Goal: Task Accomplishment & Management: Manage account settings

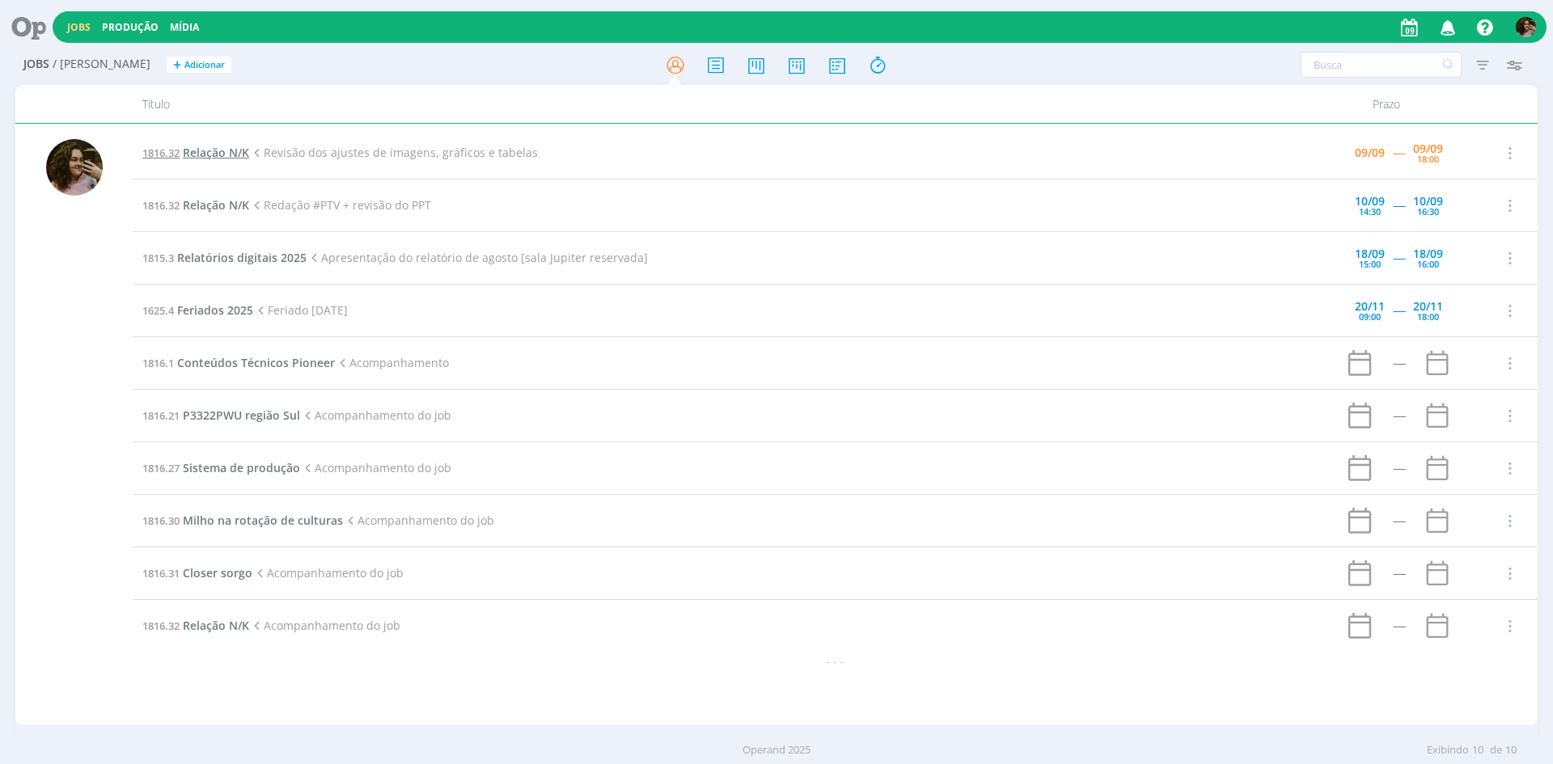
click at [230, 153] on span "Relação N/K" at bounding box center [216, 152] width 66 height 15
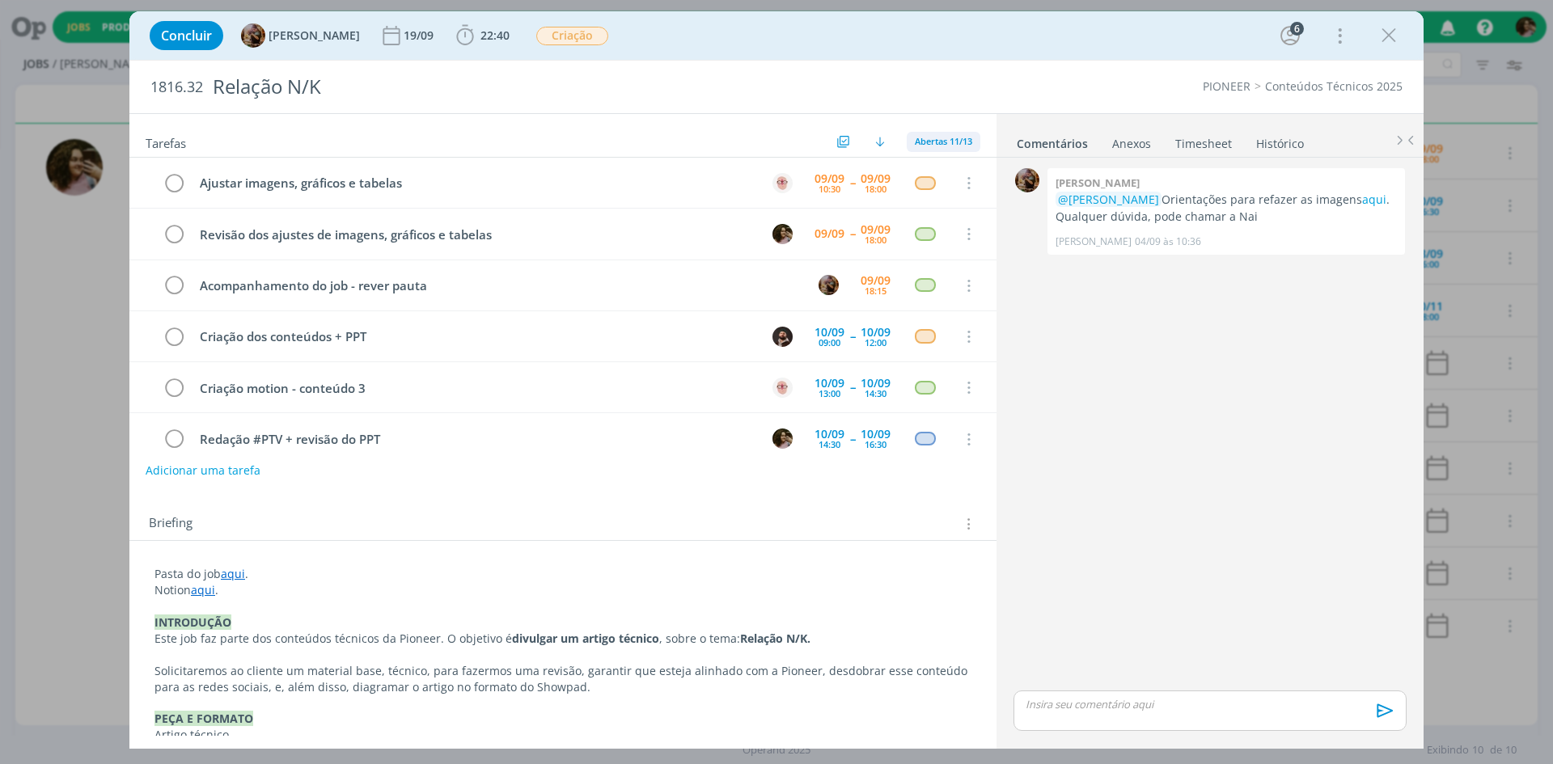
click at [943, 147] on span "Abertas 11/13" at bounding box center [943, 141] width 57 height 12
click at [975, 207] on span "Concluídas 2" at bounding box center [947, 204] width 61 height 15
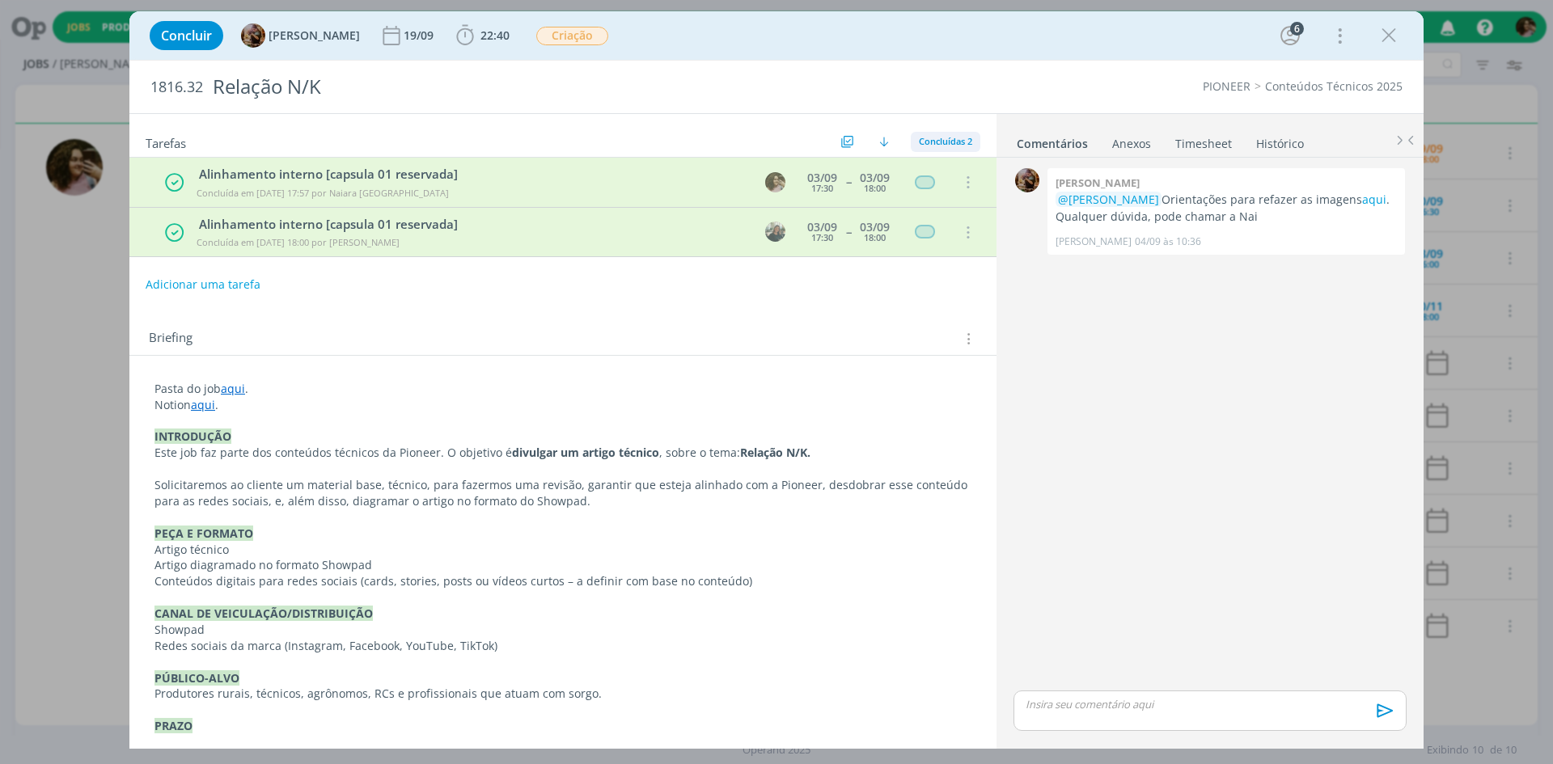
click at [936, 149] on div "Concluídas 2" at bounding box center [946, 142] width 70 height 20
click at [941, 179] on span "Todas 16" at bounding box center [944, 178] width 43 height 15
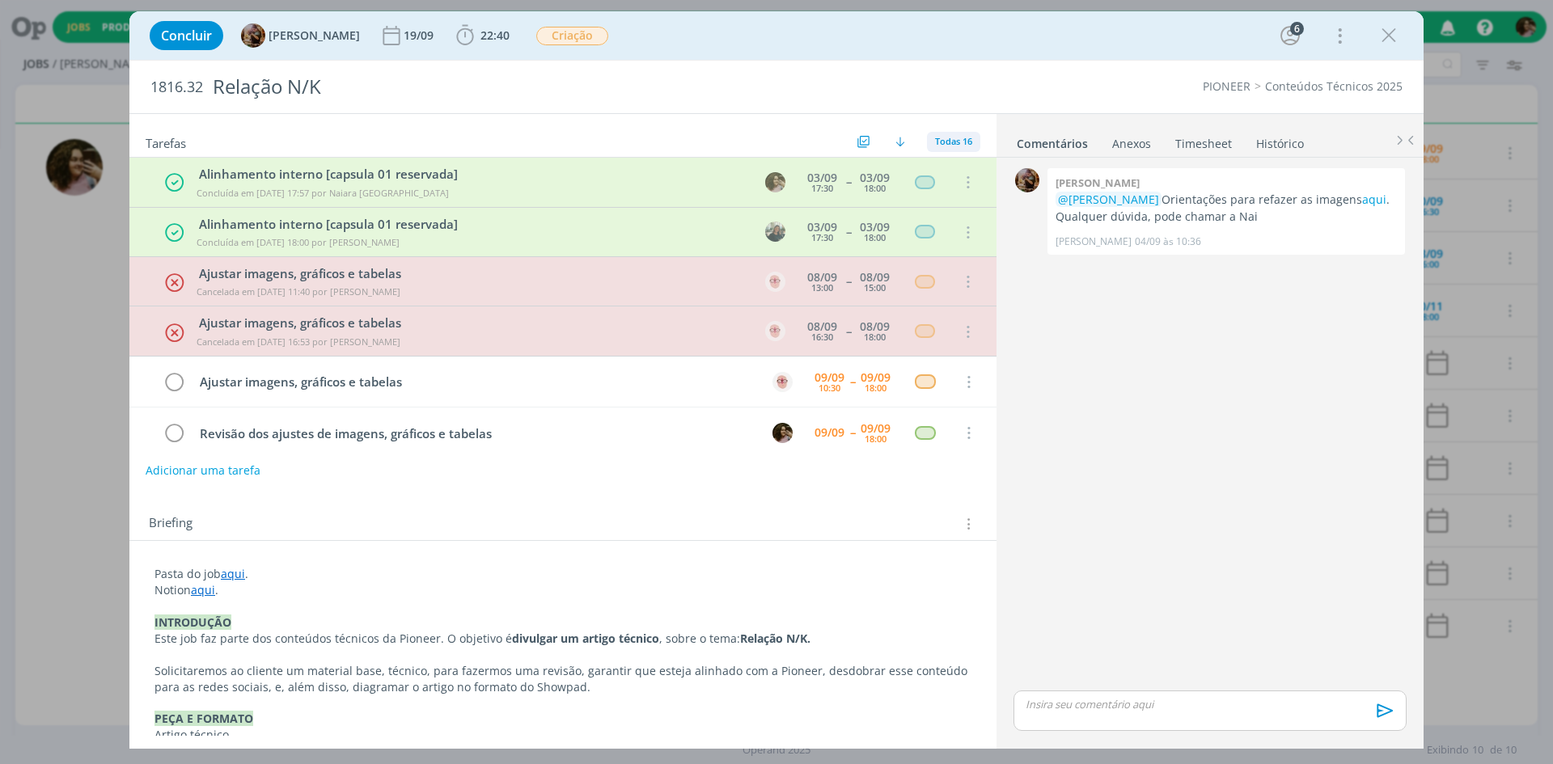
click at [936, 137] on span "Todas 16" at bounding box center [953, 141] width 37 height 12
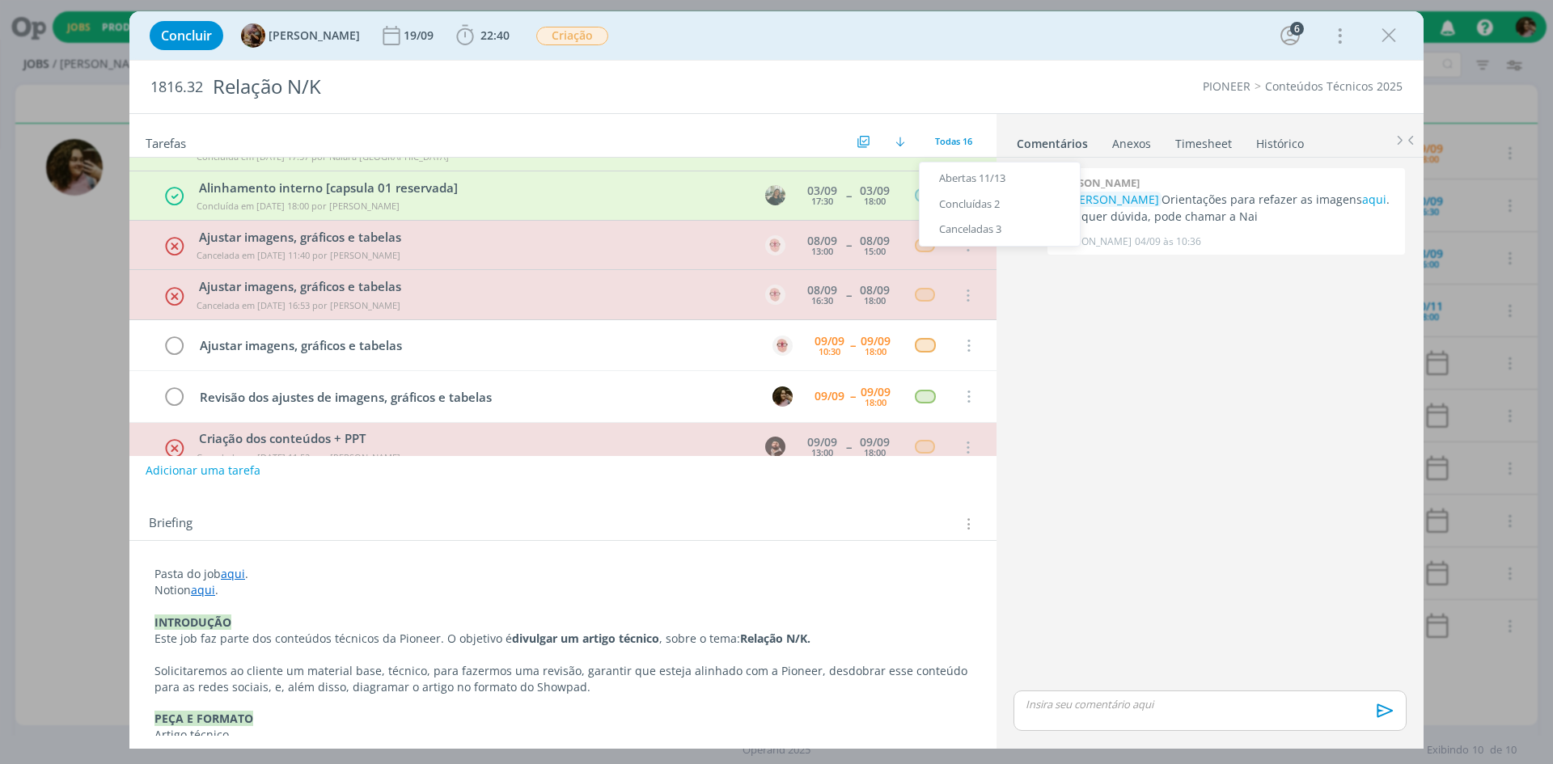
scroll to position [81, 0]
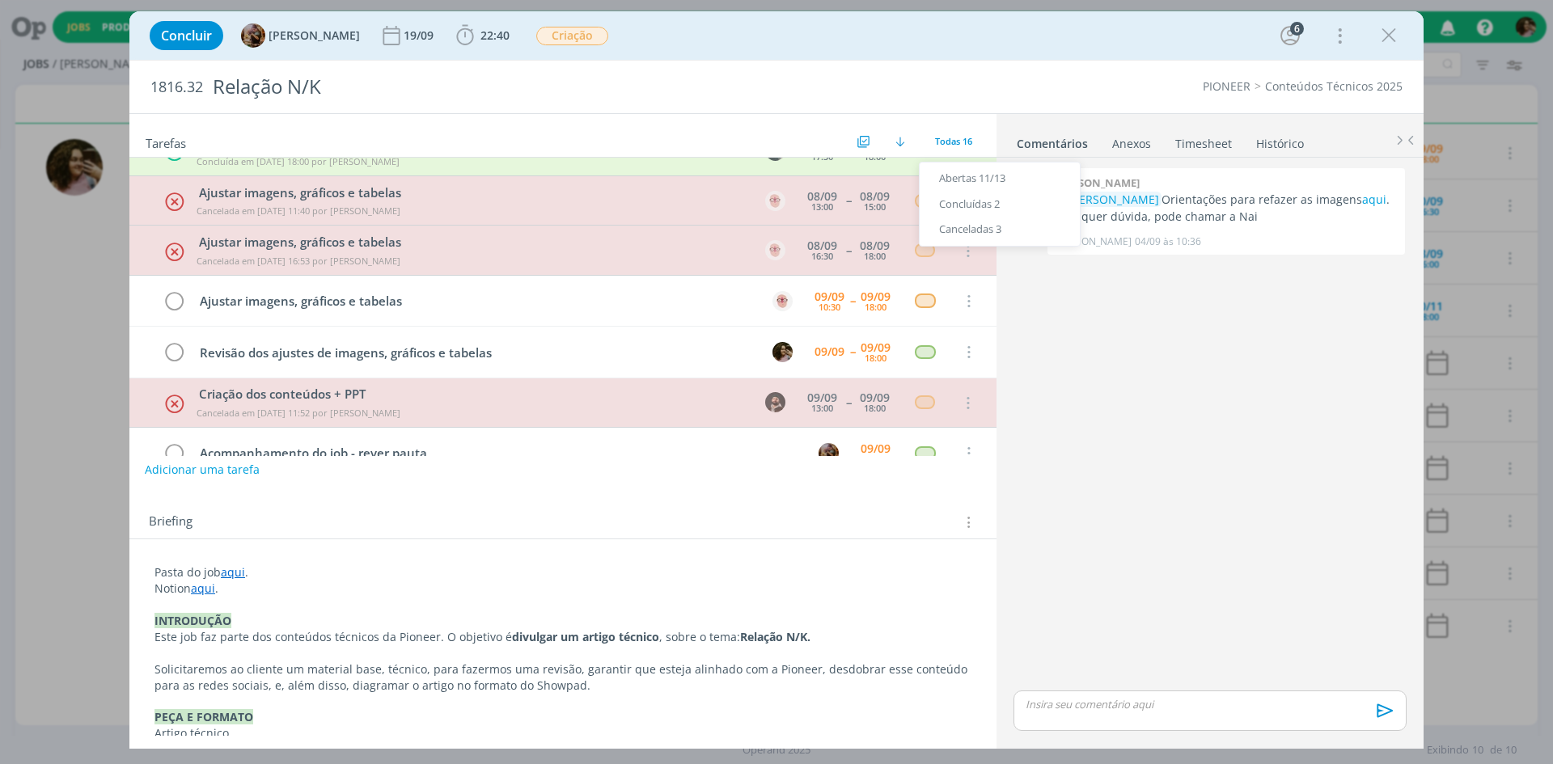
click at [222, 467] on button "Adicionar uma tarefa" at bounding box center [202, 469] width 115 height 27
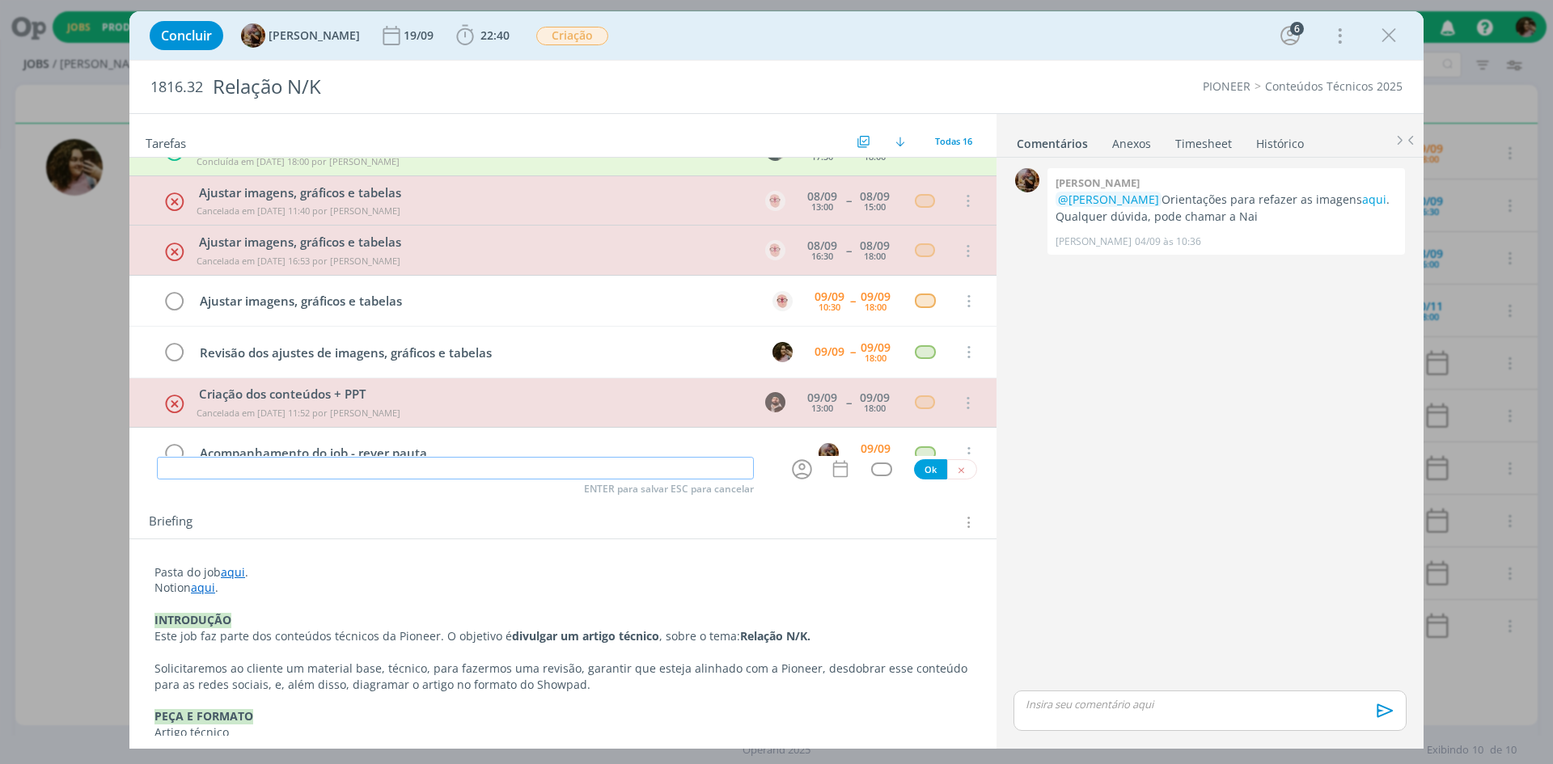
click at [641, 474] on input "dialog" at bounding box center [455, 468] width 597 height 23
click at [820, 477] on div "dialog" at bounding box center [804, 469] width 52 height 27
click at [833, 477] on icon "dialog" at bounding box center [840, 469] width 15 height 17
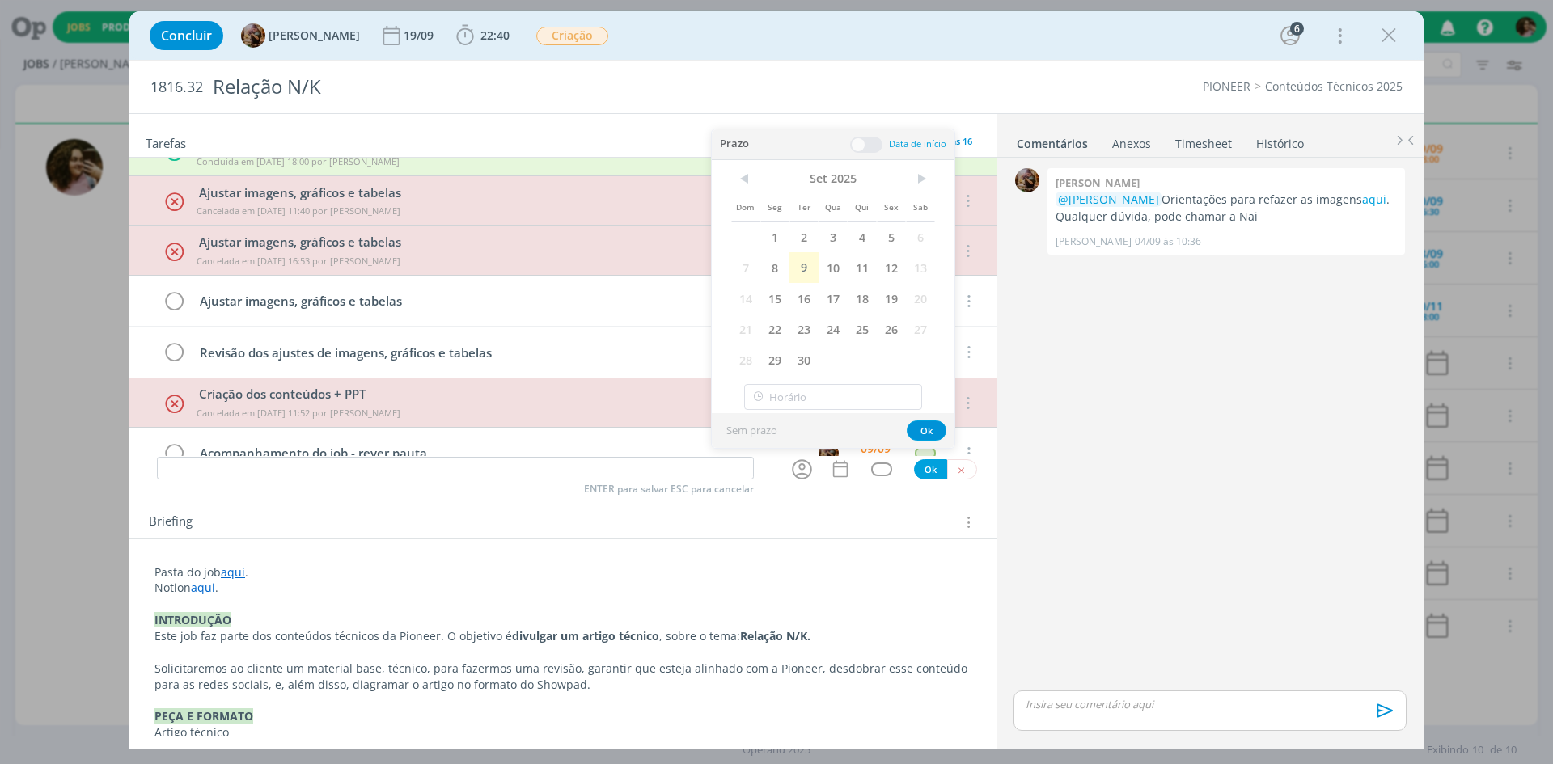
click at [884, 148] on div "Data de início" at bounding box center [898, 144] width 96 height 17
click at [871, 142] on span at bounding box center [866, 145] width 32 height 16
click at [815, 293] on span "16" at bounding box center [803, 298] width 29 height 31
click at [833, 382] on div "< Set 2025 > Dom Seg Ter Qua Qui Sex Sab 1 2 3 4 5 6 7 8 9 10 11 12 13 14 15 16…" at bounding box center [833, 287] width 243 height 254
click at [833, 388] on input "09:00" at bounding box center [833, 397] width 178 height 26
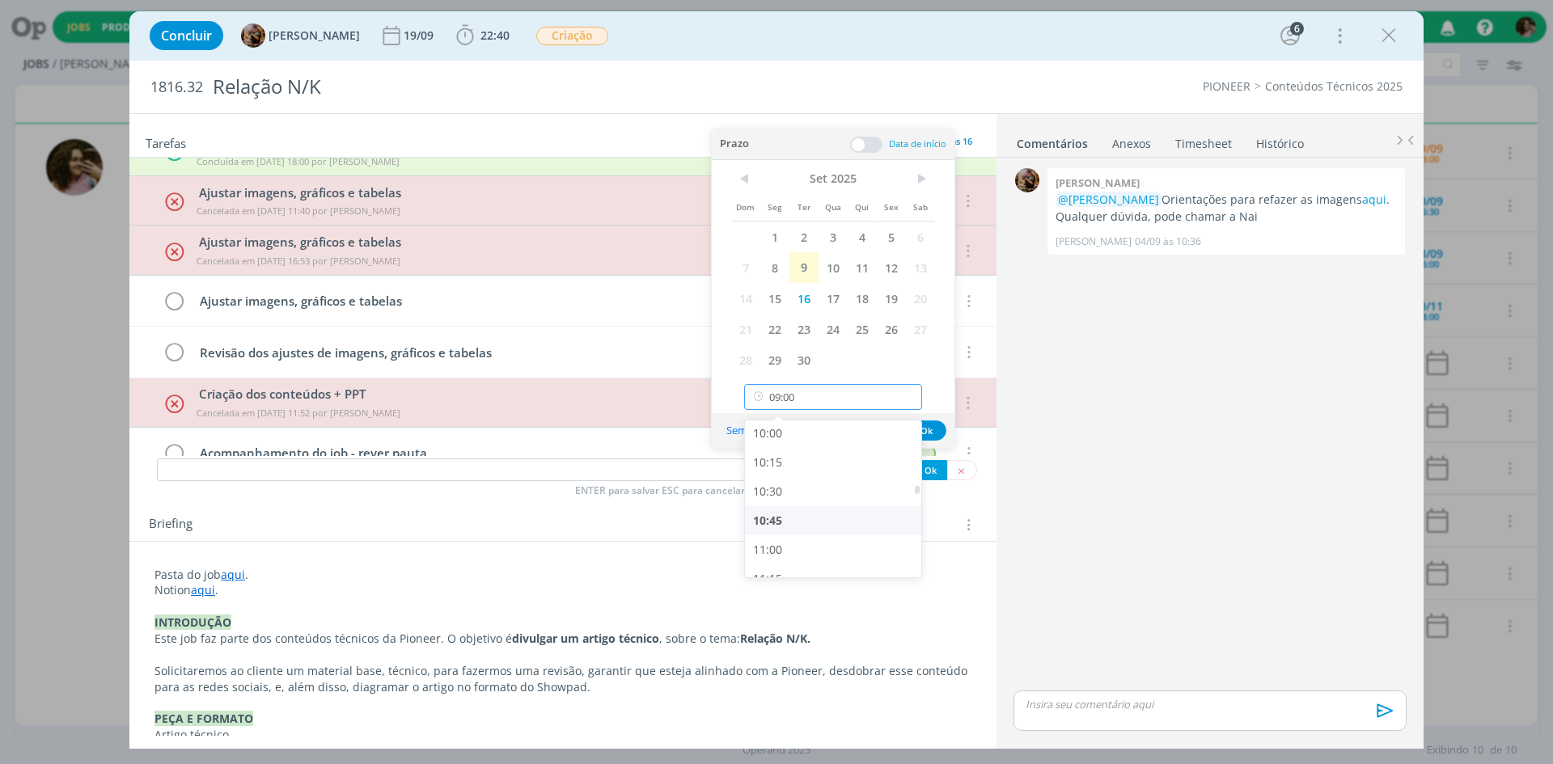
scroll to position [1168, 0]
click at [789, 494] on div "10:30" at bounding box center [835, 490] width 181 height 29
type input "10:30"
click at [865, 138] on span at bounding box center [866, 145] width 32 height 16
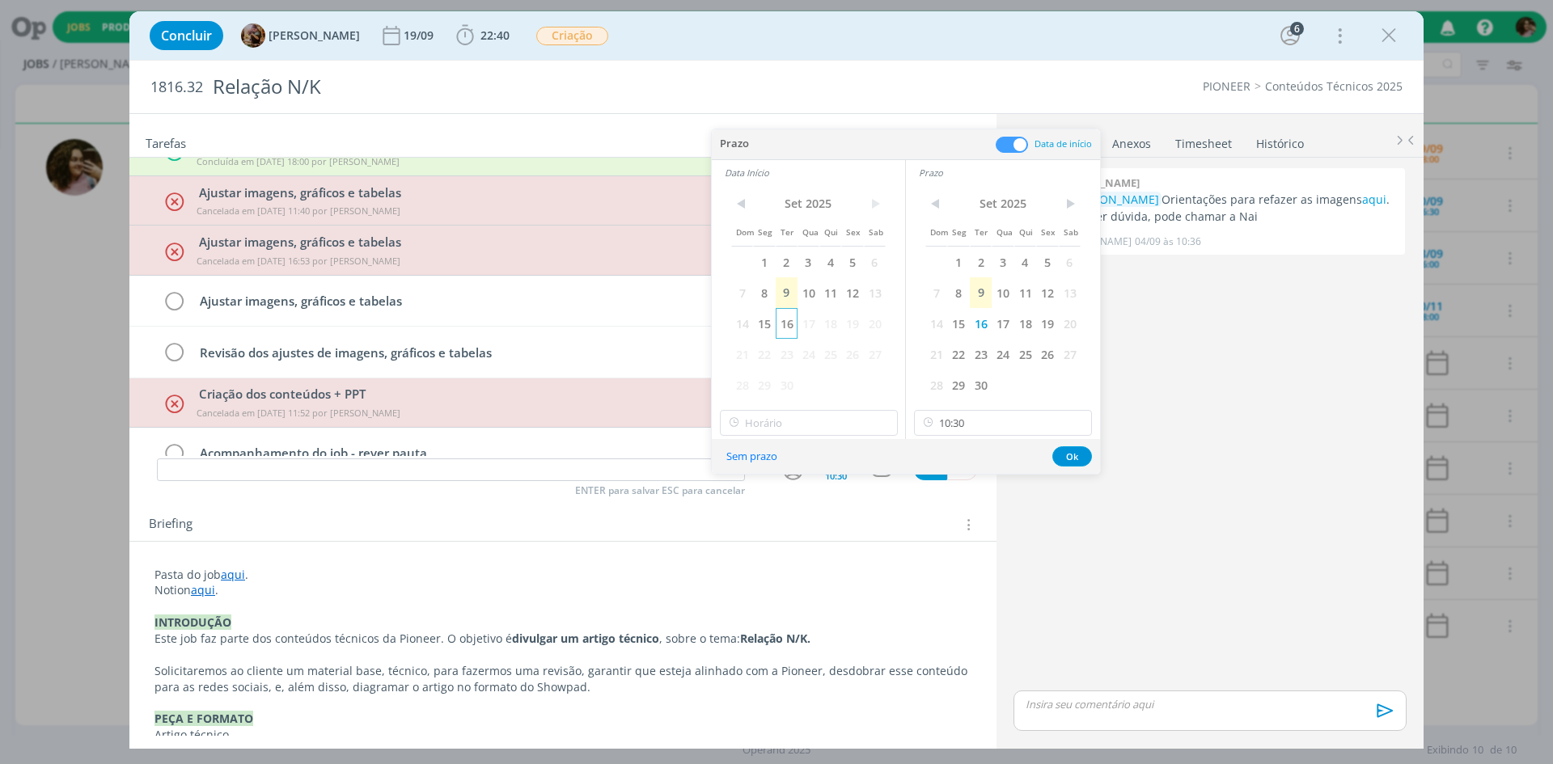
click at [790, 318] on span "16" at bounding box center [787, 323] width 22 height 31
click at [788, 428] on input "09:00" at bounding box center [809, 423] width 178 height 26
click at [774, 485] on div "09:30" at bounding box center [811, 480] width 181 height 29
type input "09:30"
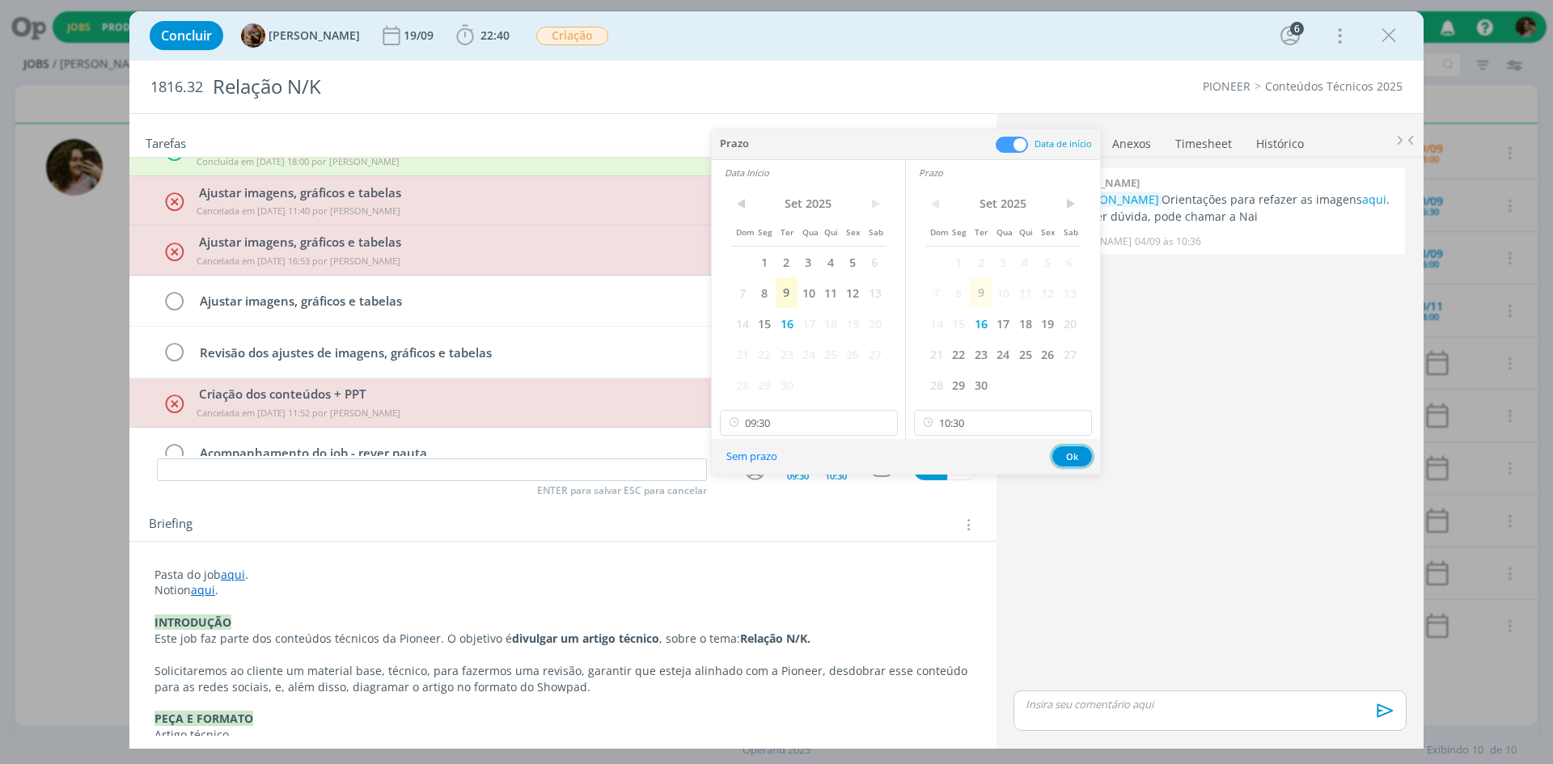
click at [1068, 461] on button "Ok" at bounding box center [1072, 456] width 40 height 20
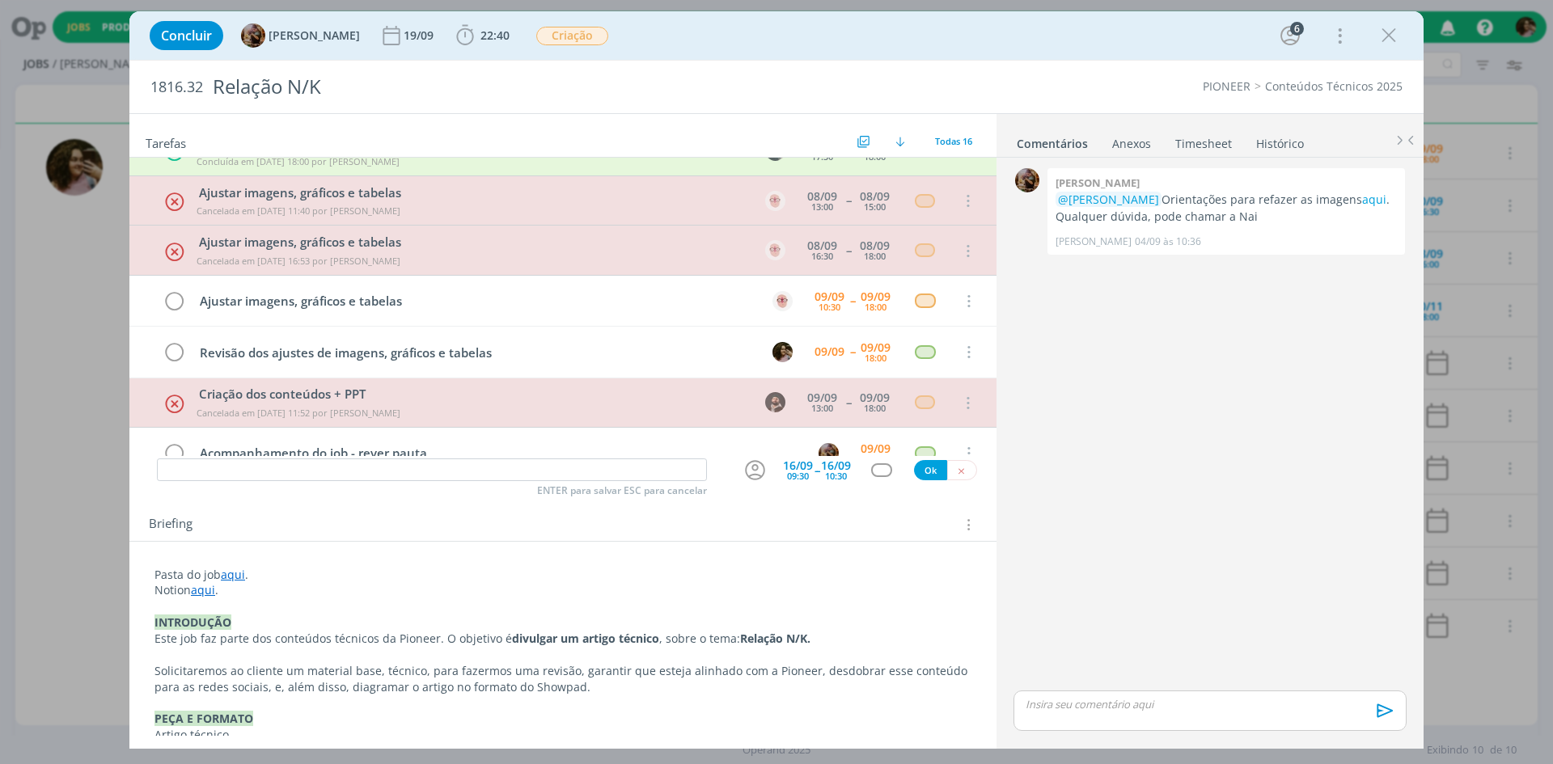
click at [756, 468] on icon "dialog" at bounding box center [755, 470] width 20 height 20
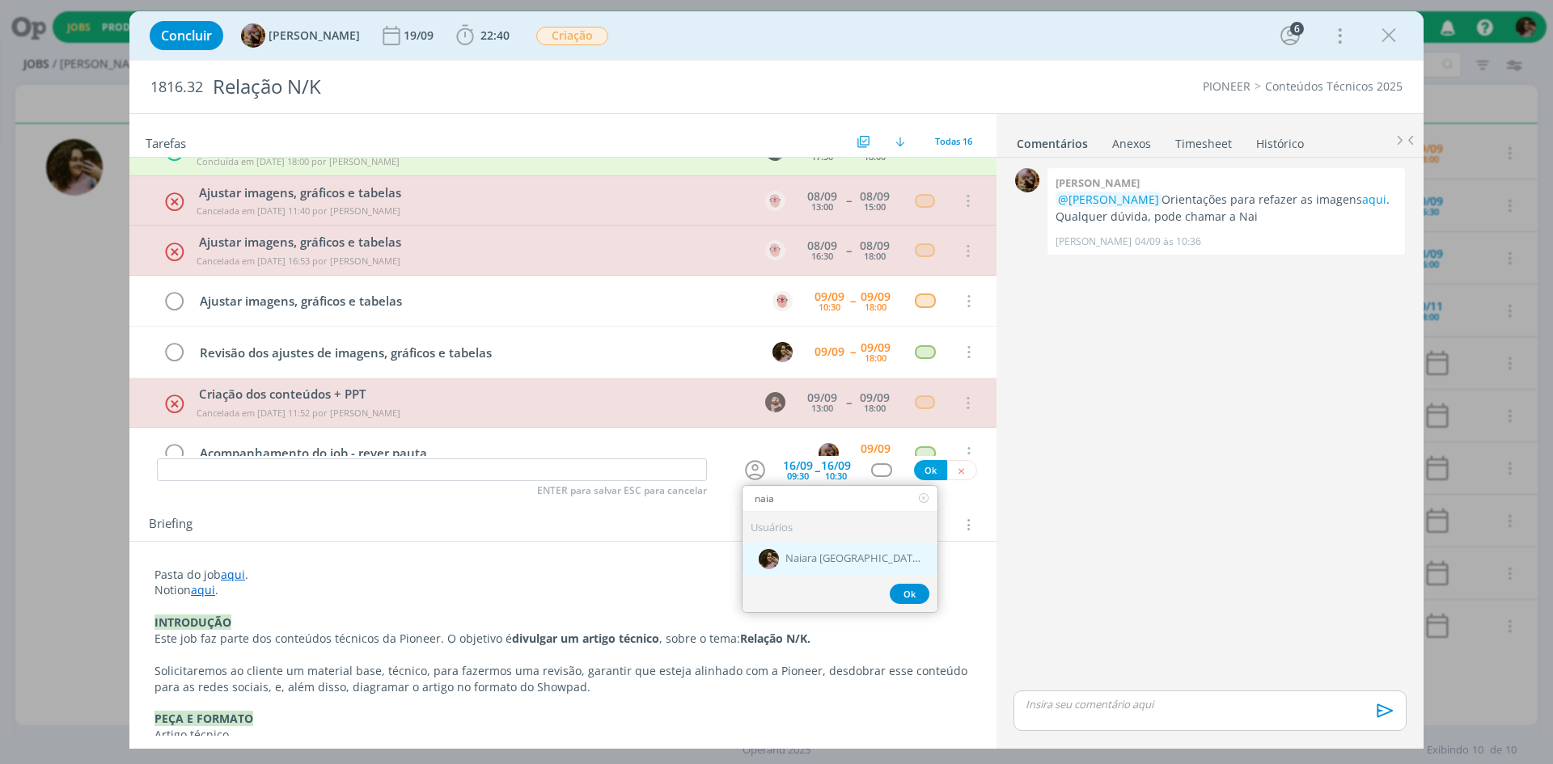
type input "naia"
click at [878, 547] on div "Naiara [GEOGRAPHIC_DATA]" at bounding box center [839, 559] width 195 height 33
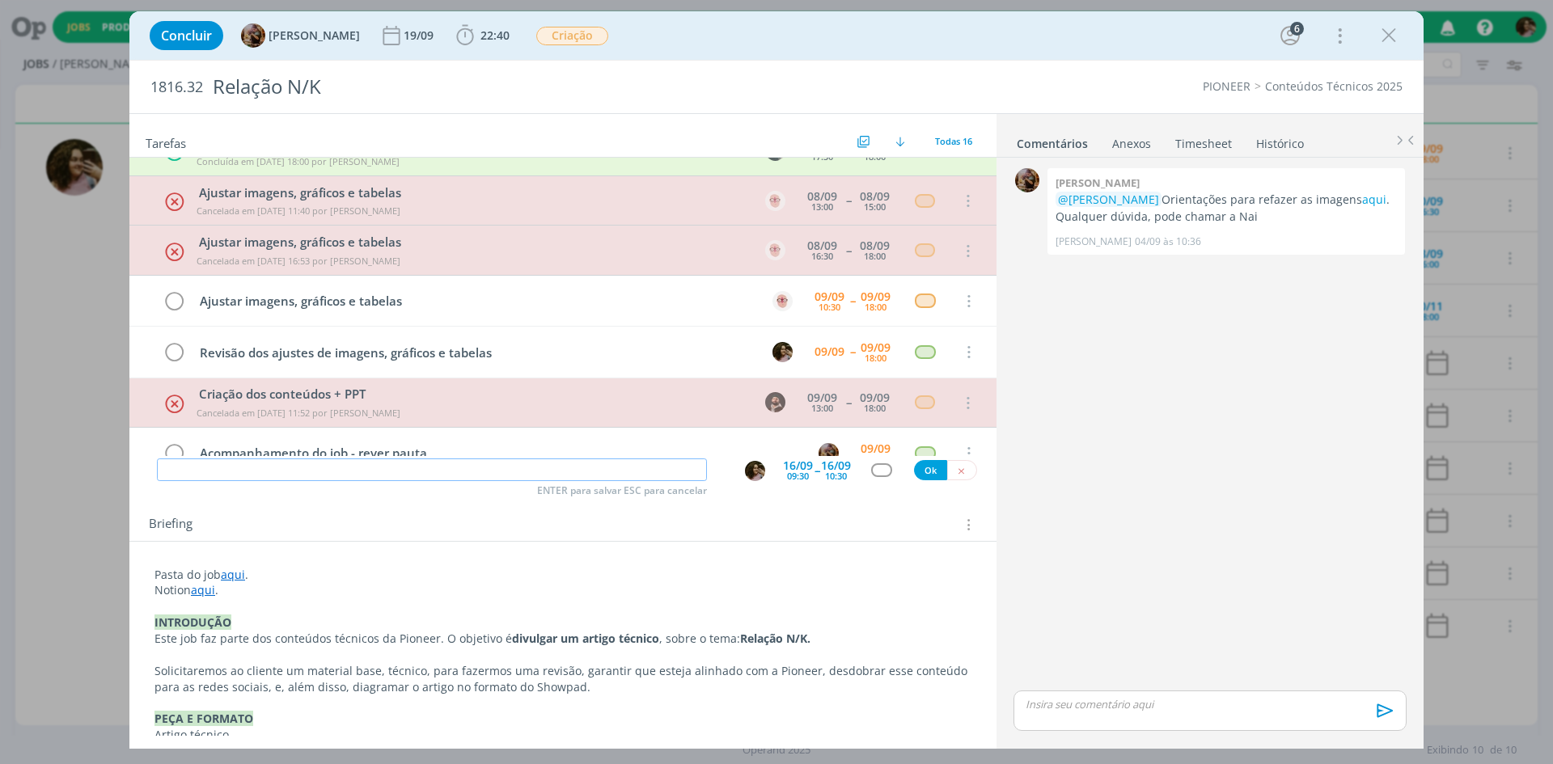
click at [533, 468] on input "dialog" at bounding box center [432, 470] width 550 height 23
click at [222, 469] on input "Validação com o cliente" at bounding box center [432, 470] width 550 height 23
click at [875, 467] on div "dialog" at bounding box center [881, 470] width 20 height 14
type input "Validação final com o cliente"
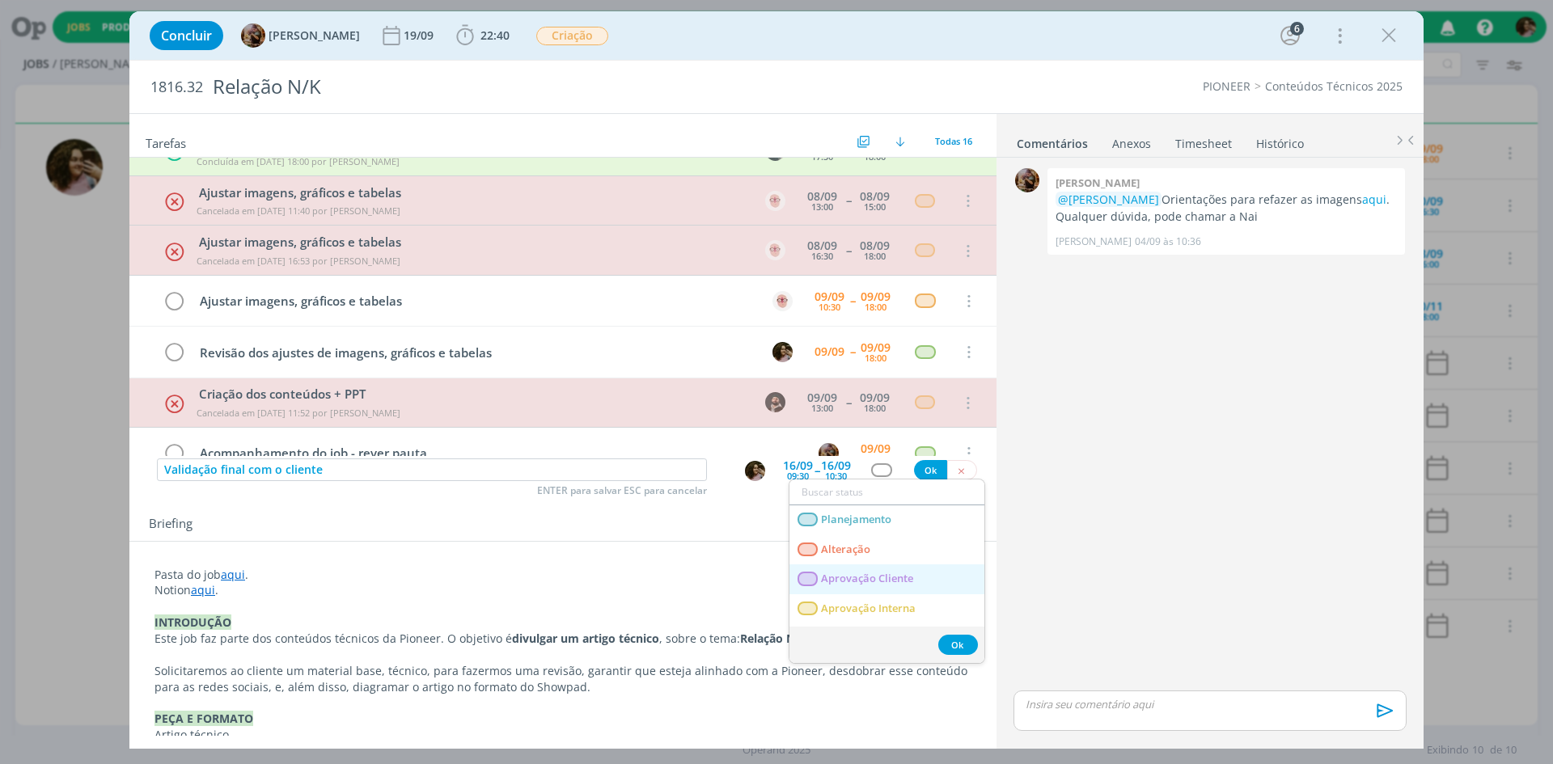
click at [893, 583] on span "Aprovação Cliente" at bounding box center [867, 579] width 92 height 13
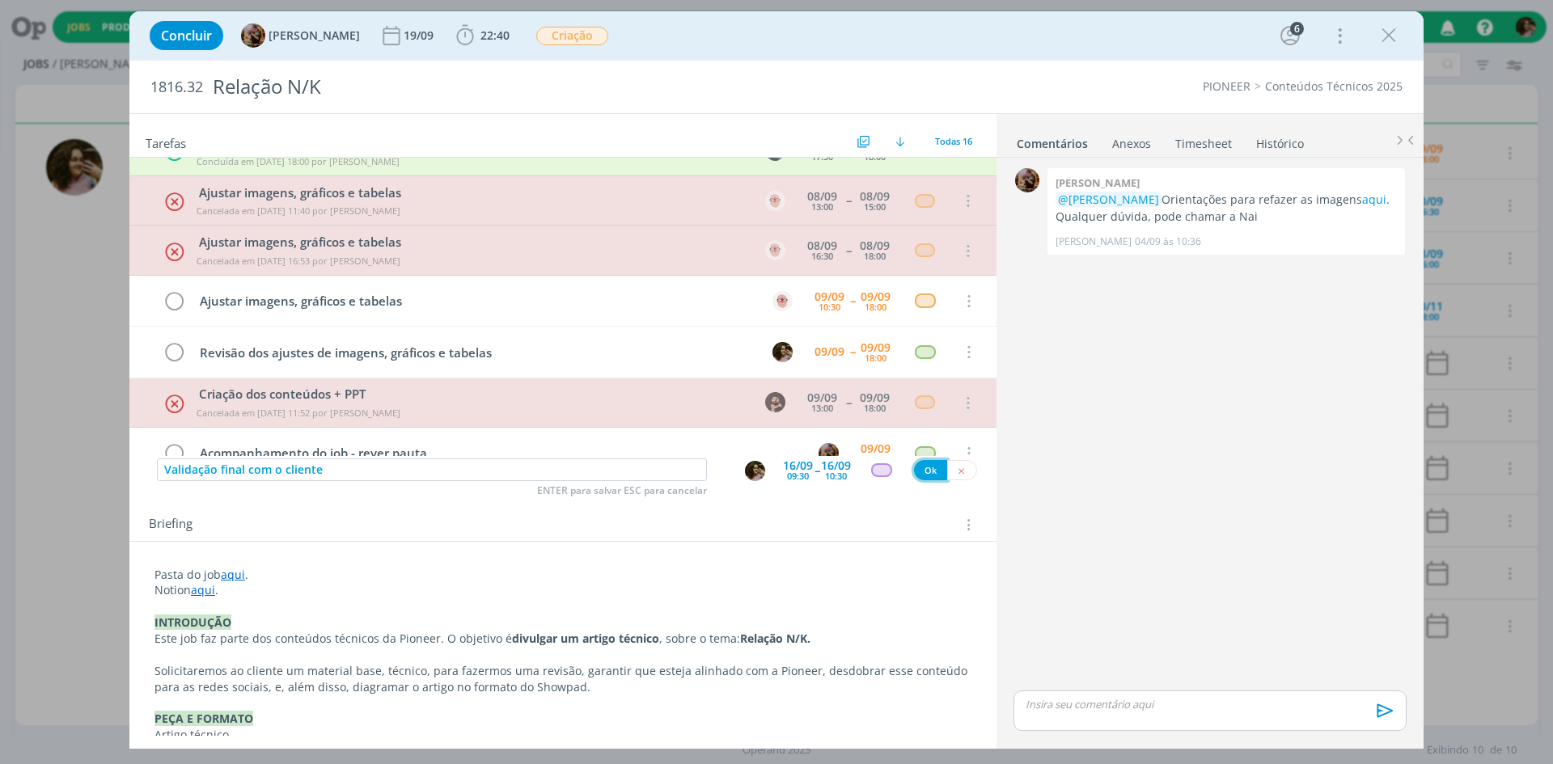
drag, startPoint x: 915, startPoint y: 471, endPoint x: 949, endPoint y: 516, distance: 57.1
click at [915, 471] on button "Ok" at bounding box center [930, 470] width 33 height 20
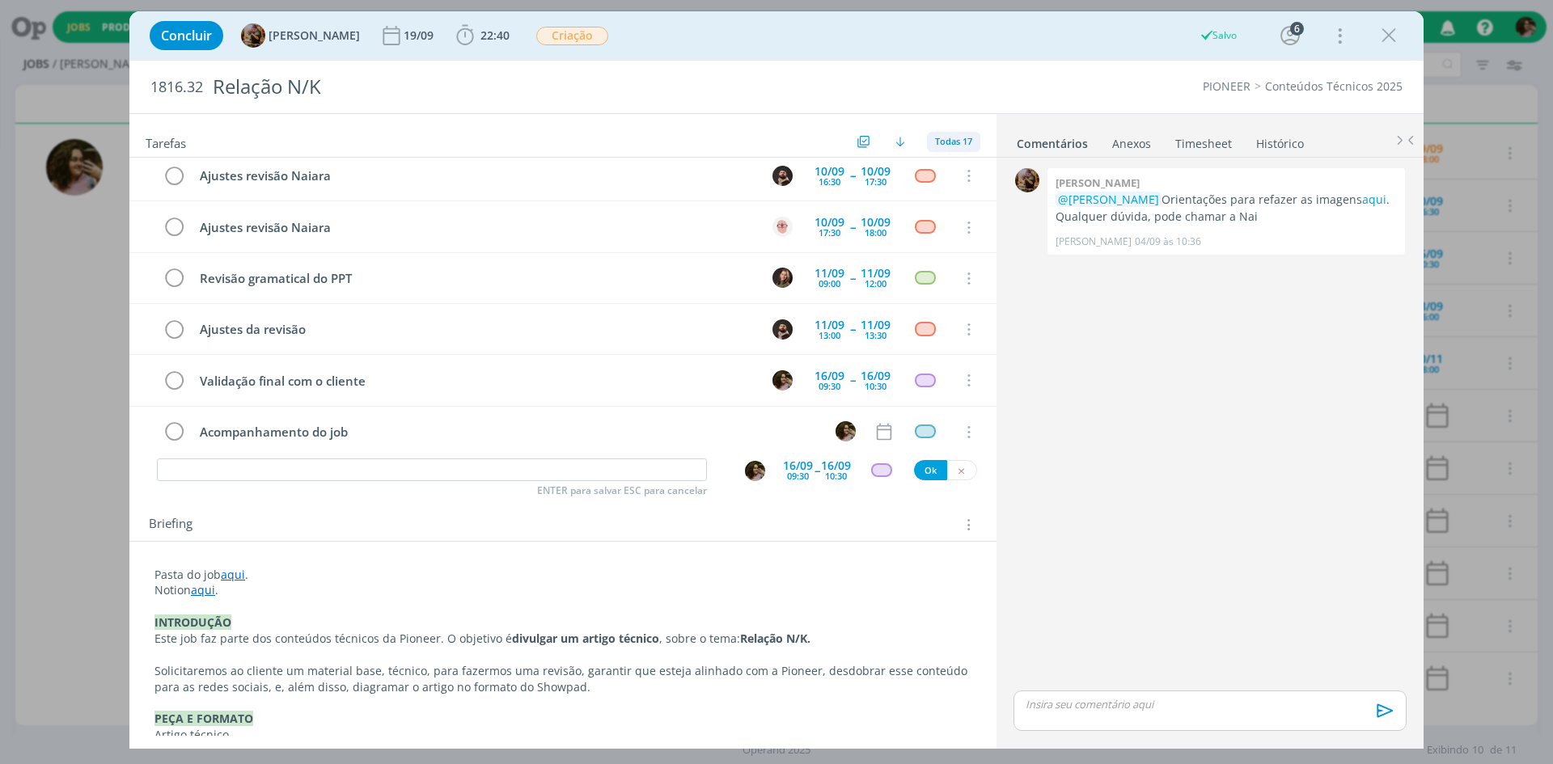
click at [941, 143] on span "Todas 17" at bounding box center [953, 141] width 37 height 12
click at [966, 174] on span "Abertas 12/14" at bounding box center [972, 178] width 66 height 15
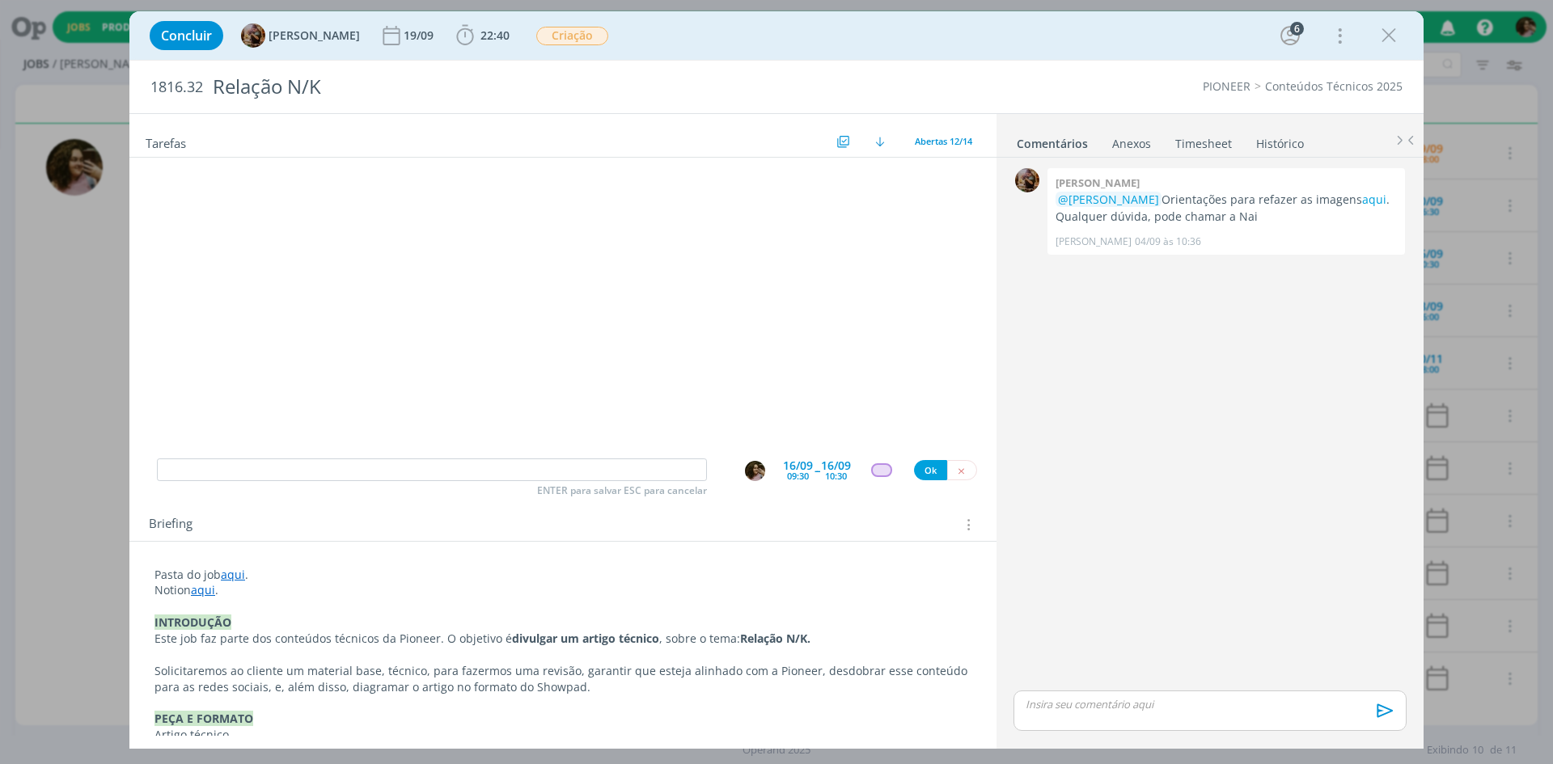
scroll to position [0, 0]
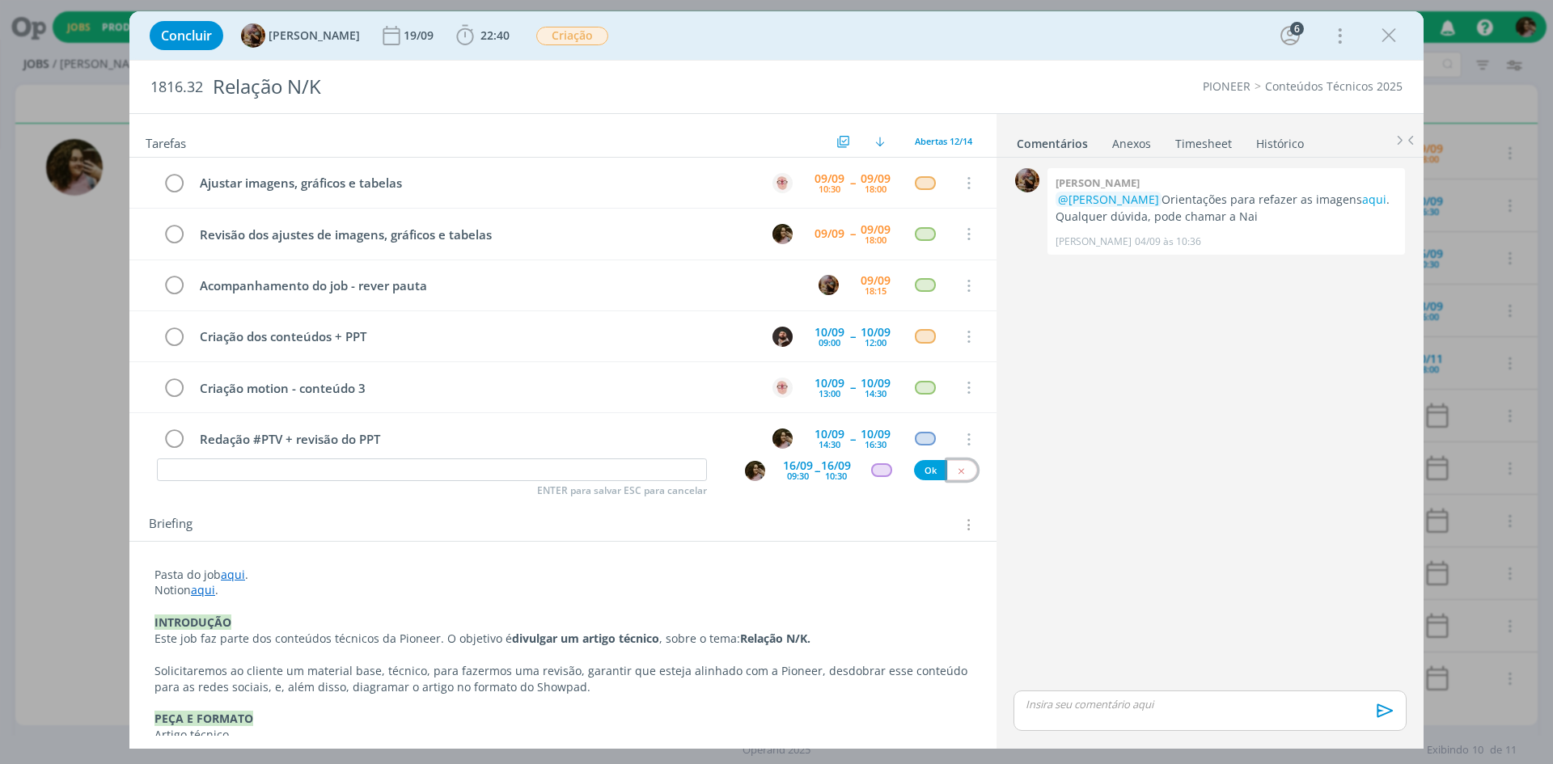
click at [956, 469] on icon "dialog" at bounding box center [961, 471] width 11 height 11
click at [1397, 40] on icon "dialog" at bounding box center [1388, 35] width 24 height 24
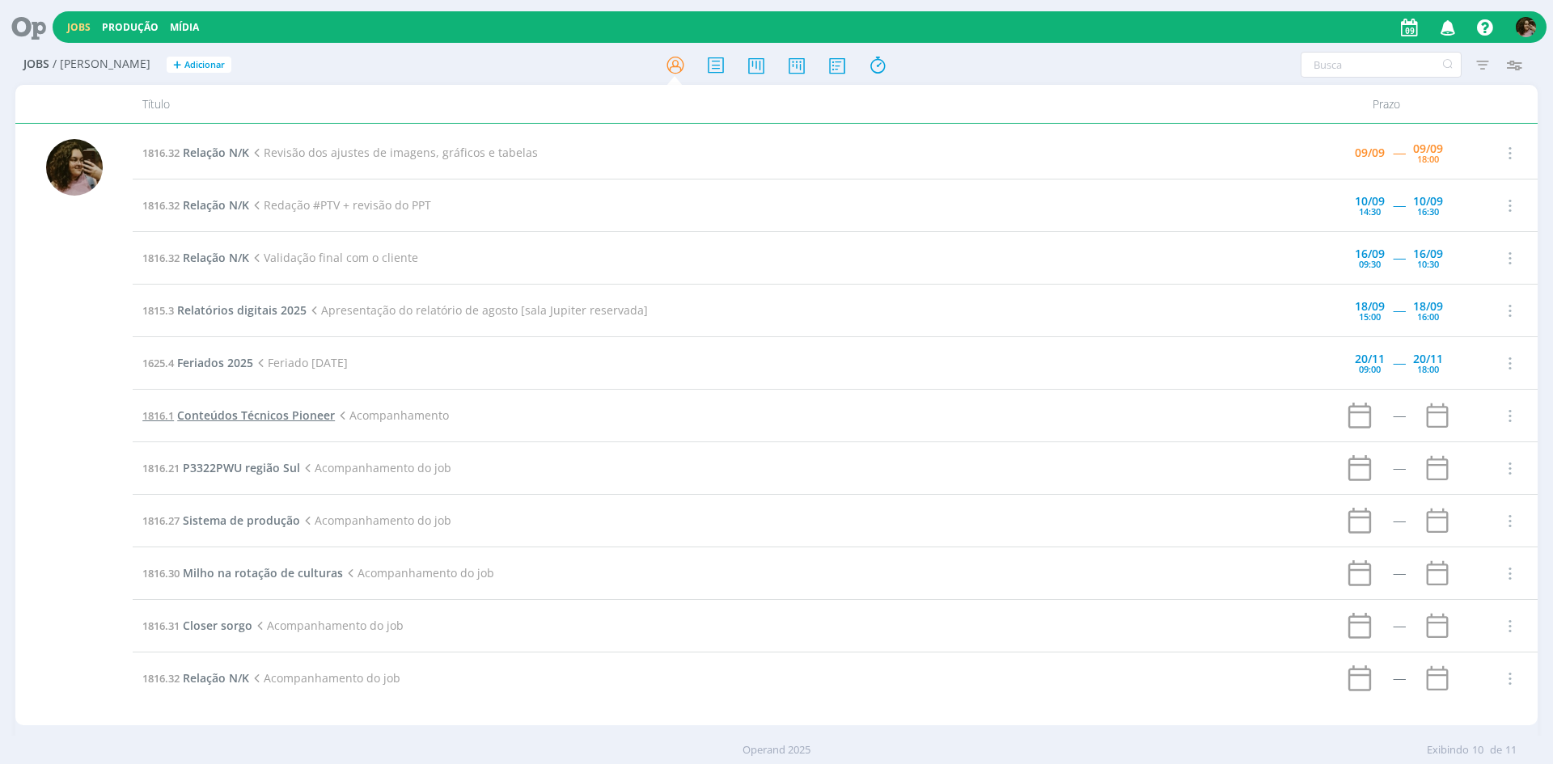
click at [232, 419] on span "Conteúdos Técnicos Pioneer" at bounding box center [256, 415] width 158 height 15
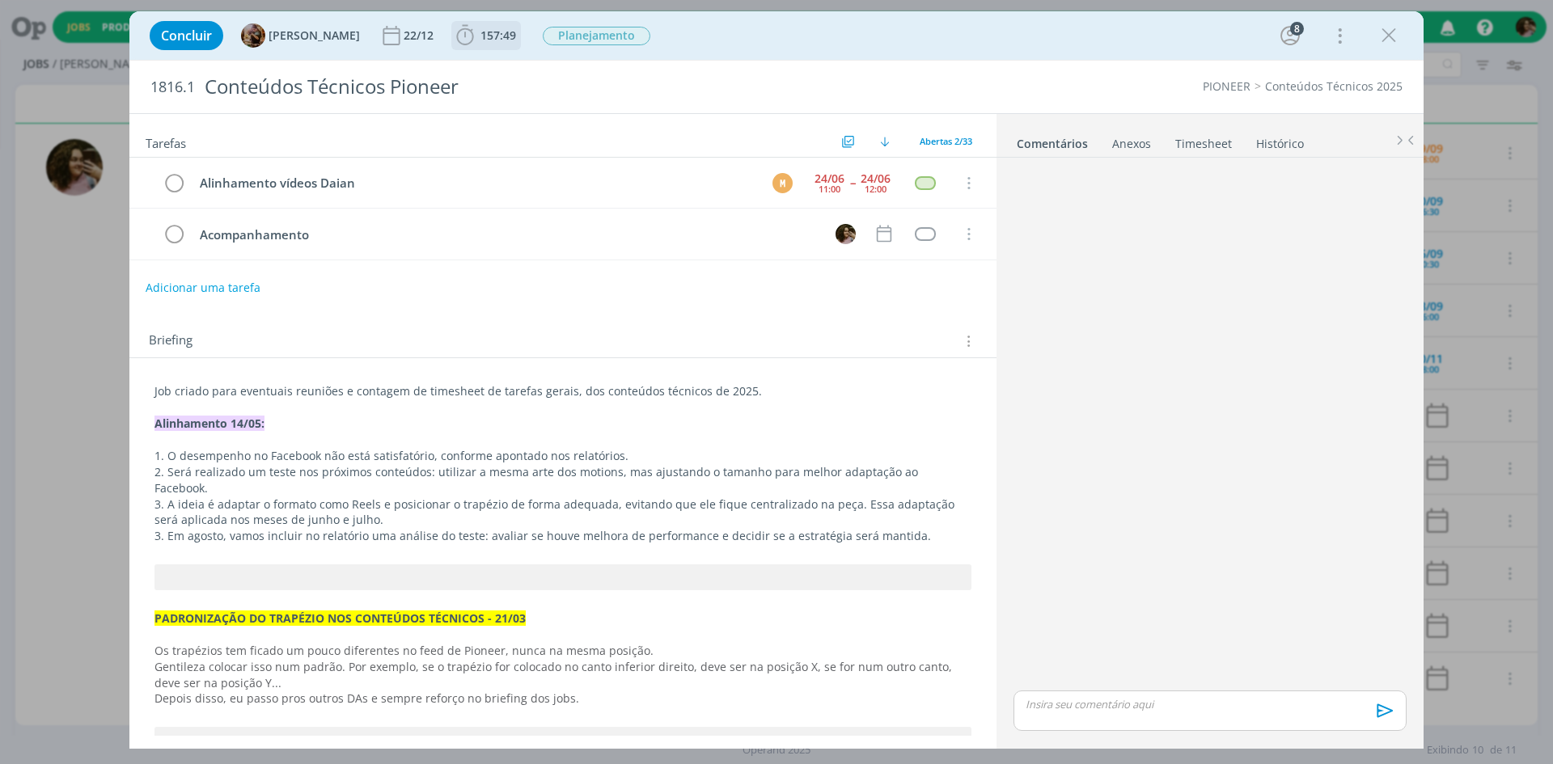
click at [499, 28] on span "157:49" at bounding box center [498, 34] width 36 height 15
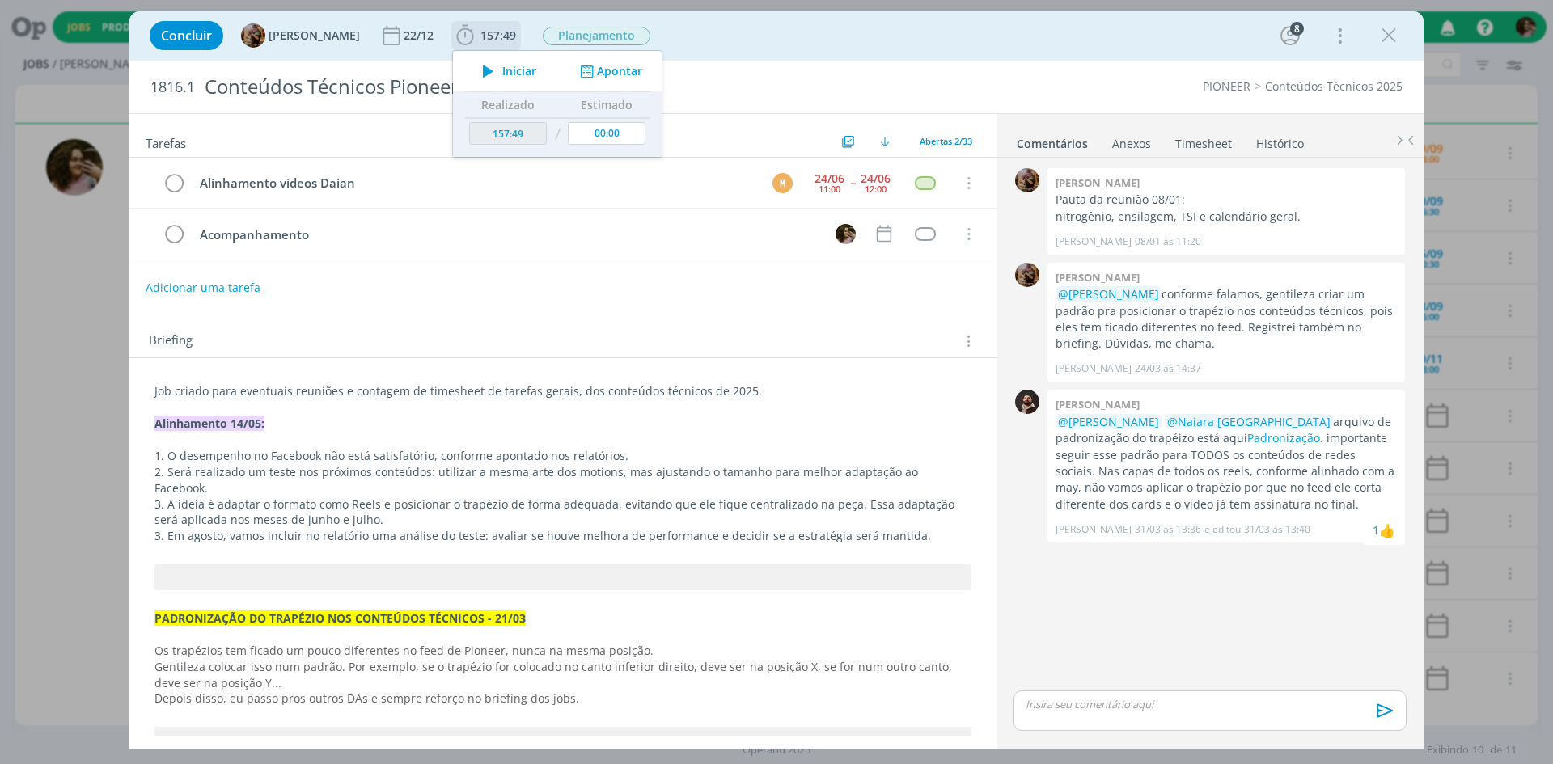
click at [597, 68] on icon "dialog" at bounding box center [587, 71] width 20 height 15
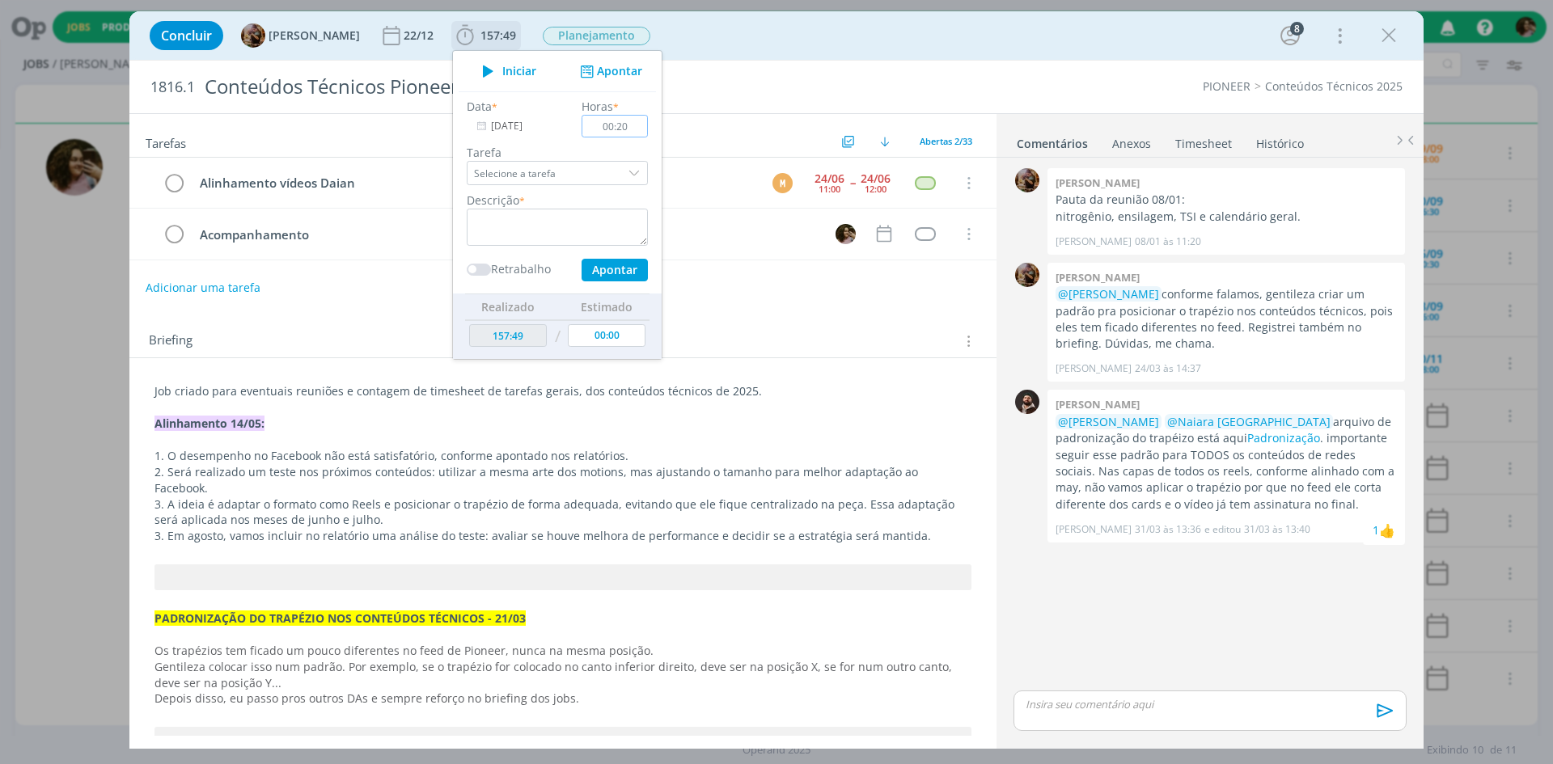
type input "00:20"
click at [606, 226] on textarea "dialog" at bounding box center [557, 227] width 181 height 37
click at [637, 275] on button "Apontar" at bounding box center [614, 270] width 66 height 23
type textarea "Organização de demandas"
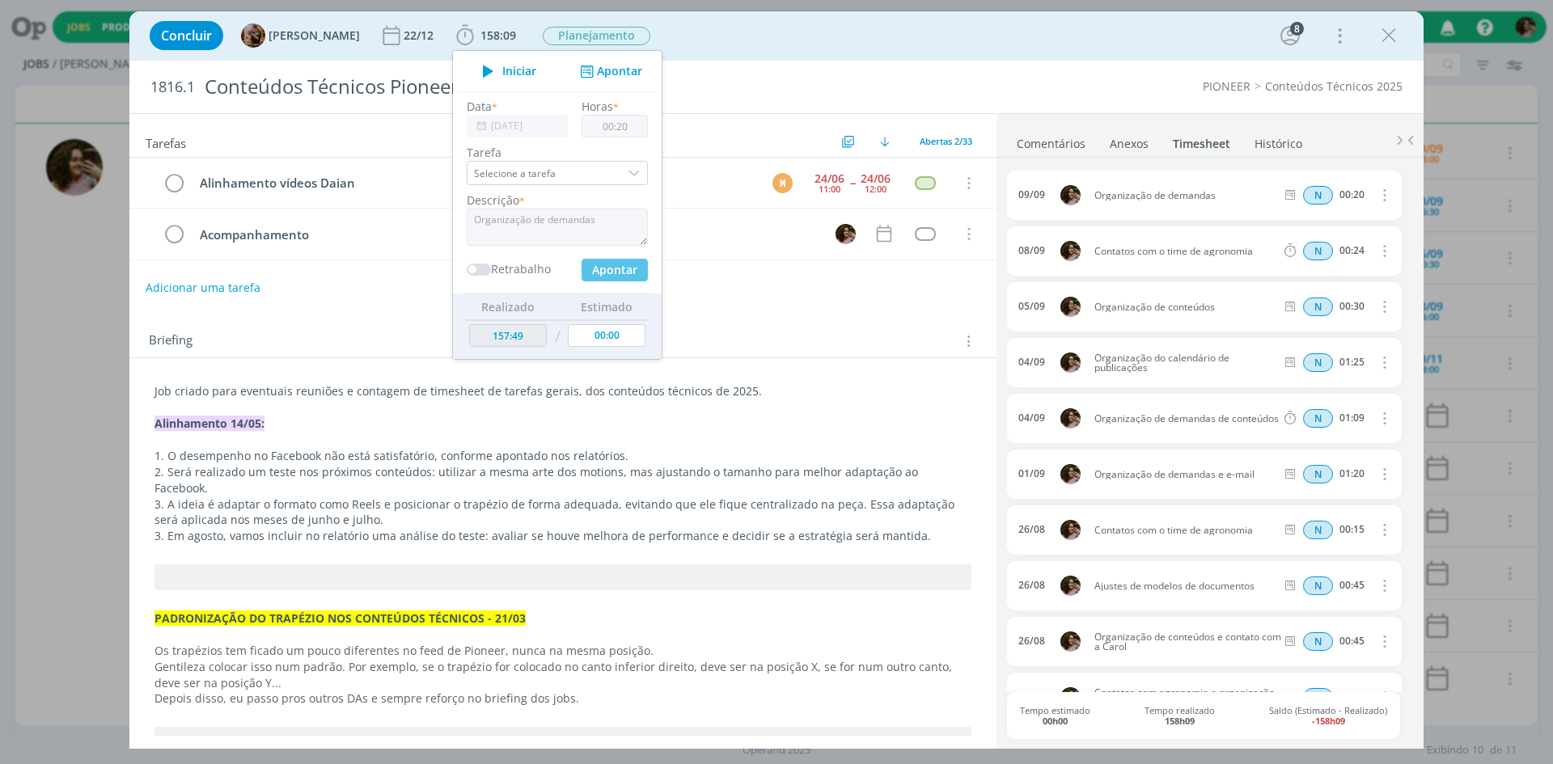
type input "158:09"
type input "00:00"
click at [1393, 36] on icon "dialog" at bounding box center [1388, 35] width 24 height 24
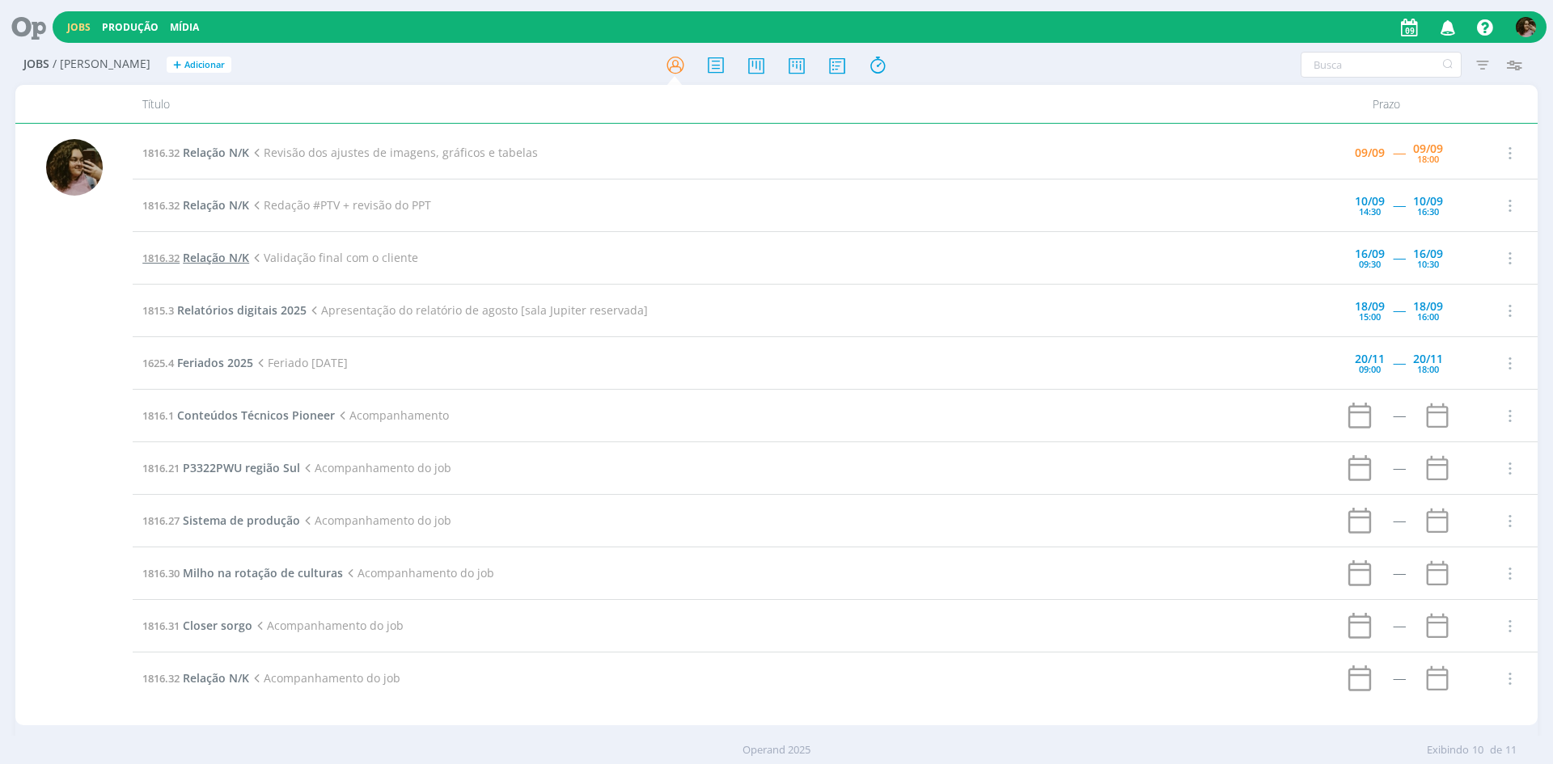
click at [209, 256] on span "Relação N/K" at bounding box center [216, 257] width 66 height 15
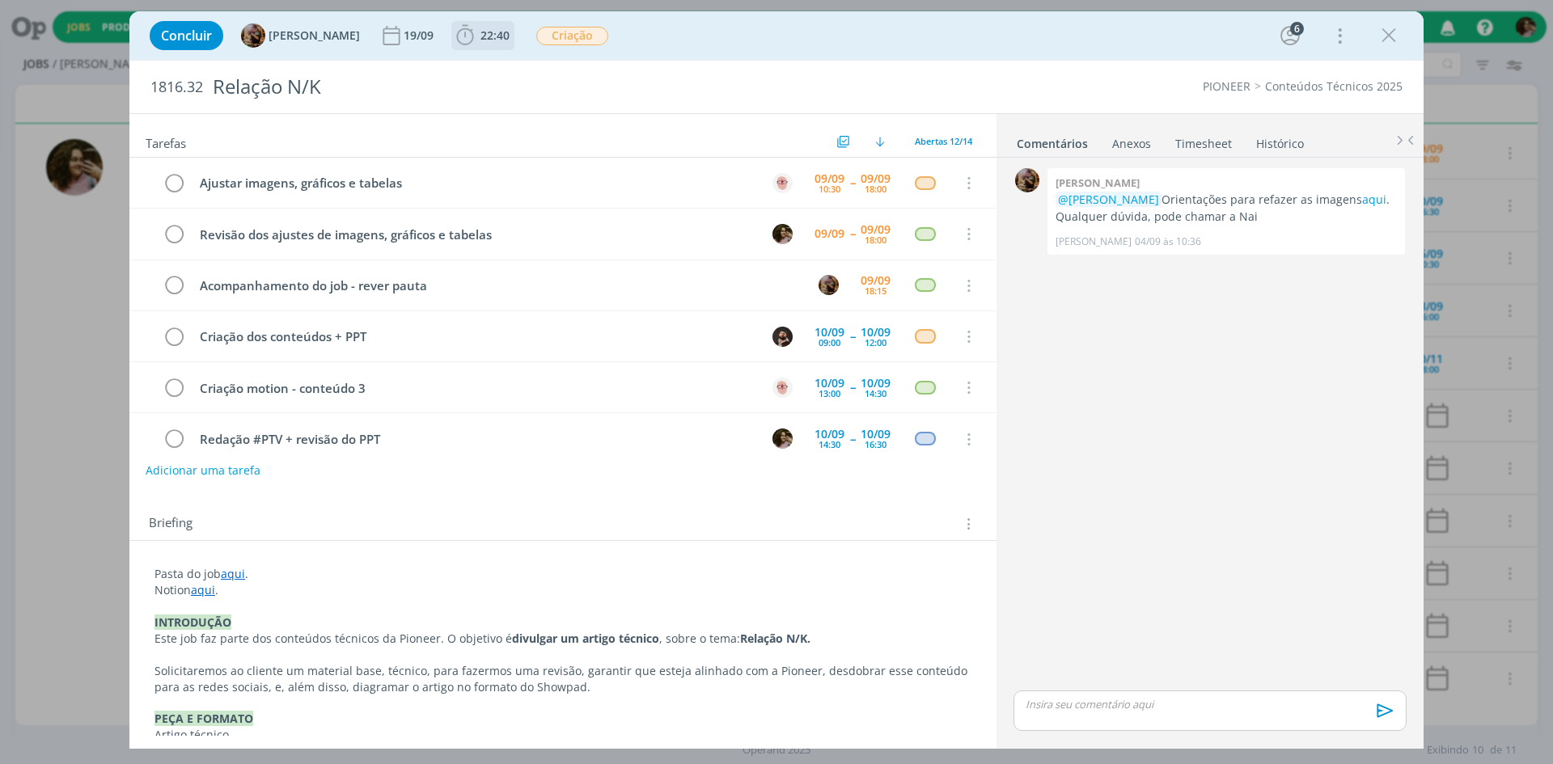
scroll to position [328, 0]
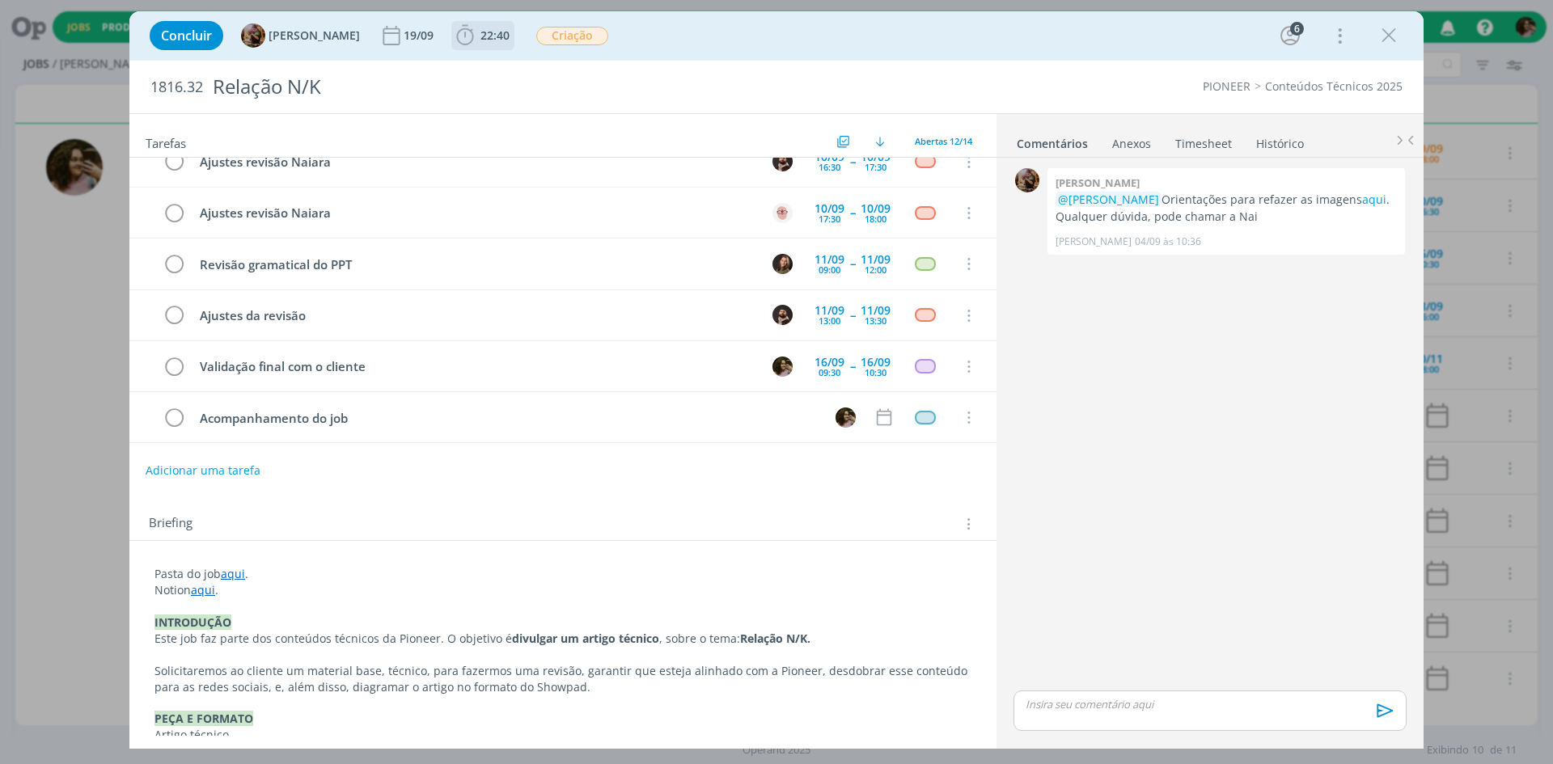
click at [477, 38] on icon "dialog" at bounding box center [465, 35] width 24 height 24
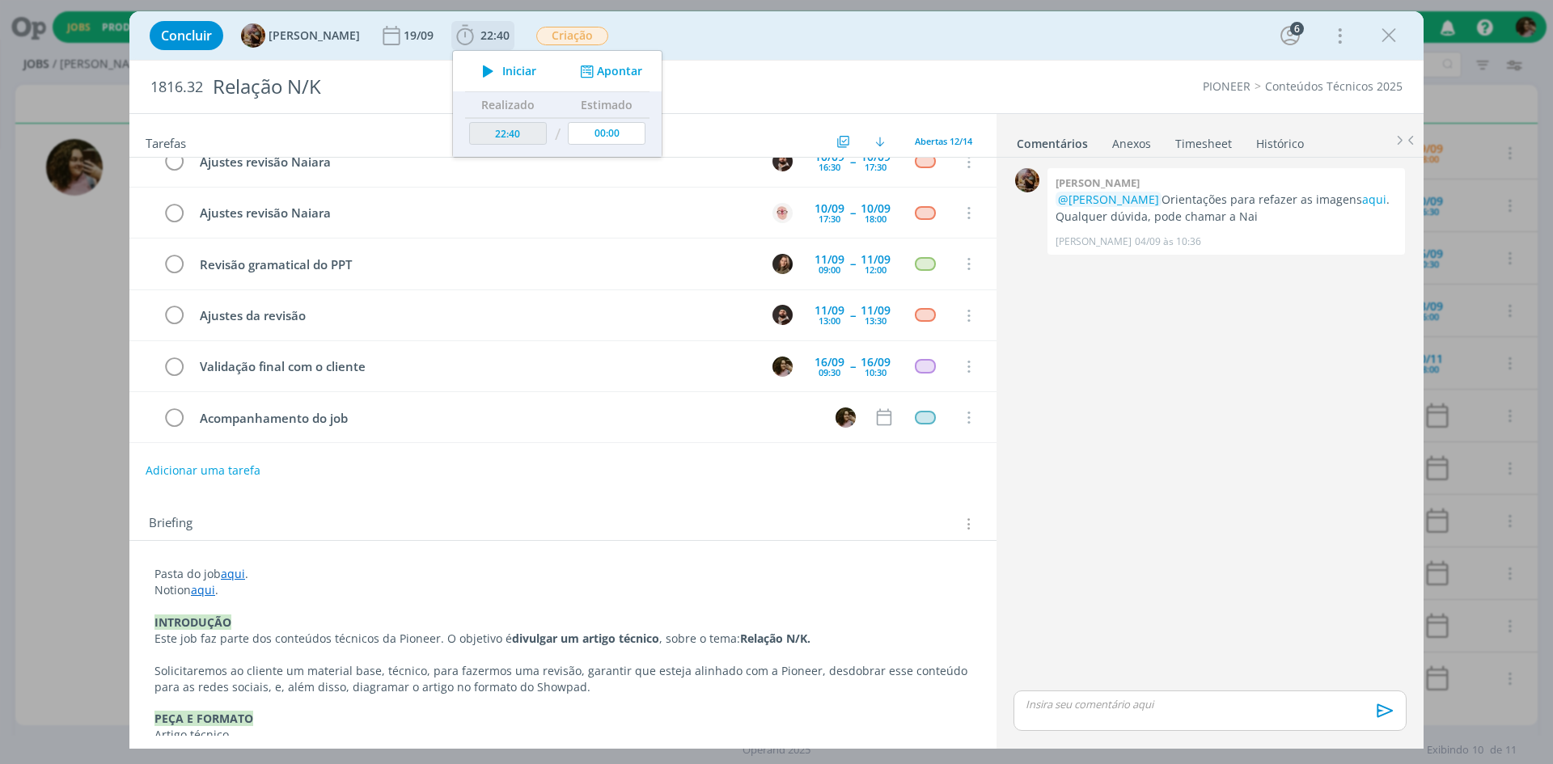
click at [526, 81] on button "Iniciar" at bounding box center [505, 71] width 64 height 23
click at [1528, 127] on icon at bounding box center [1538, 121] width 29 height 32
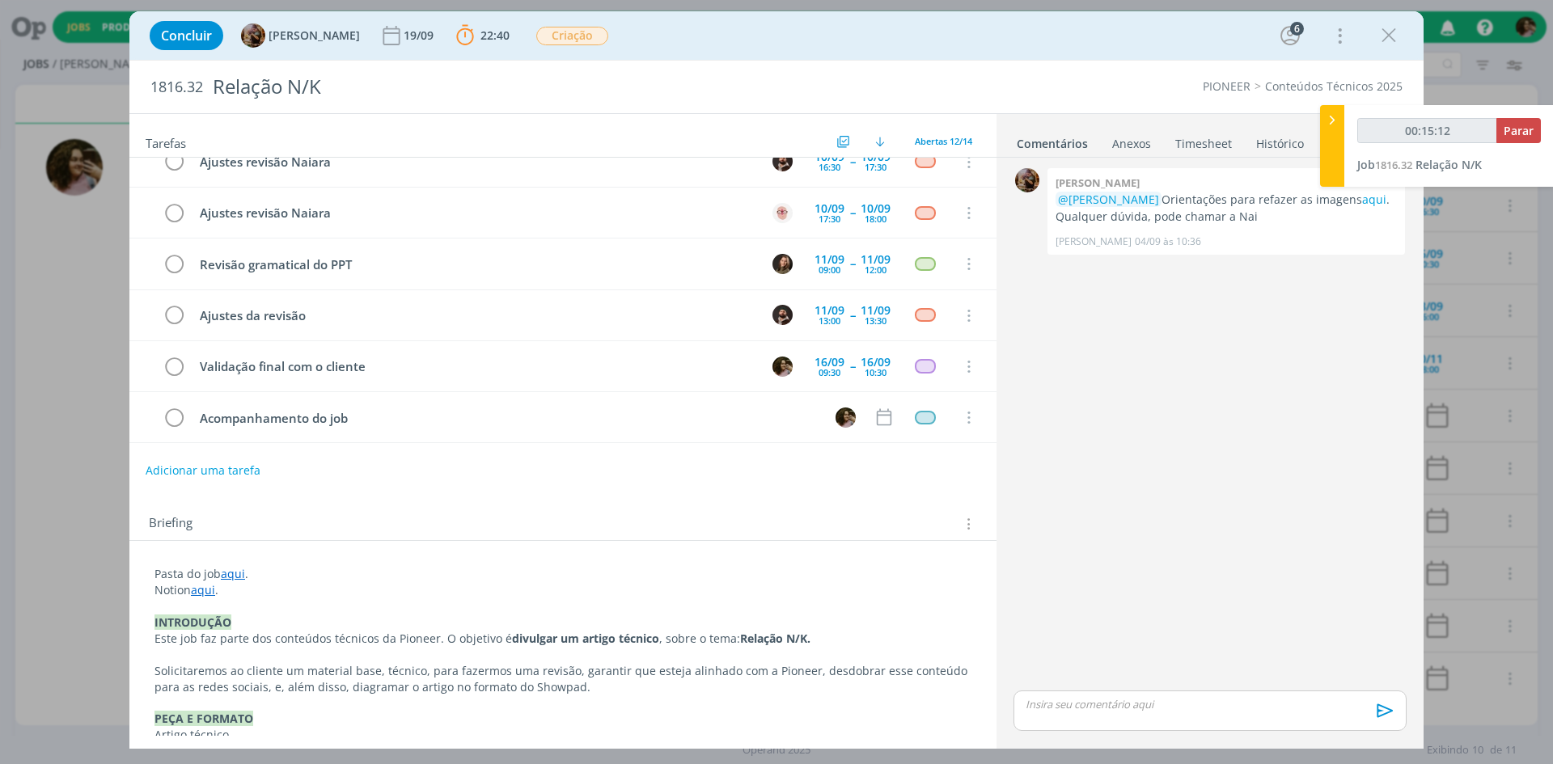
click at [1260, 369] on div "0 Amanda rodrigues @Douglas Morais Orientações para refazer as imagens aqui . Q…" at bounding box center [1210, 425] width 406 height 523
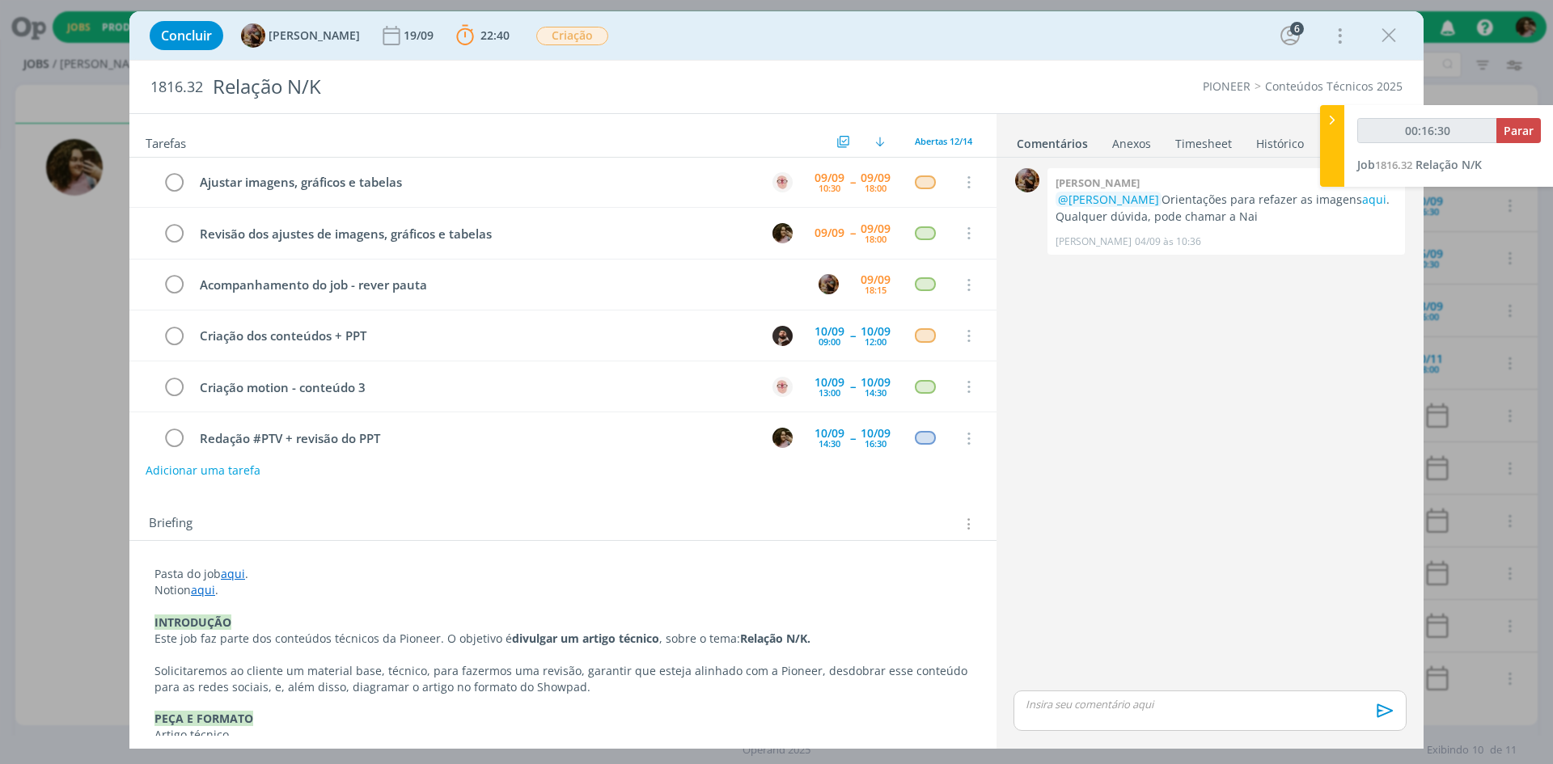
scroll to position [0, 0]
click at [1528, 133] on span "Parar" at bounding box center [1518, 130] width 30 height 15
type input "00:24:00"
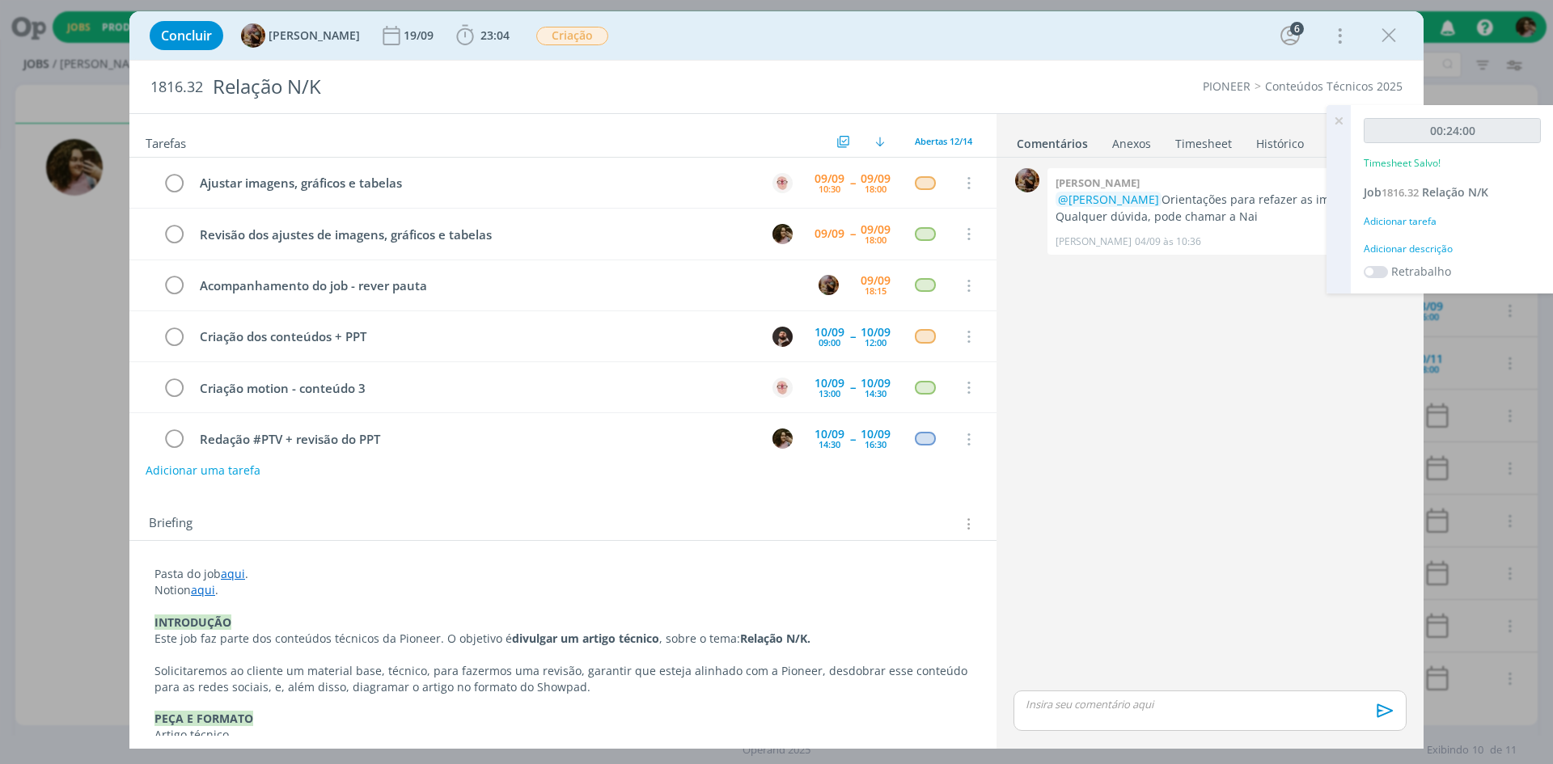
click at [1397, 253] on div "Adicionar descrição" at bounding box center [1452, 249] width 177 height 15
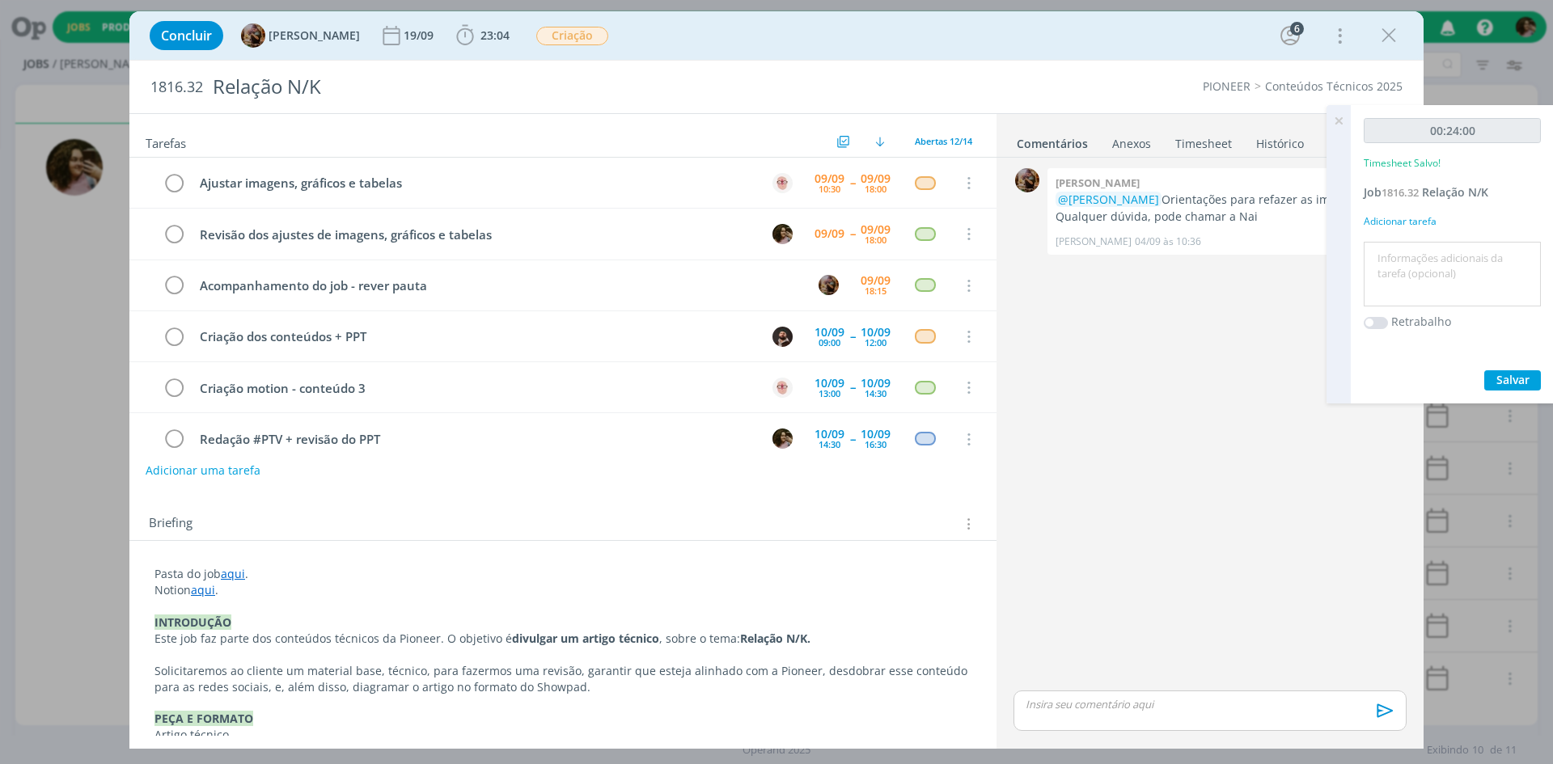
click at [1406, 266] on textarea at bounding box center [1452, 274] width 169 height 57
type textarea "S"
type textarea "Redação e contatos com o cliente"
click at [1511, 391] on div "00:24:00 Timesheet Salvo! Job 1816.32 Relação N/K Adicionar tarefa Redação e co…" at bounding box center [1452, 254] width 203 height 298
click at [1505, 383] on span "Salvar" at bounding box center [1512, 379] width 33 height 15
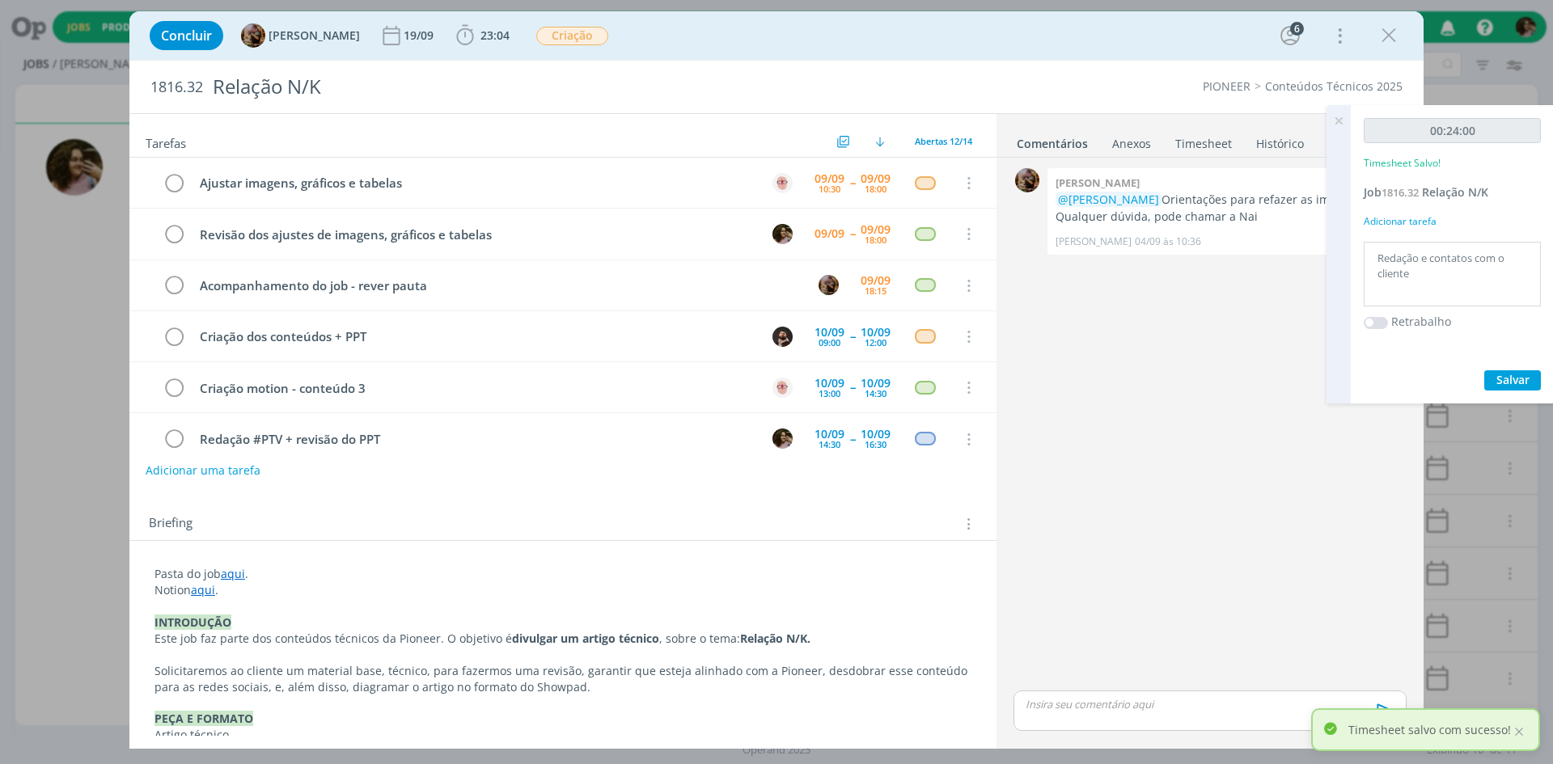
click at [1342, 123] on icon at bounding box center [1338, 121] width 29 height 32
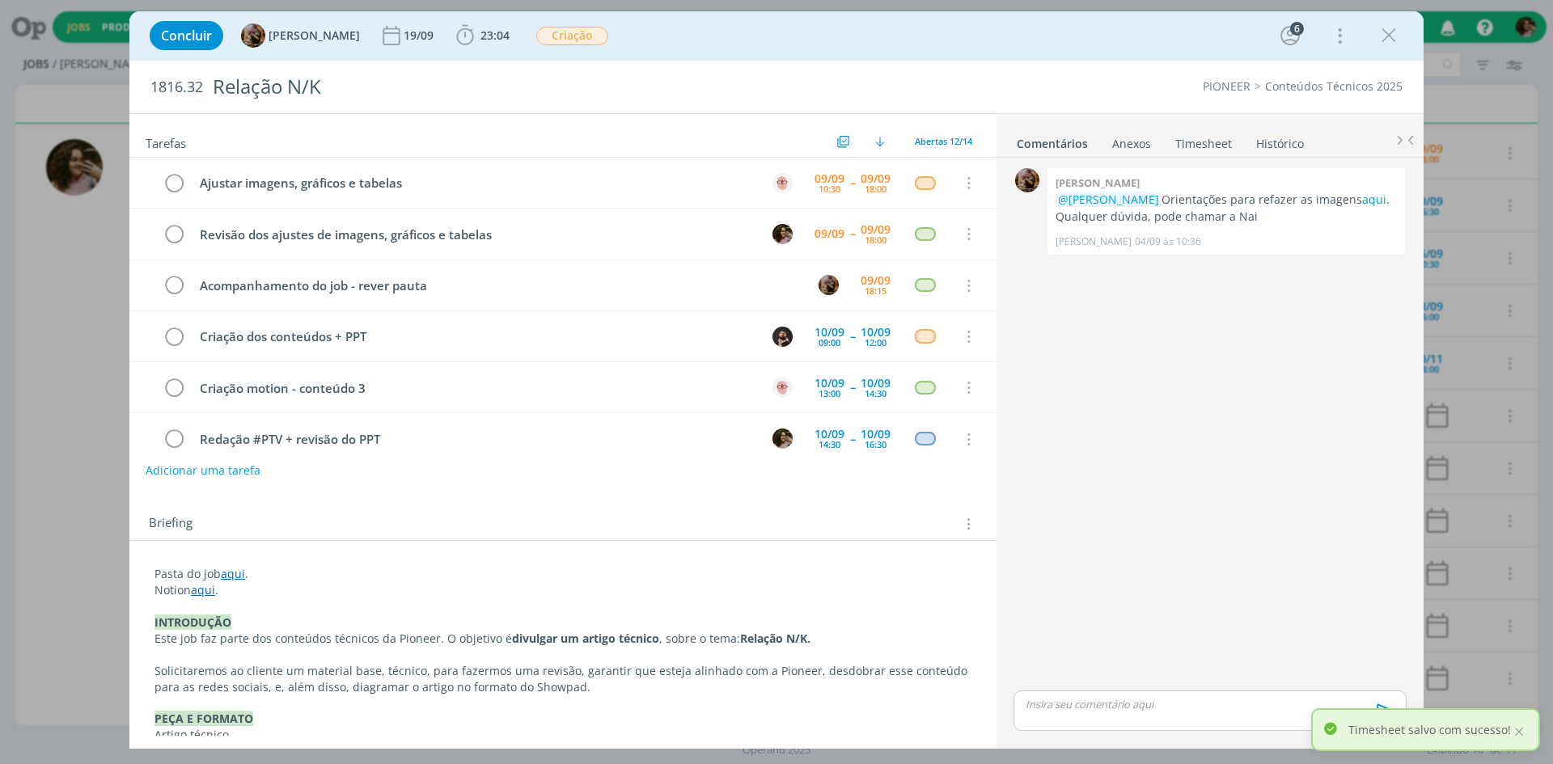
click at [1381, 36] on icon "dialog" at bounding box center [1388, 35] width 24 height 24
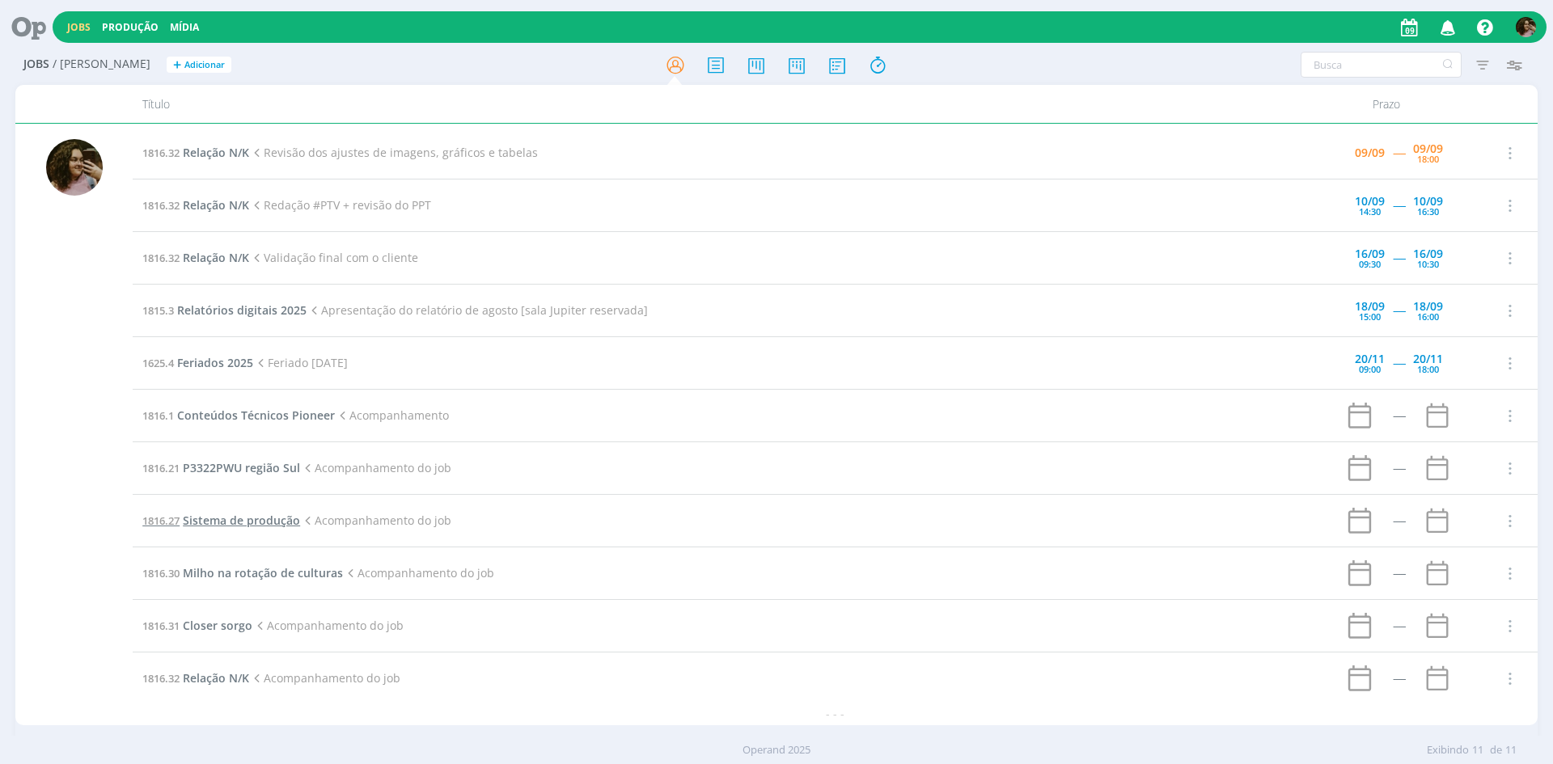
click at [280, 524] on span "Sistema de produção" at bounding box center [241, 520] width 117 height 15
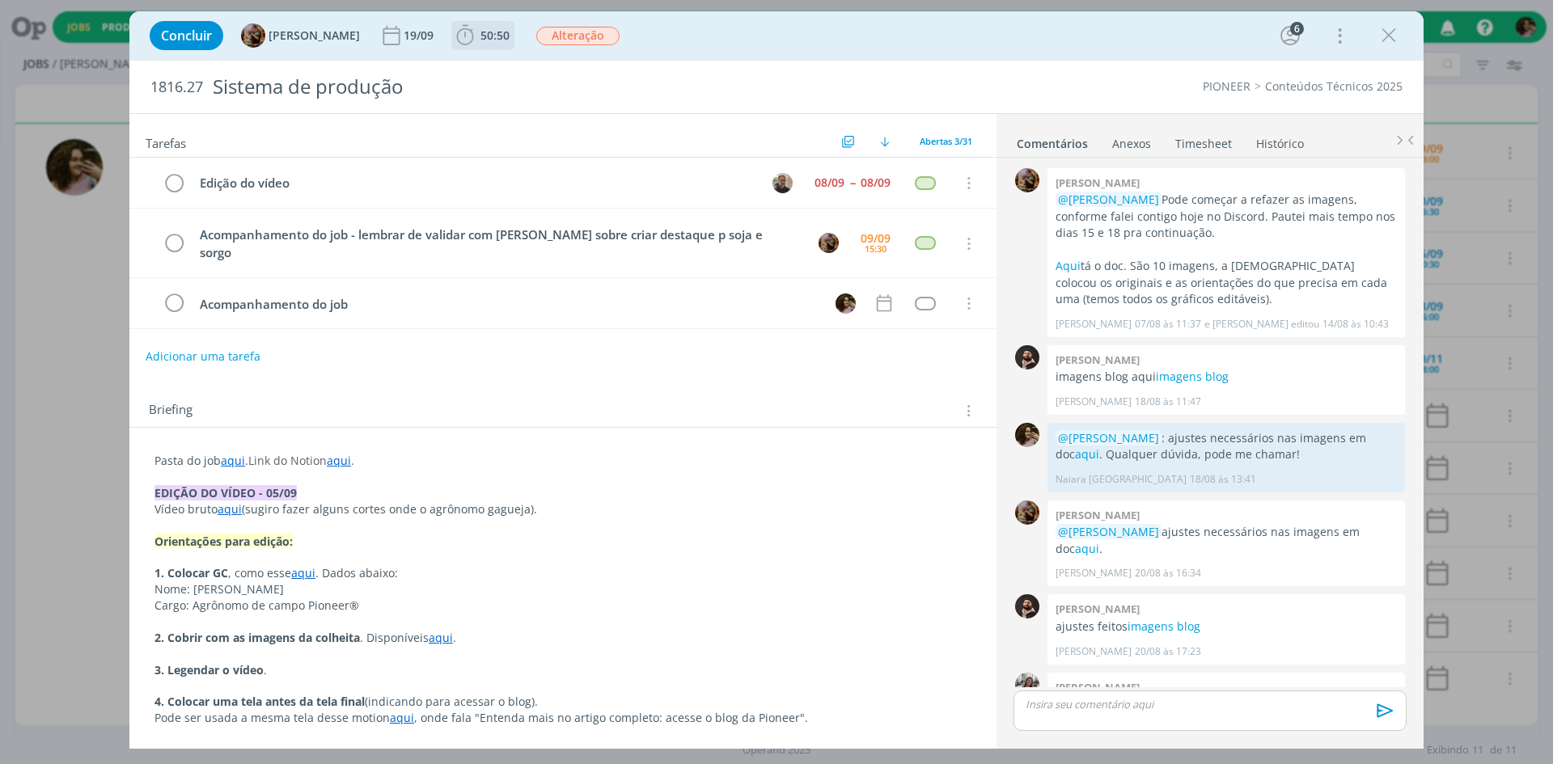
click at [490, 36] on b "50:50" at bounding box center [495, 35] width 36 height 11
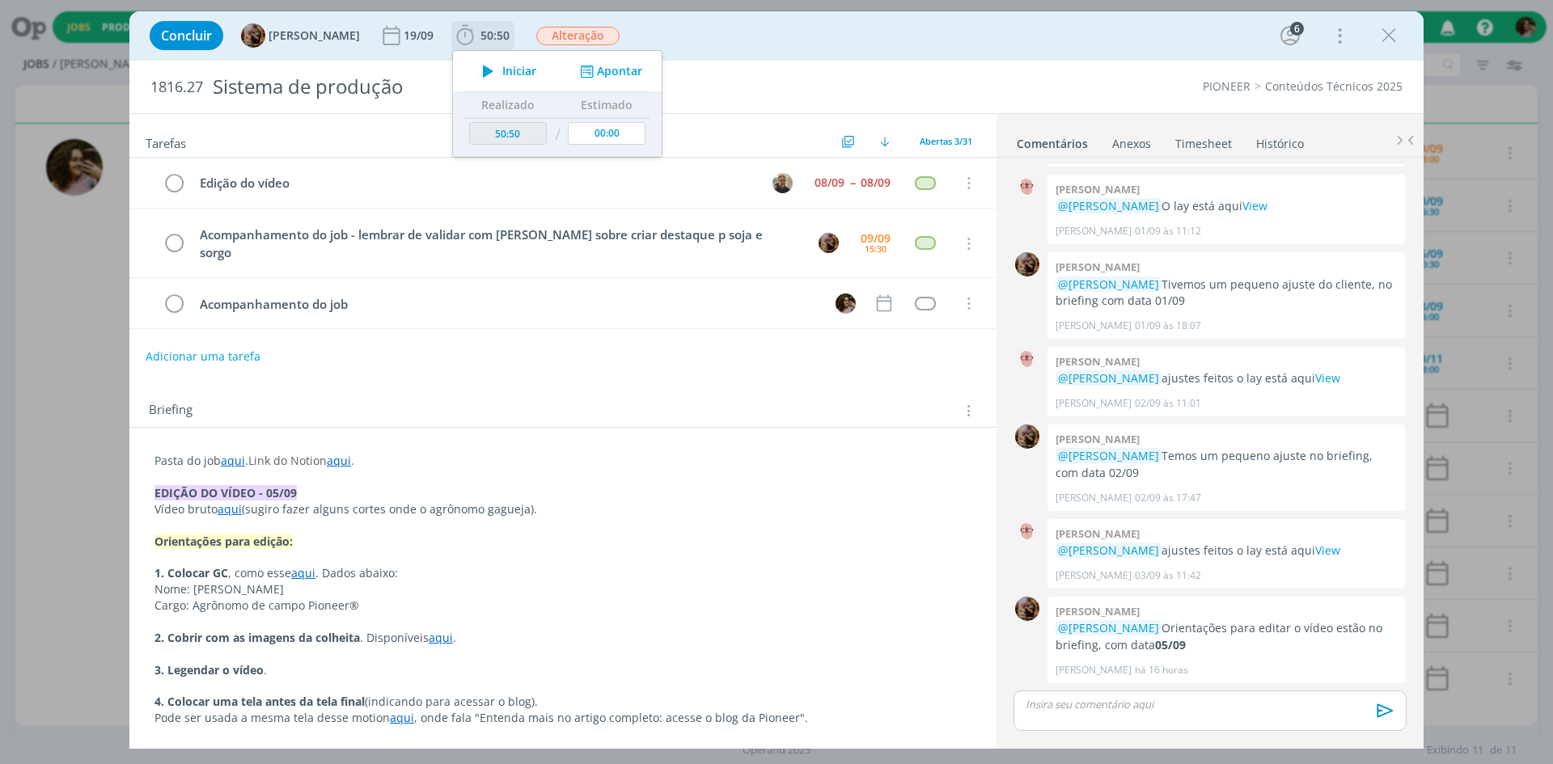
click at [597, 71] on icon "dialog" at bounding box center [587, 71] width 20 height 15
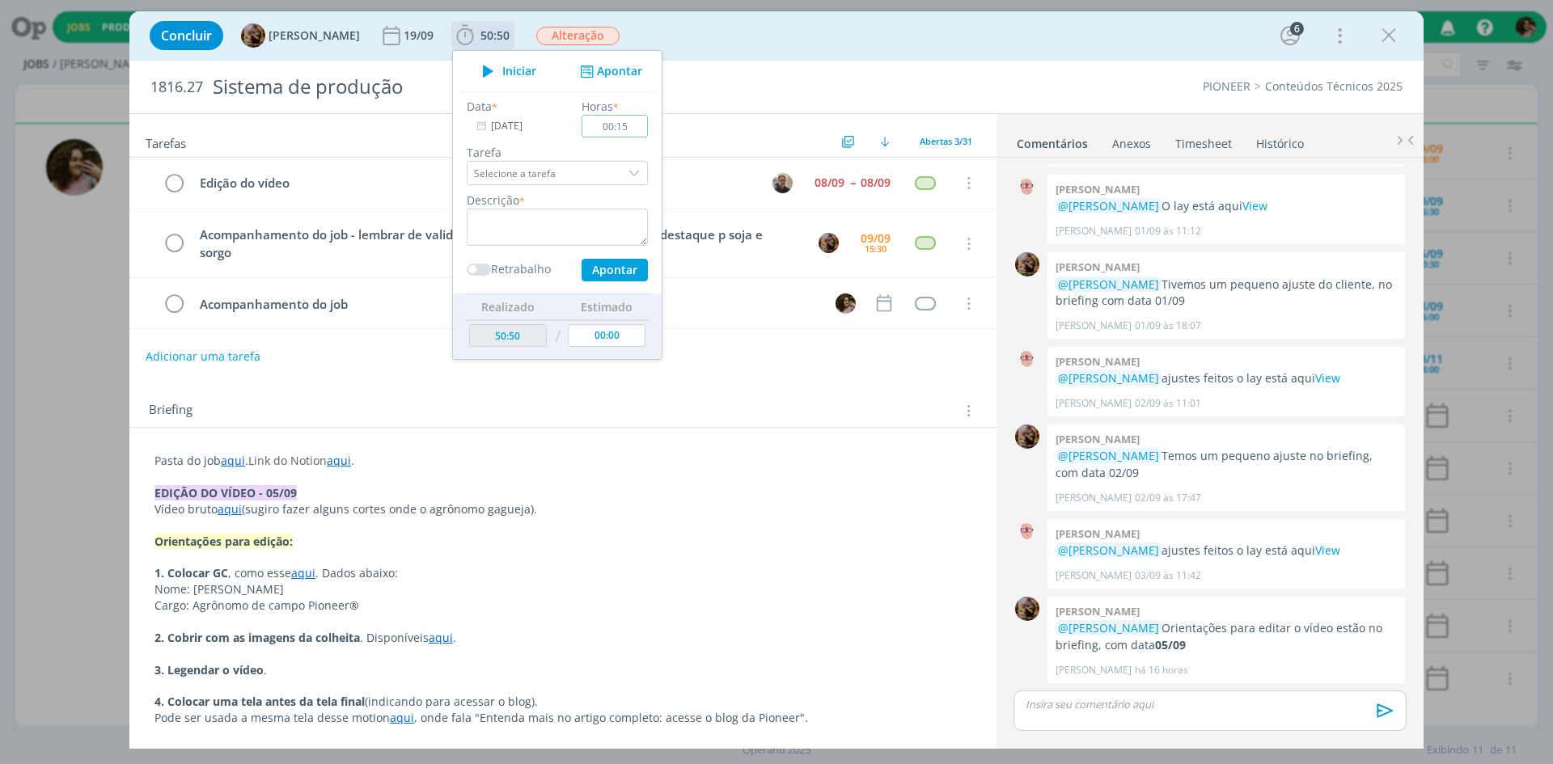
type input "00:15"
click at [613, 214] on textarea "dialog" at bounding box center [557, 227] width 181 height 37
type textarea "Publicação no blog"
click at [623, 264] on button "Apontar" at bounding box center [614, 270] width 66 height 23
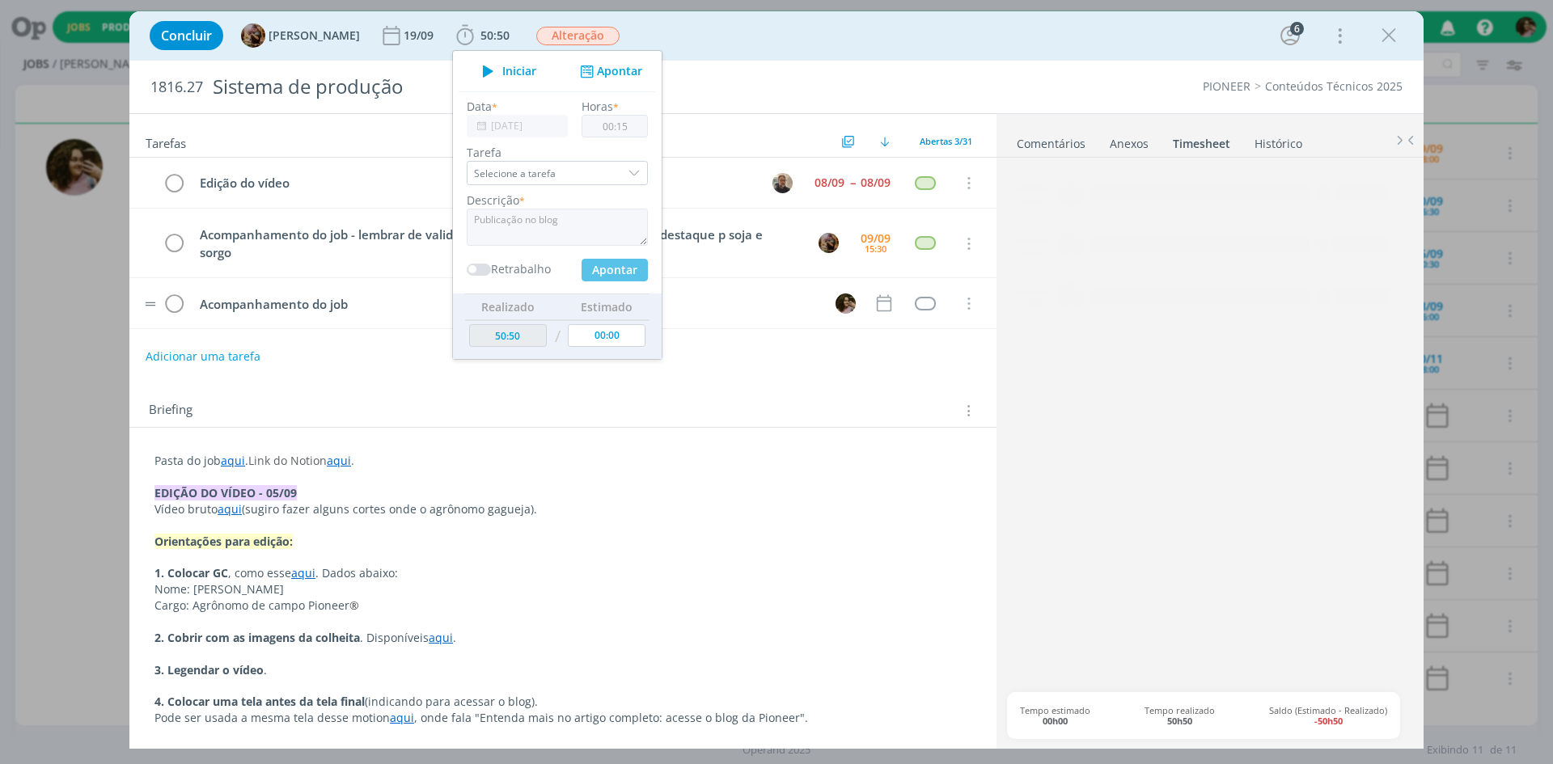
type input "51:05"
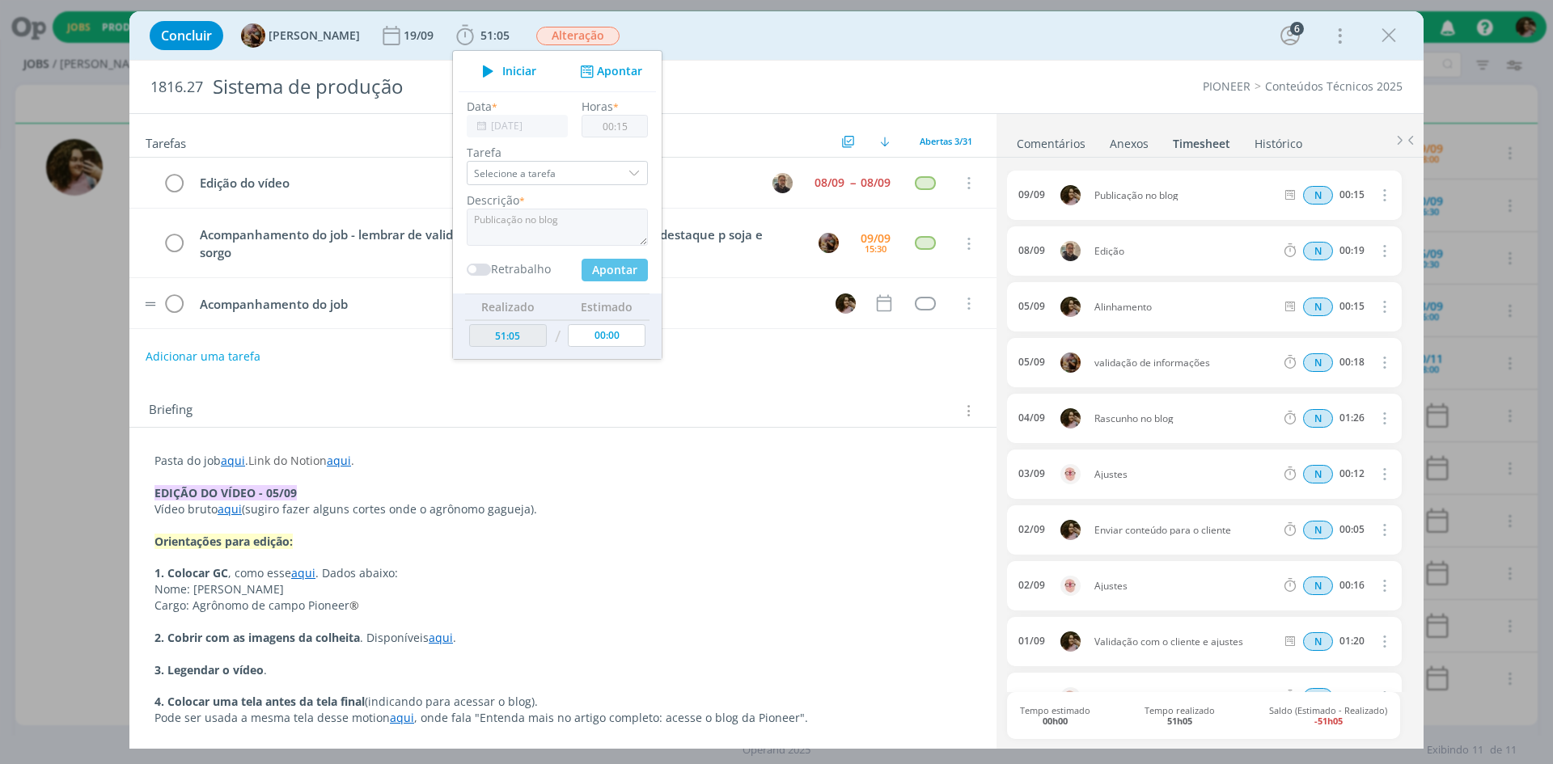
type input "00:00"
click at [908, 36] on div "Concluir Amanda Rodrigues 19/09 51:05 Iniciar Apontar Data * 09/09/2025 Horas *…" at bounding box center [777, 35] width 1270 height 39
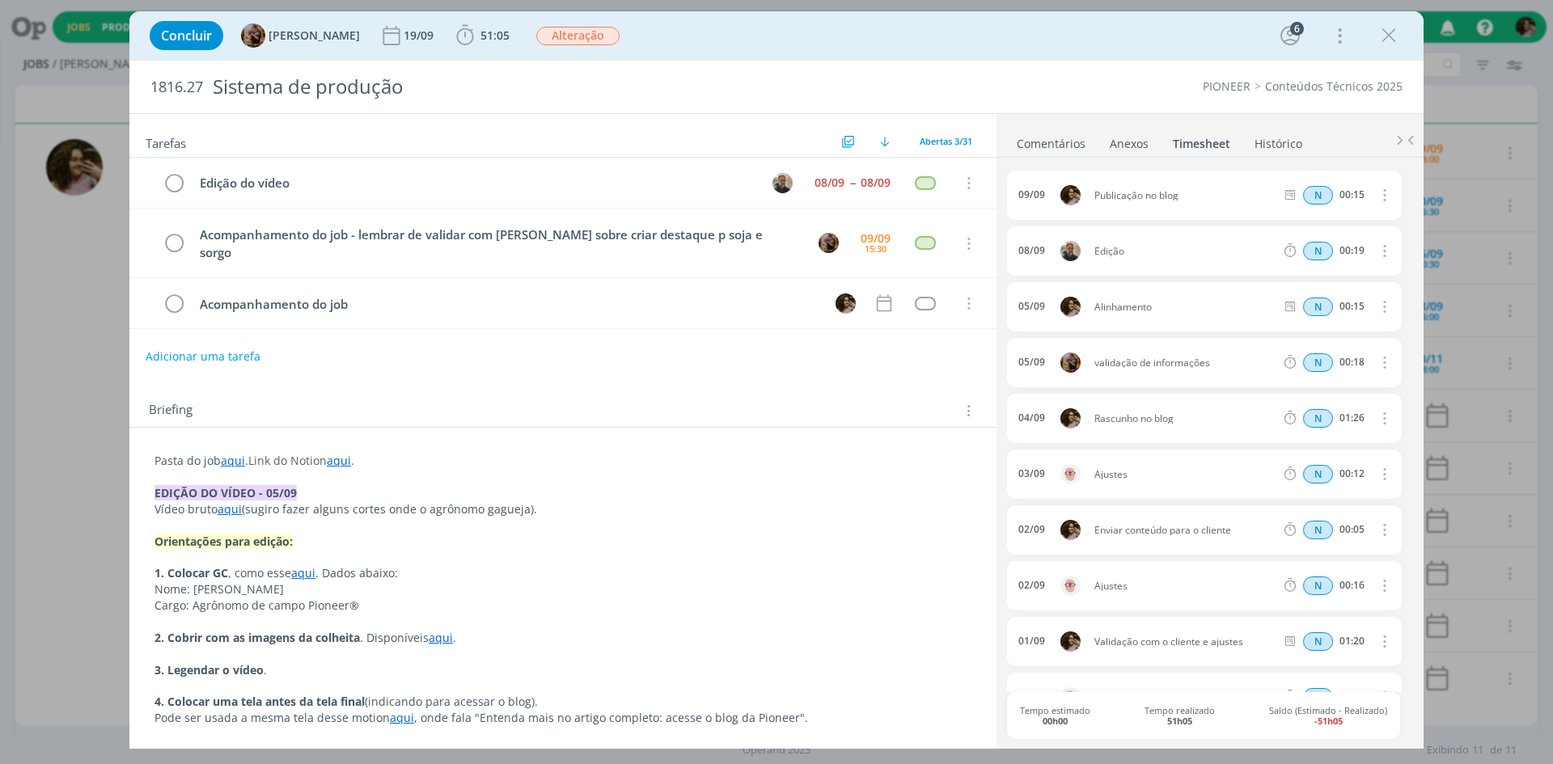
click at [1061, 136] on link "Comentários" at bounding box center [1051, 140] width 70 height 23
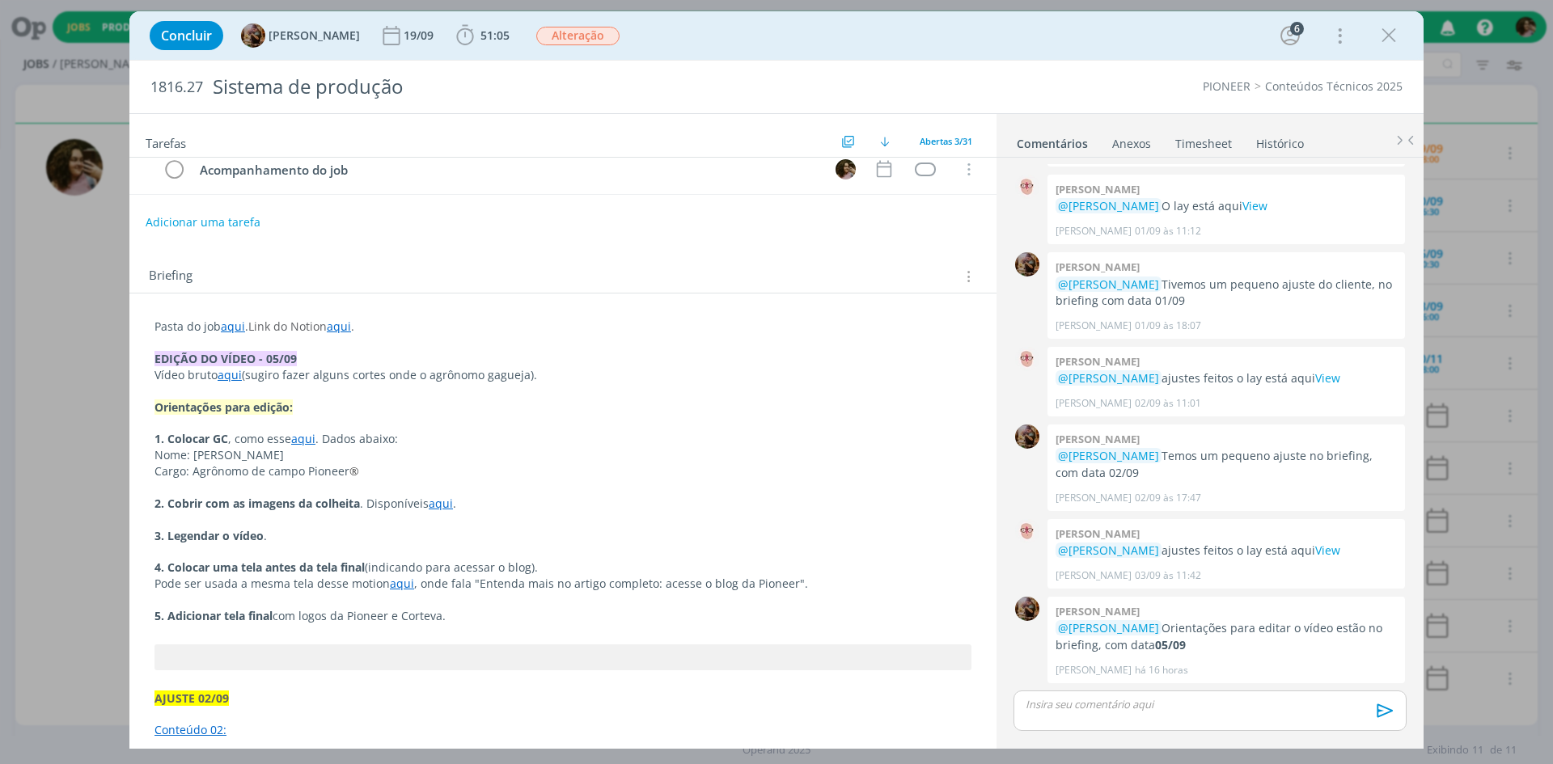
scroll to position [162, 0]
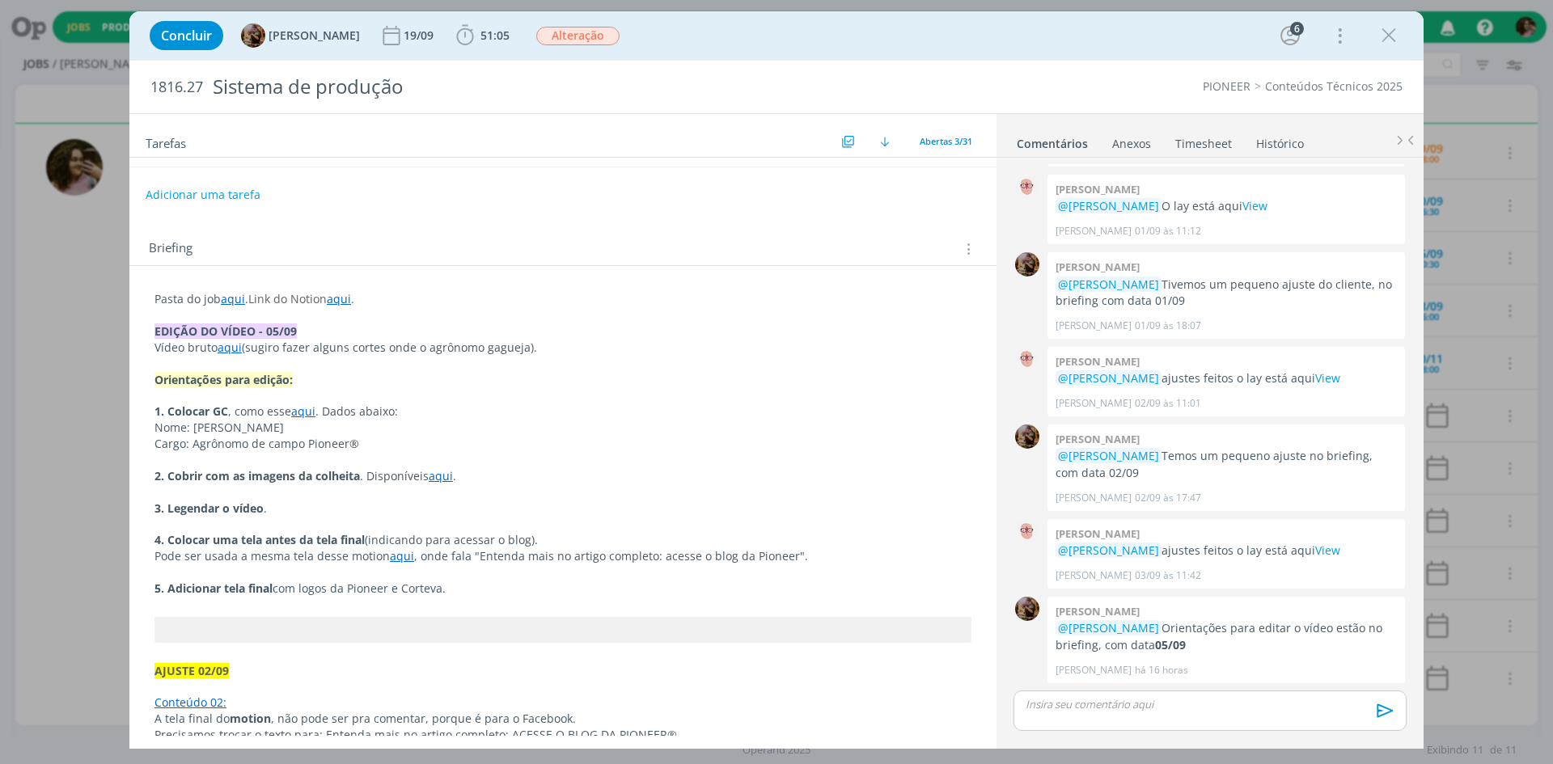
click at [268, 404] on span ", como esse" at bounding box center [259, 411] width 63 height 15
click at [262, 421] on span "Nome: José Madalóz" at bounding box center [219, 428] width 129 height 15
drag, startPoint x: 262, startPoint y: 407, endPoint x: 205, endPoint y: 407, distance: 56.6
click at [205, 421] on span "Nome: José Madalóz" at bounding box center [219, 428] width 129 height 15
click at [225, 725] on icon "dialog" at bounding box center [228, 721] width 13 height 13
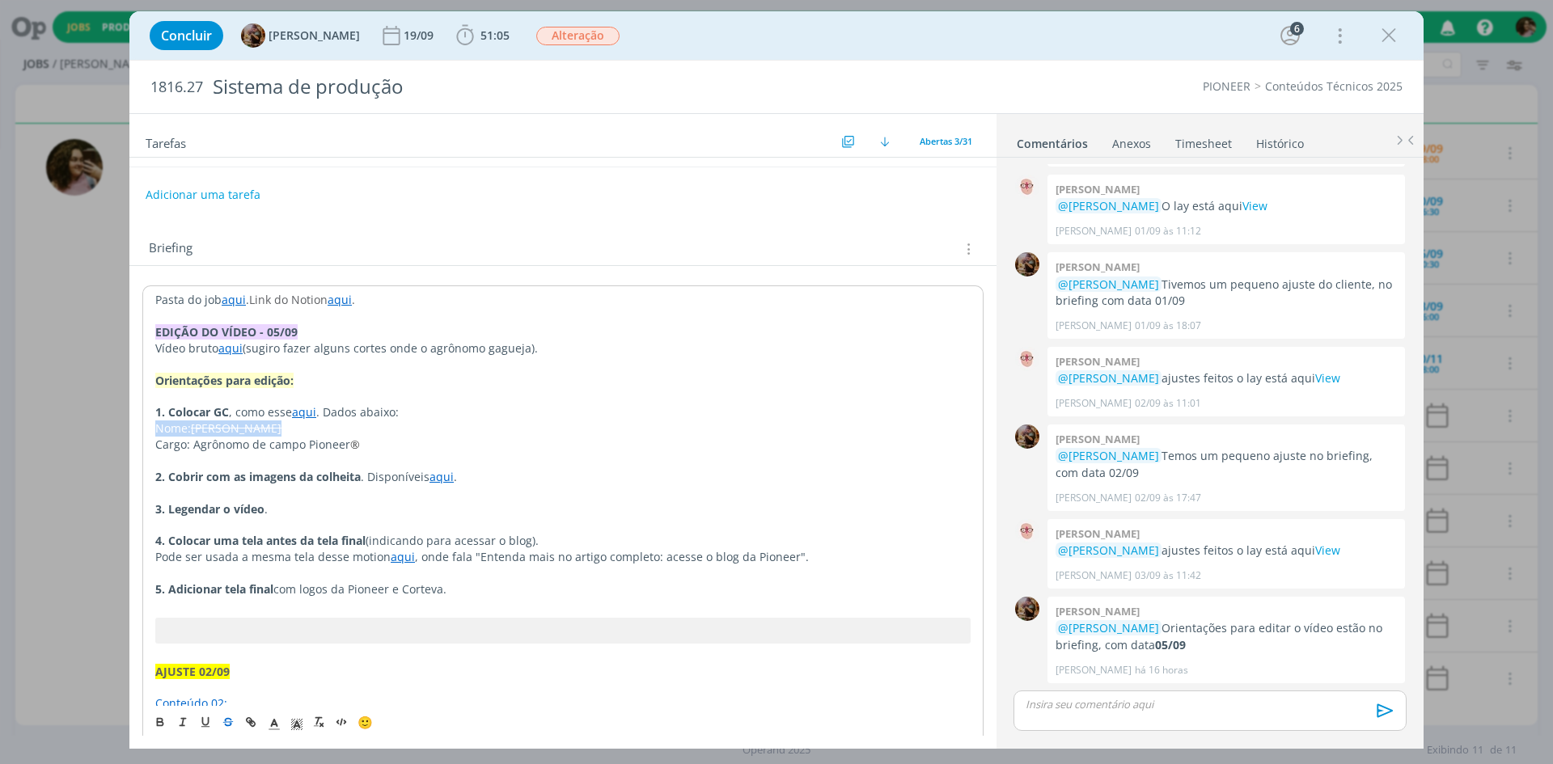
click at [289, 421] on p "Nome: José Madalóz" at bounding box center [562, 429] width 815 height 16
drag, startPoint x: 262, startPoint y: 409, endPoint x: 381, endPoint y: 419, distance: 119.3
click at [366, 421] on p "Nome: José Madalóz Fernando Zanatta" at bounding box center [562, 429] width 815 height 16
drag, startPoint x: 365, startPoint y: 408, endPoint x: 261, endPoint y: 411, distance: 103.5
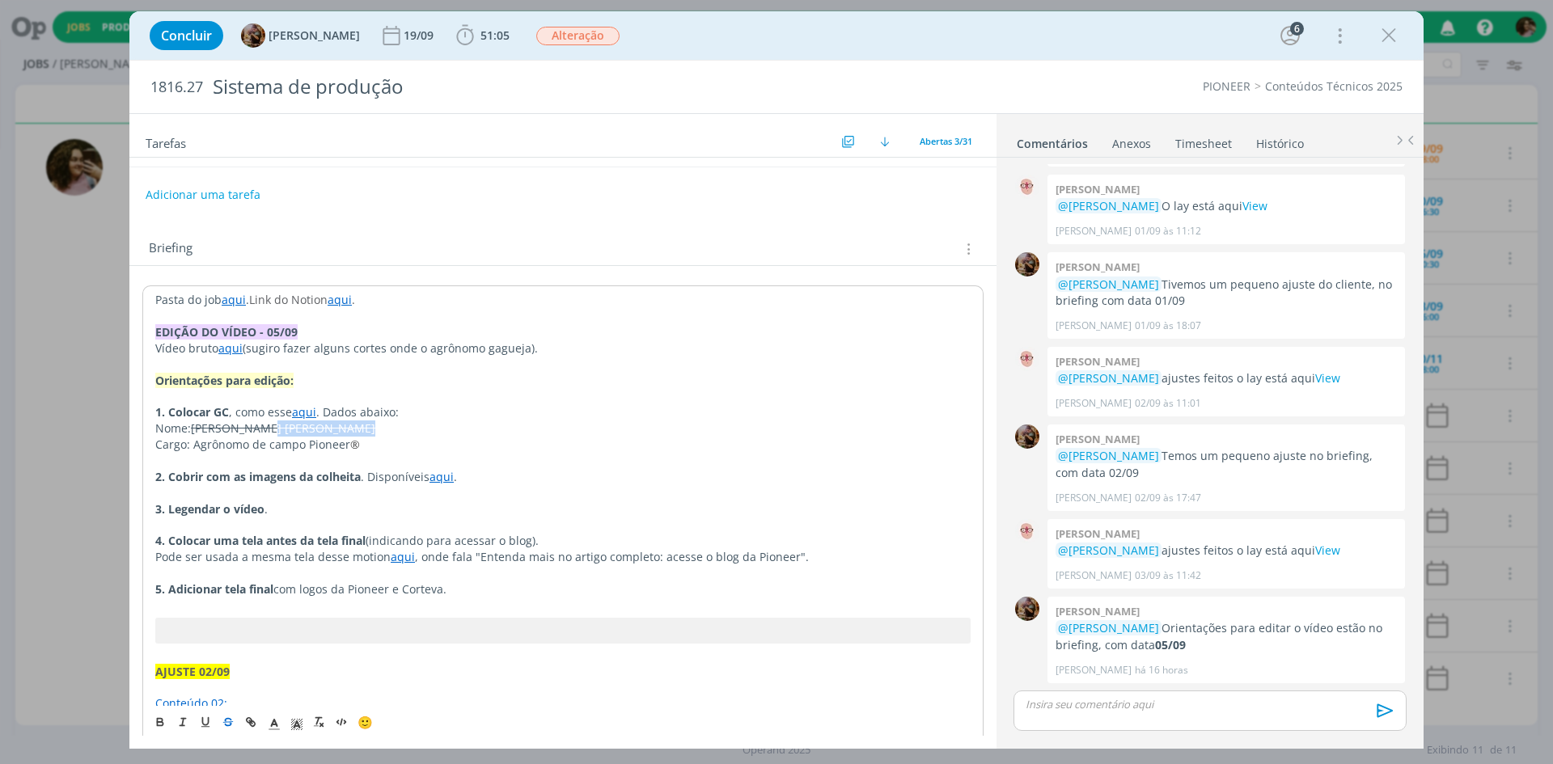
click at [261, 421] on p "Nome: José Madalóz Fernando Zanatta" at bounding box center [562, 429] width 815 height 16
click at [221, 721] on button "dialog" at bounding box center [229, 721] width 23 height 19
drag, startPoint x: 164, startPoint y: 717, endPoint x: 316, endPoint y: 454, distance: 304.3
click at [164, 717] on icon "dialog" at bounding box center [160, 721] width 13 height 13
click at [369, 404] on span ". Dados abaixo:" at bounding box center [357, 411] width 82 height 15
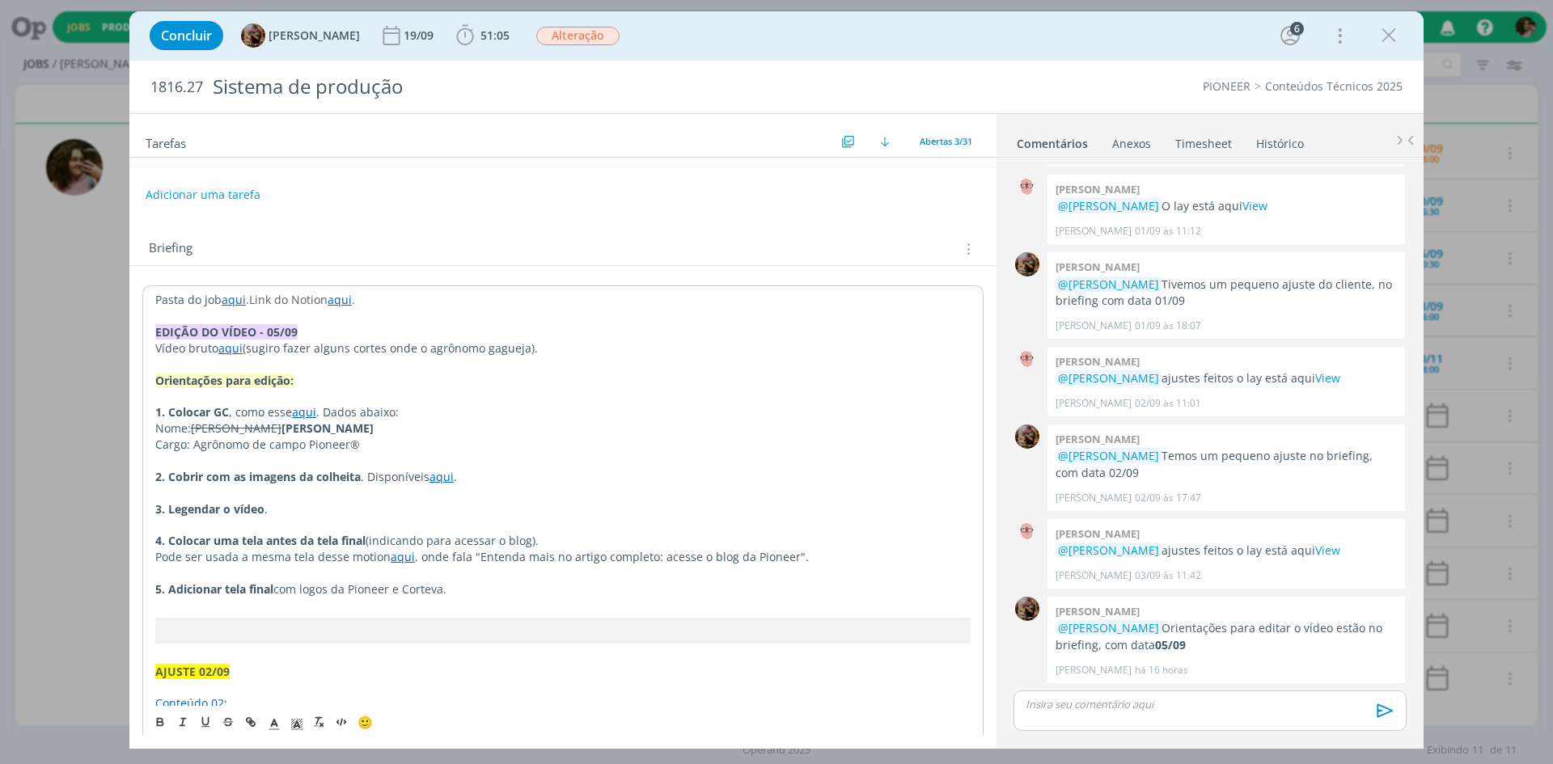
click at [380, 421] on p "Nome: José Madalóz Fernando Zanatta" at bounding box center [562, 429] width 815 height 16
click at [374, 436] on p "Cargo: Agrônomo de campo Pioneer ®" at bounding box center [562, 444] width 817 height 16
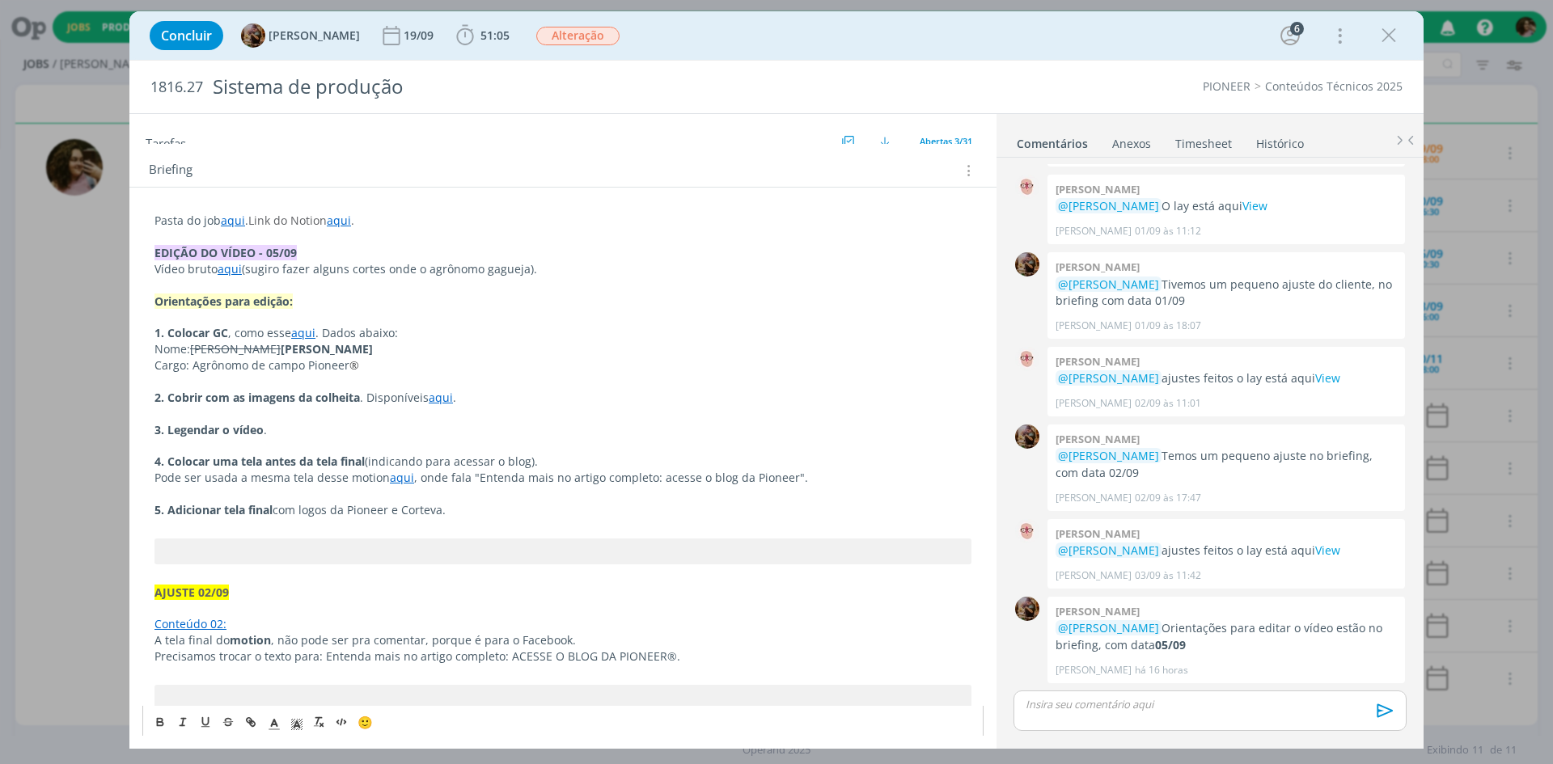
scroll to position [243, 0]
click at [333, 420] on p "3. Legendar o vídeo ." at bounding box center [562, 428] width 817 height 16
click at [502, 484] on p "dialog" at bounding box center [562, 492] width 817 height 16
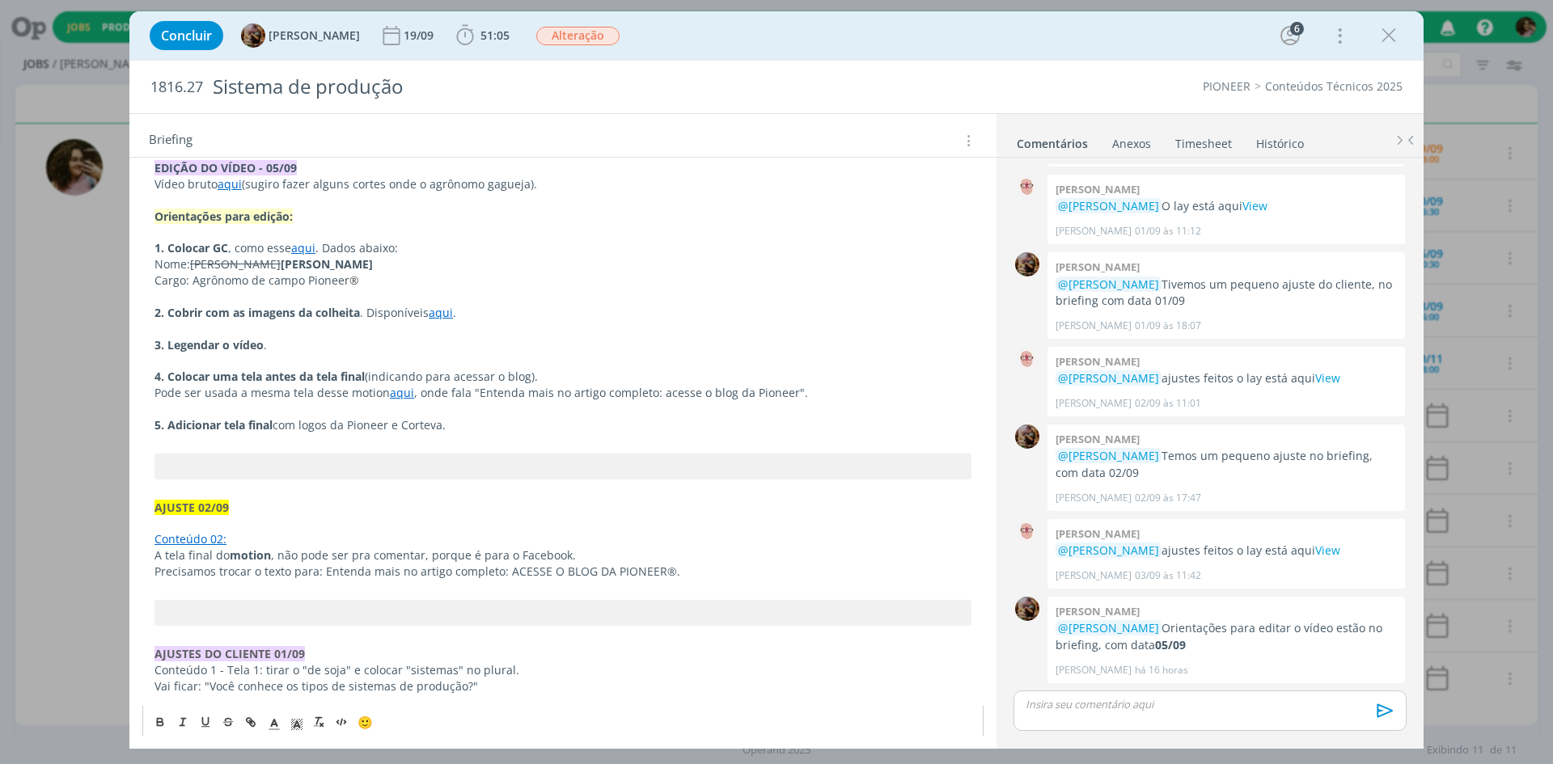
scroll to position [323, 0]
click at [526, 419] on p "5. Adicionar tela final com logos da Pioneer e Corteva." at bounding box center [562, 427] width 817 height 16
click at [461, 419] on span "com logos da Pioneer e Corteva. Essa." at bounding box center [375, 426] width 204 height 15
drag, startPoint x: 461, startPoint y: 407, endPoint x: 247, endPoint y: 720, distance: 379.3
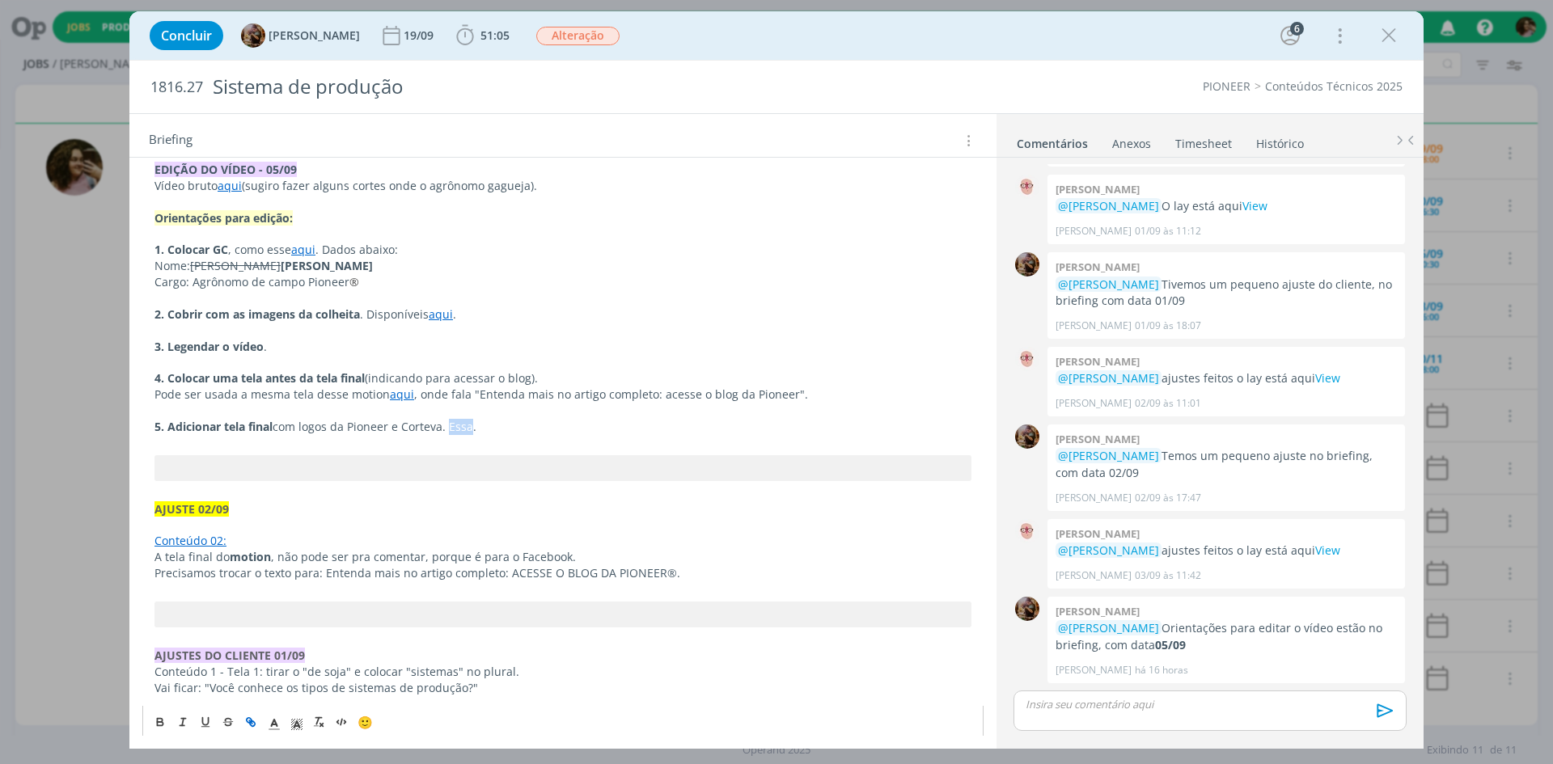
click at [247, 720] on icon "dialog" at bounding box center [249, 719] width 5 height 5
click at [247, 726] on icon "dialog" at bounding box center [250, 721] width 13 height 13
click at [463, 419] on span "com logos da Pioneer e Corteva. Essa." at bounding box center [375, 426] width 204 height 15
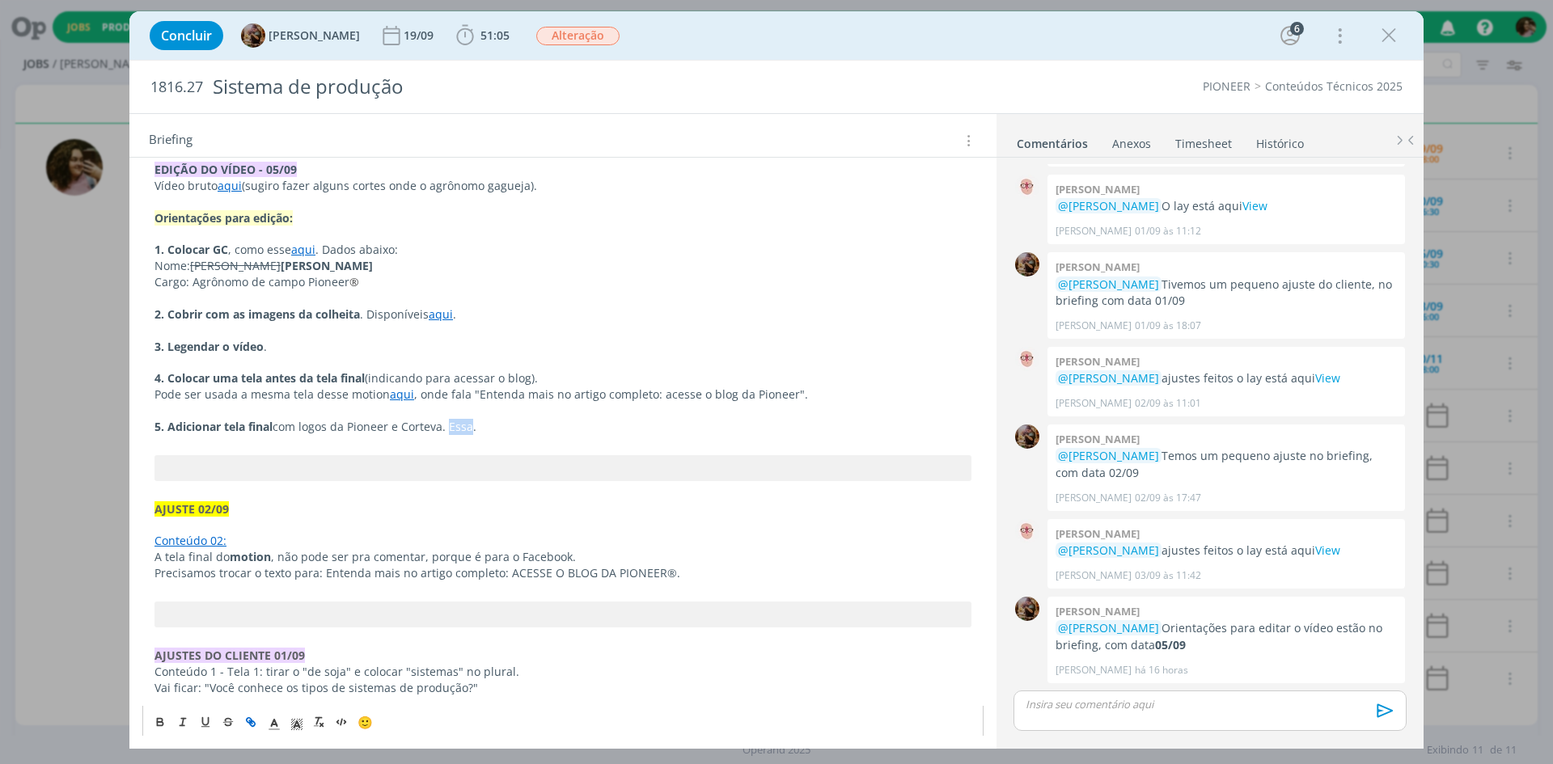
click at [251, 718] on icon "dialog" at bounding box center [249, 719] width 5 height 5
paste input "https://sobeae.sharepoint.com/:f:/s/SOBEAE/Eg07SjrE7dBOpNXAB0Bdpp4BUWWYr_gpMZra…"
type input "https://sobeae.sharepoint.com/:f:/s/SOBEAE/Eg07SjrE7dBOpNXAB0Bdpp4BUWWYr_gpMZra…"
click at [559, 450] on link "dialog" at bounding box center [547, 457] width 46 height 15
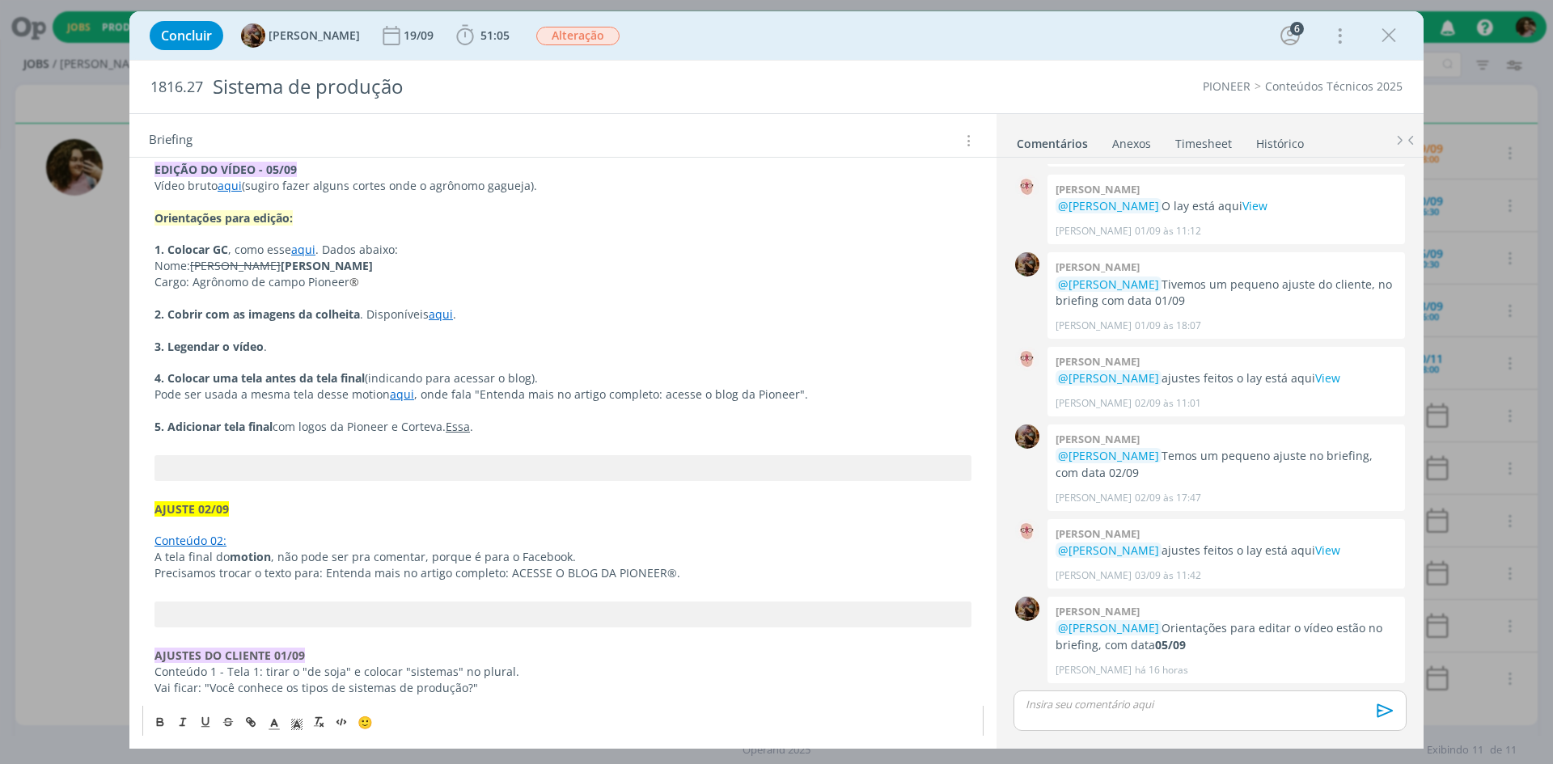
scroll to position [323, 0]
click at [551, 403] on p "dialog" at bounding box center [562, 411] width 817 height 16
click at [560, 419] on p "5. Adicionar tela final com logos da Pioneer e Corteva. Essa ." at bounding box center [562, 427] width 817 height 16
drag, startPoint x: 475, startPoint y: 406, endPoint x: 452, endPoint y: 406, distance: 22.6
click at [452, 419] on p "5. Adicionar tela final com logos da Pioneer e Corteva. Essa ." at bounding box center [562, 427] width 817 height 16
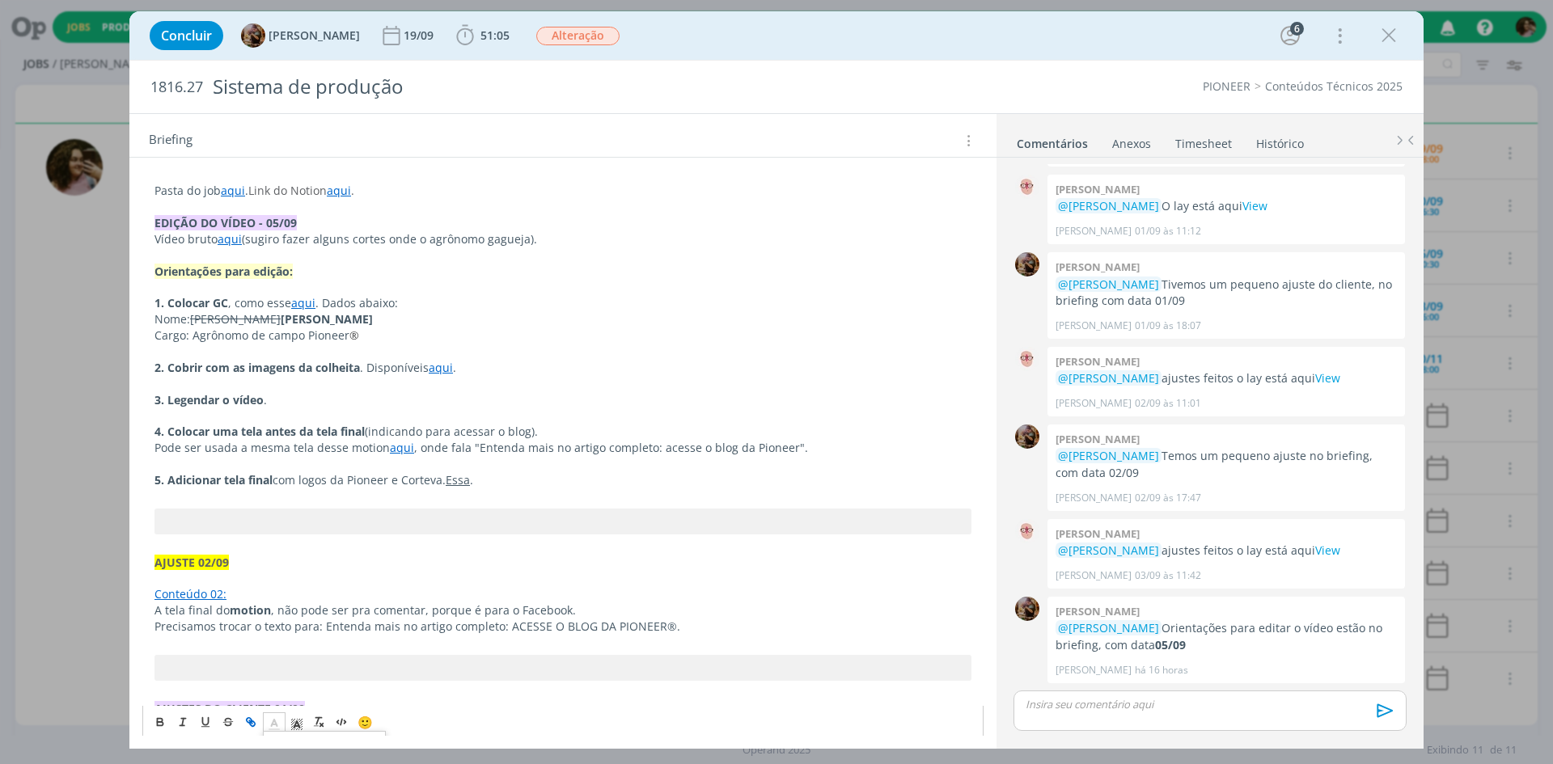
click at [278, 730] on span "dialog" at bounding box center [274, 721] width 23 height 19
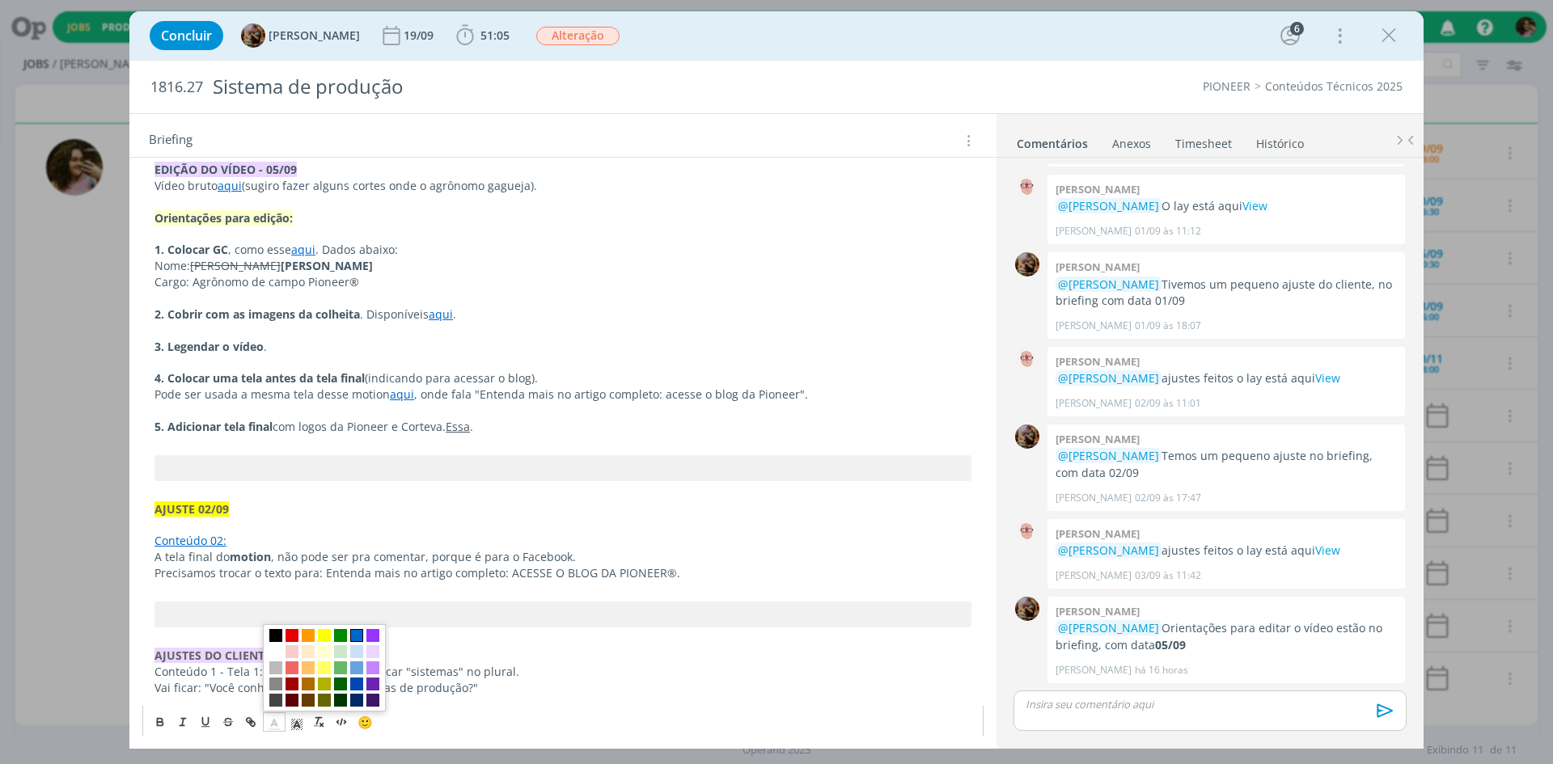
click at [360, 635] on span "dialog" at bounding box center [356, 634] width 13 height 13
click at [493, 387] on p "Pode ser usada a mesma tela desse motion aqui , onde fala "Entenda mais no arti…" at bounding box center [562, 395] width 817 height 16
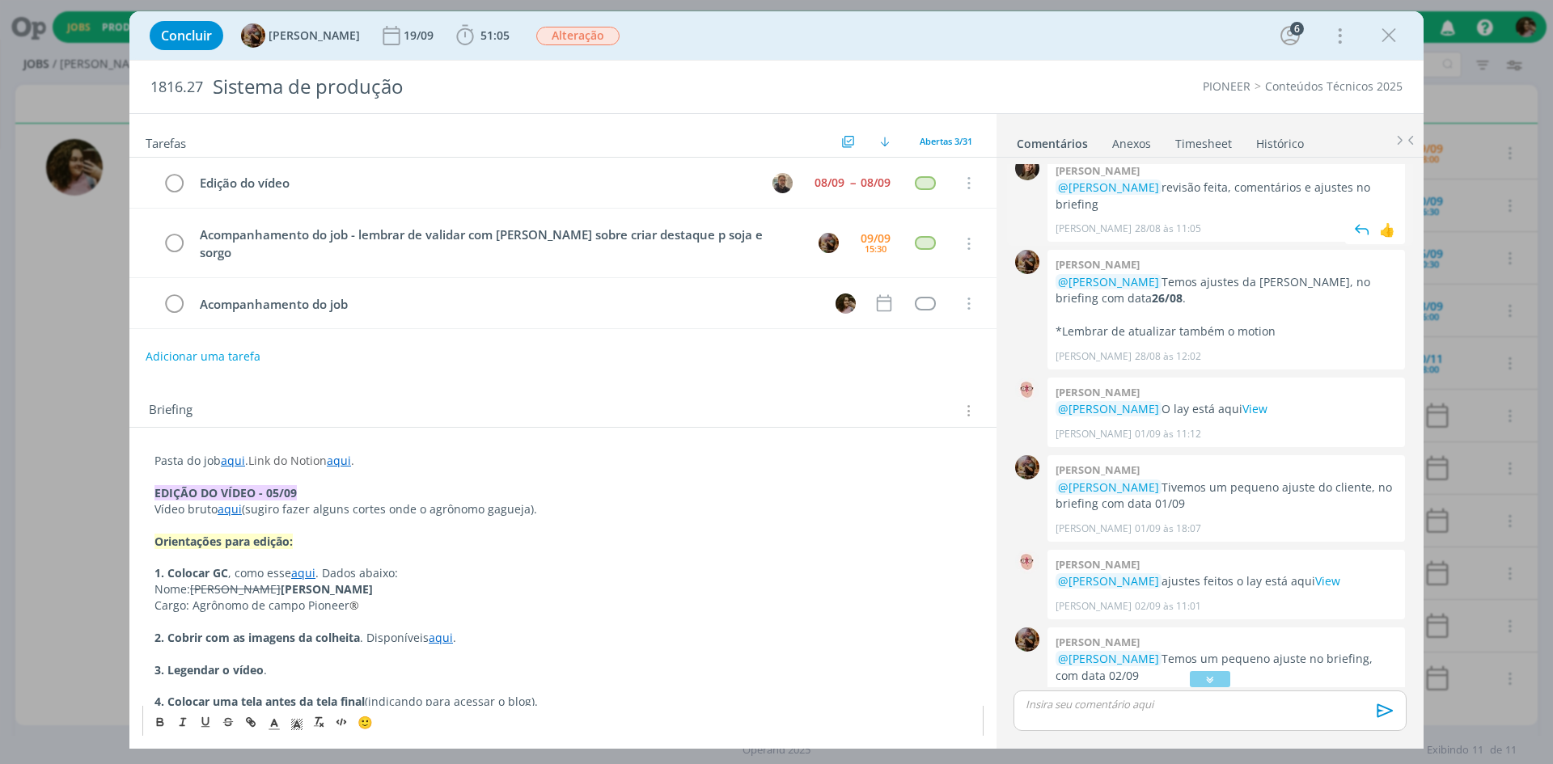
scroll to position [1534, 0]
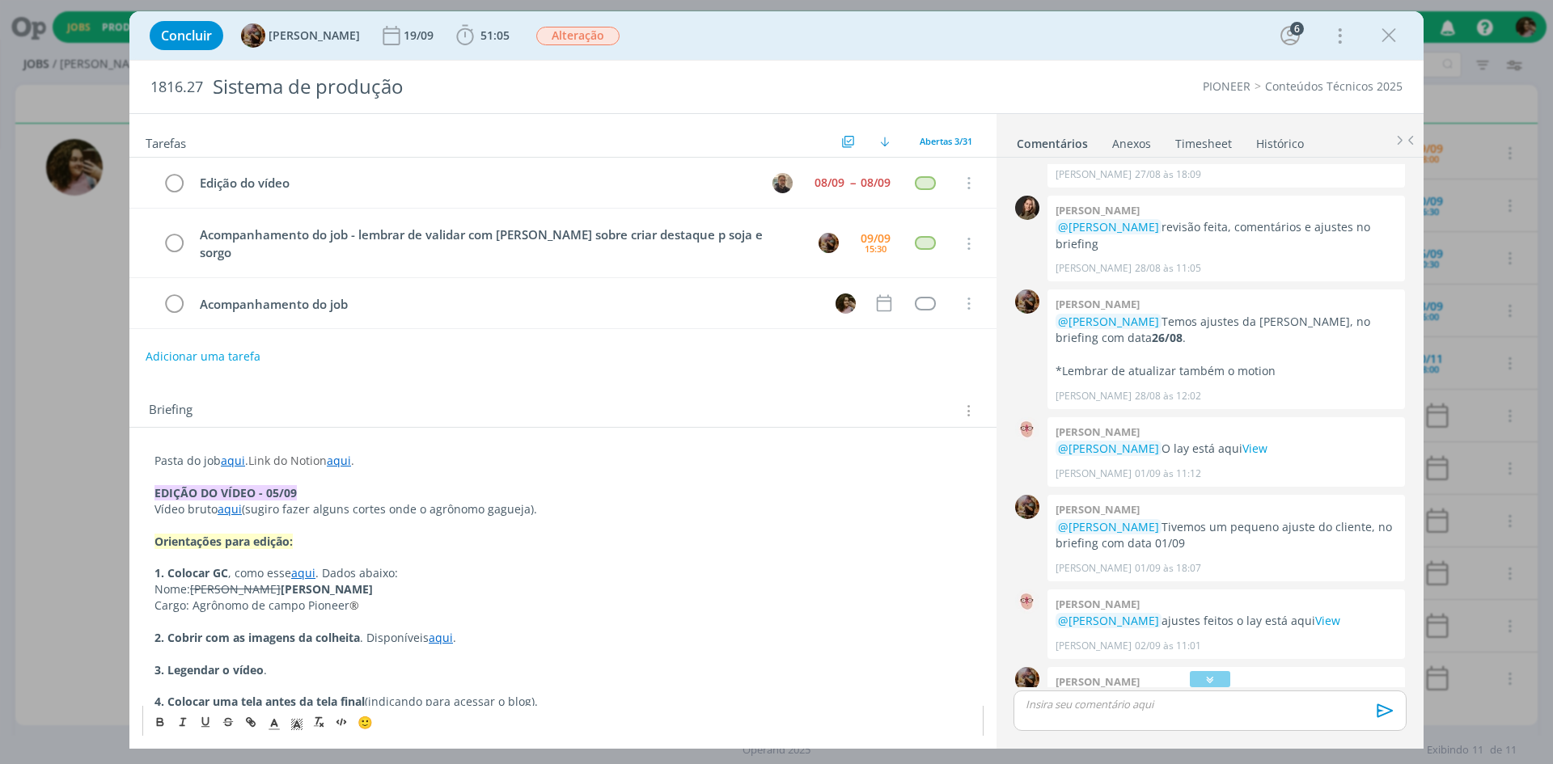
drag, startPoint x: 1031, startPoint y: 67, endPoint x: 1055, endPoint y: 49, distance: 30.6
click at [1031, 67] on div "1816.27 Sistema de produção PIONEER Conteúdos Técnicos 2025" at bounding box center [776, 87] width 1294 height 53
click at [1075, 39] on div "Concluir Amanda Rodrigues 19/09 51:05 Iniciar Apontar Data * 09/09/2025 Horas *…" at bounding box center [777, 35] width 1270 height 39
click at [1385, 34] on icon "dialog" at bounding box center [1388, 35] width 24 height 24
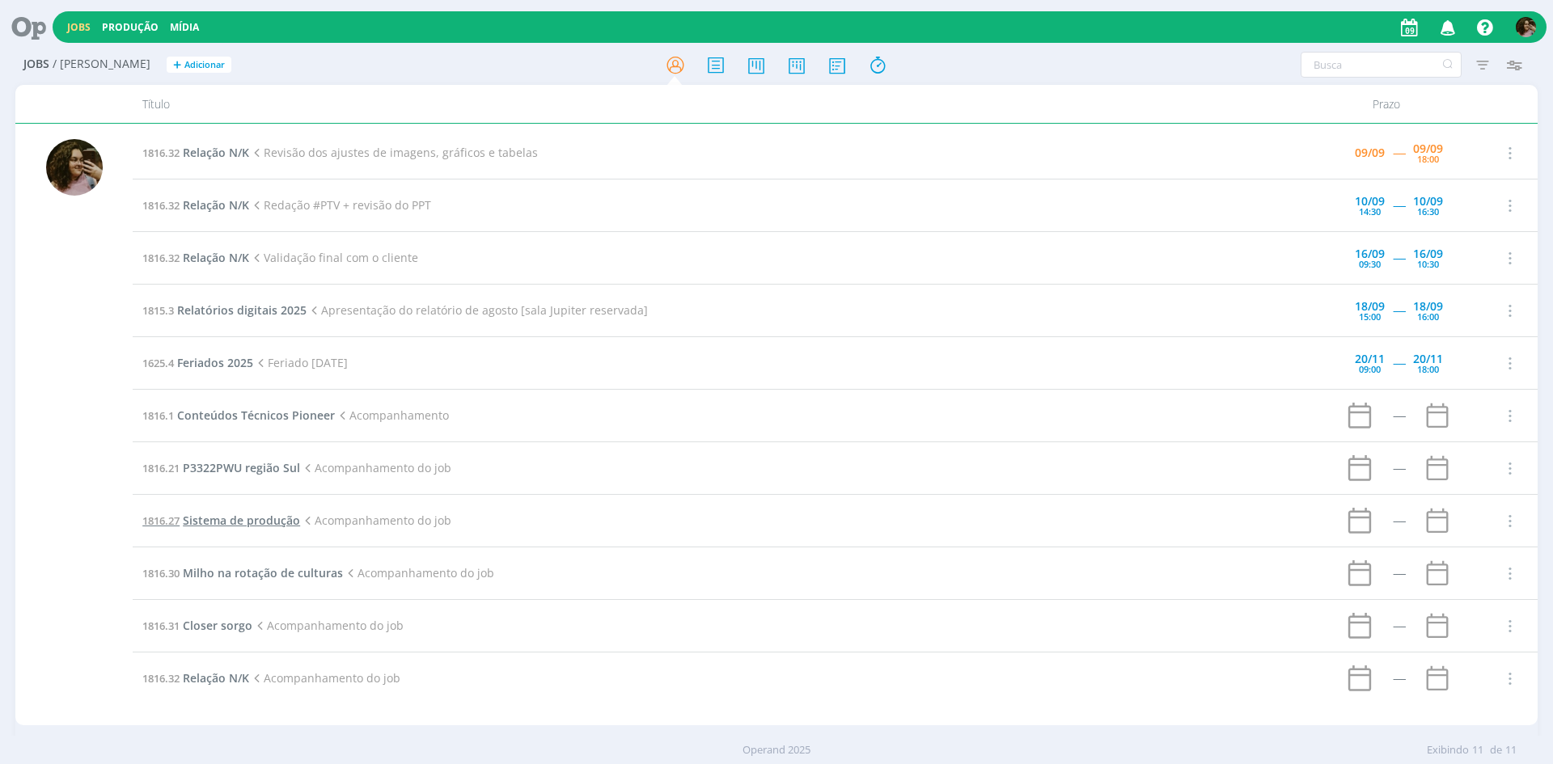
click at [247, 518] on span "Sistema de produção" at bounding box center [241, 520] width 117 height 15
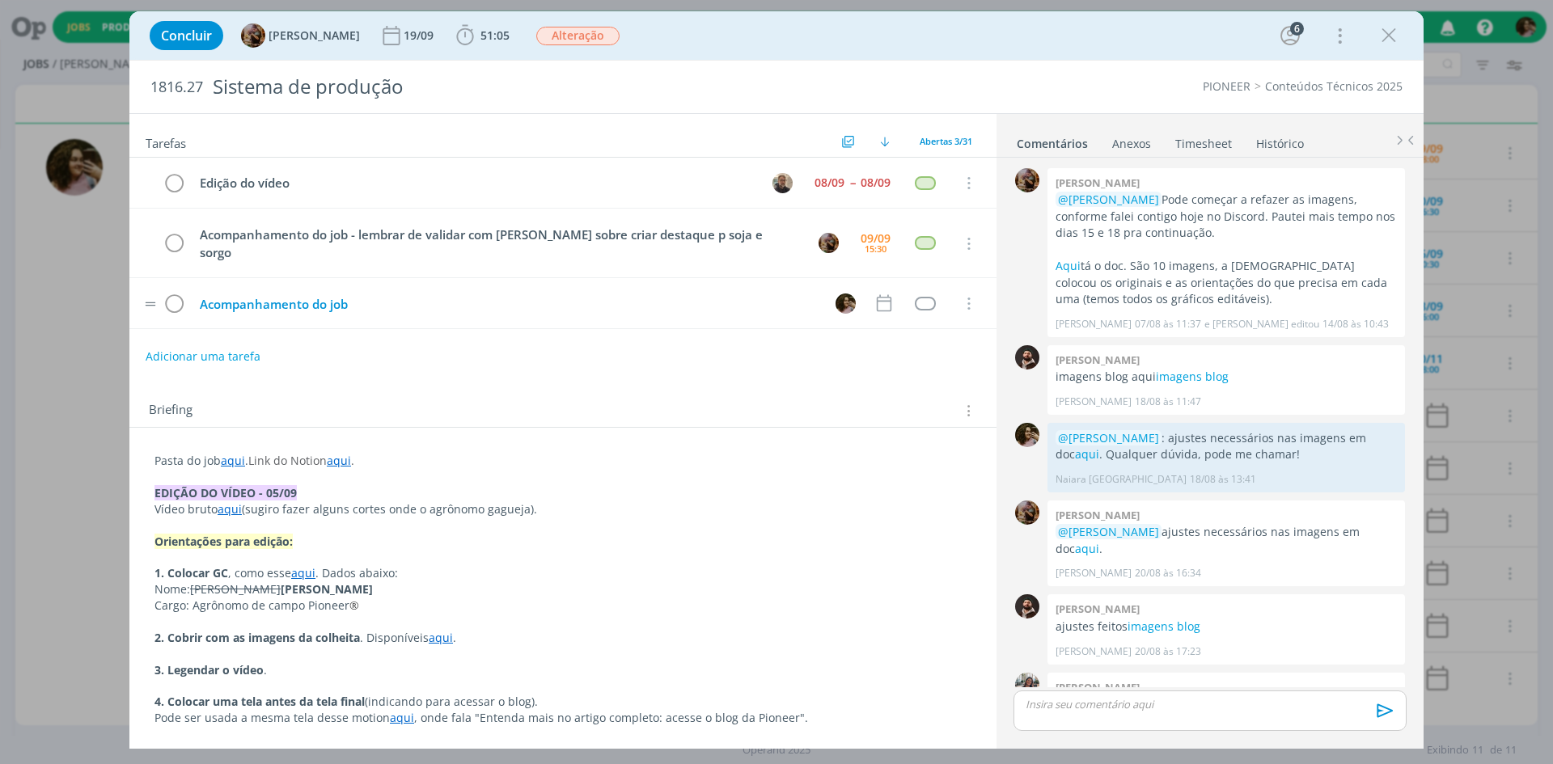
scroll to position [1777, 0]
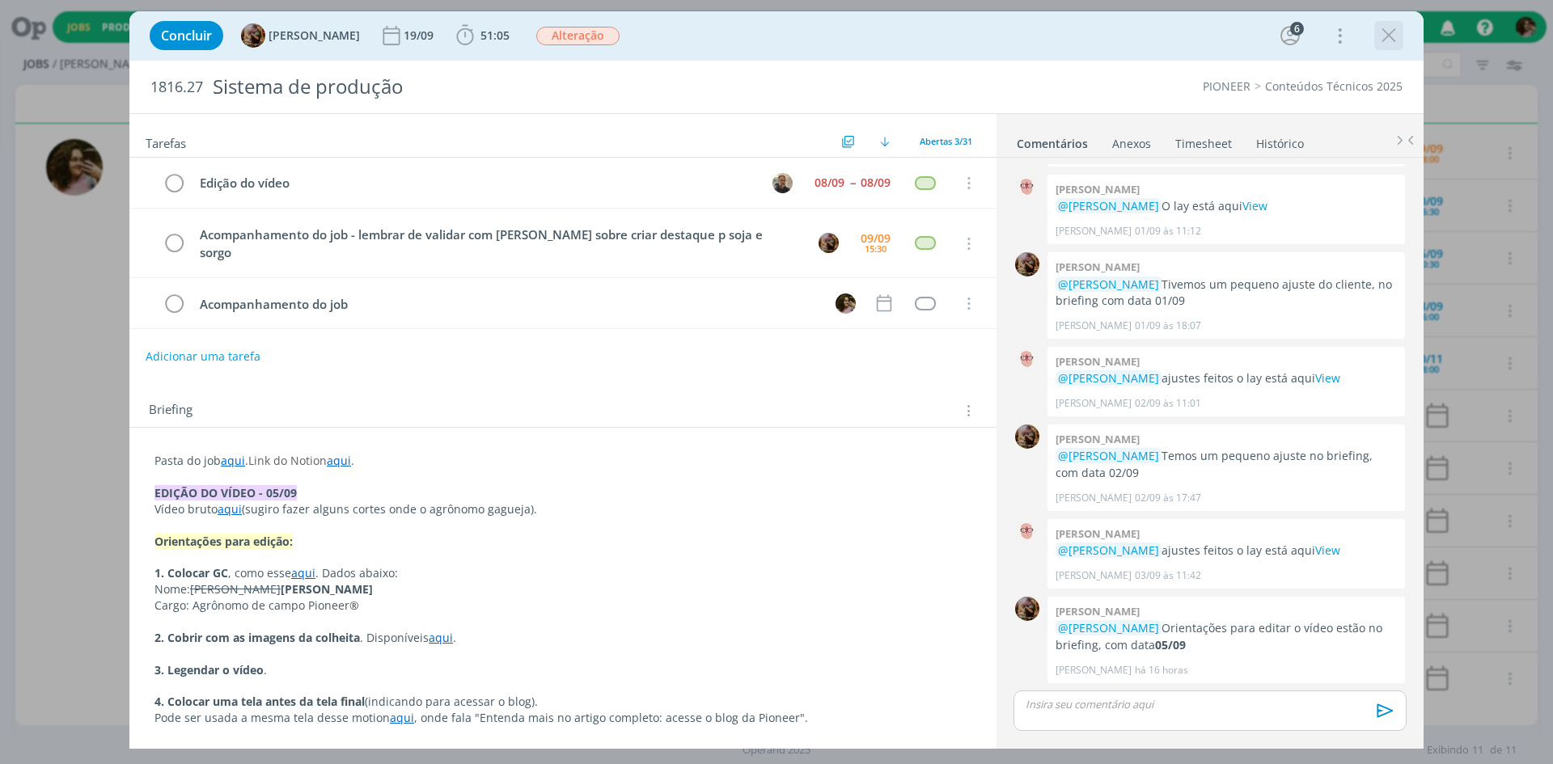
click at [1389, 38] on icon "dialog" at bounding box center [1388, 35] width 24 height 24
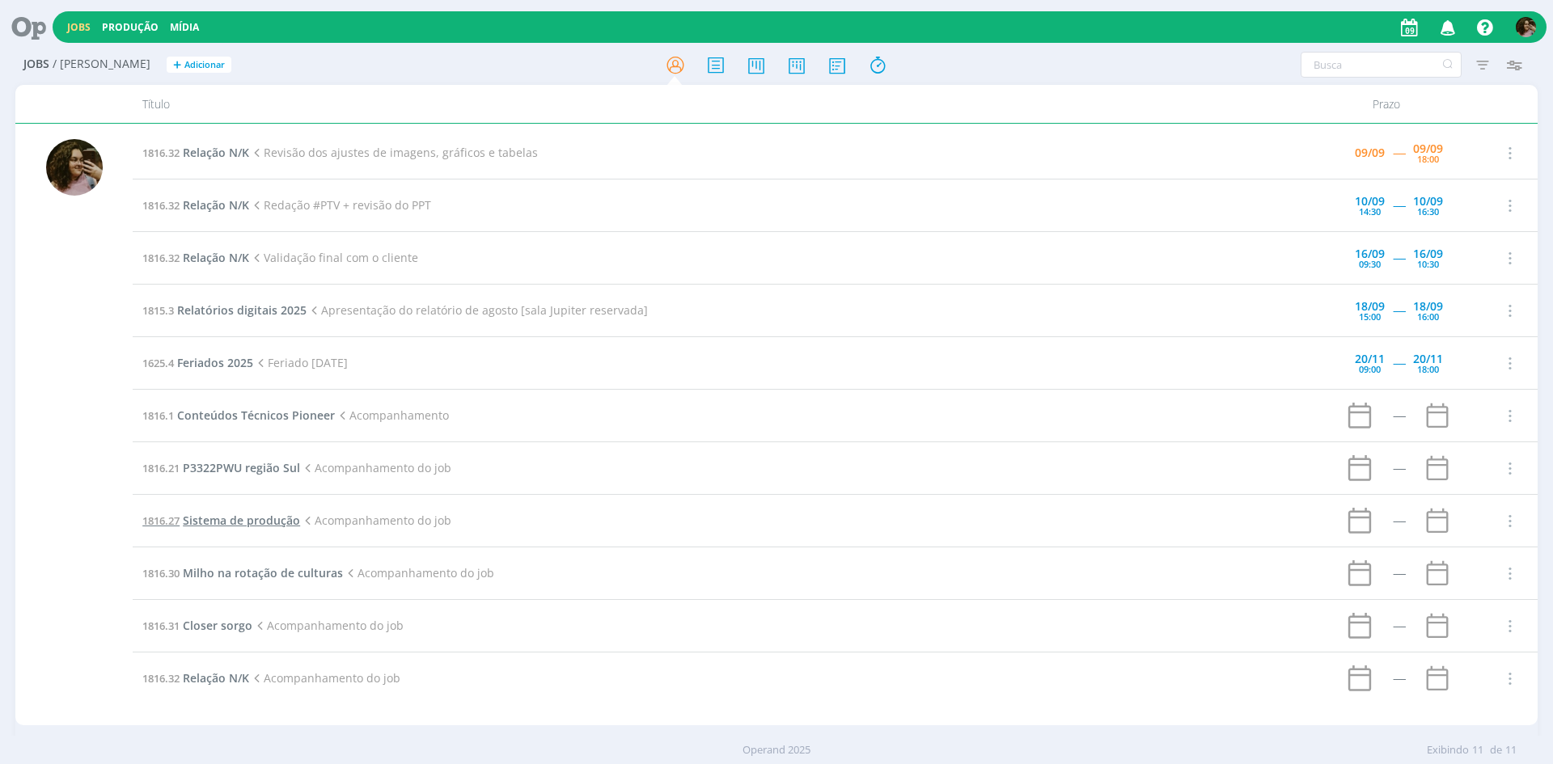
click at [217, 518] on span "Sistema de produção" at bounding box center [241, 520] width 117 height 15
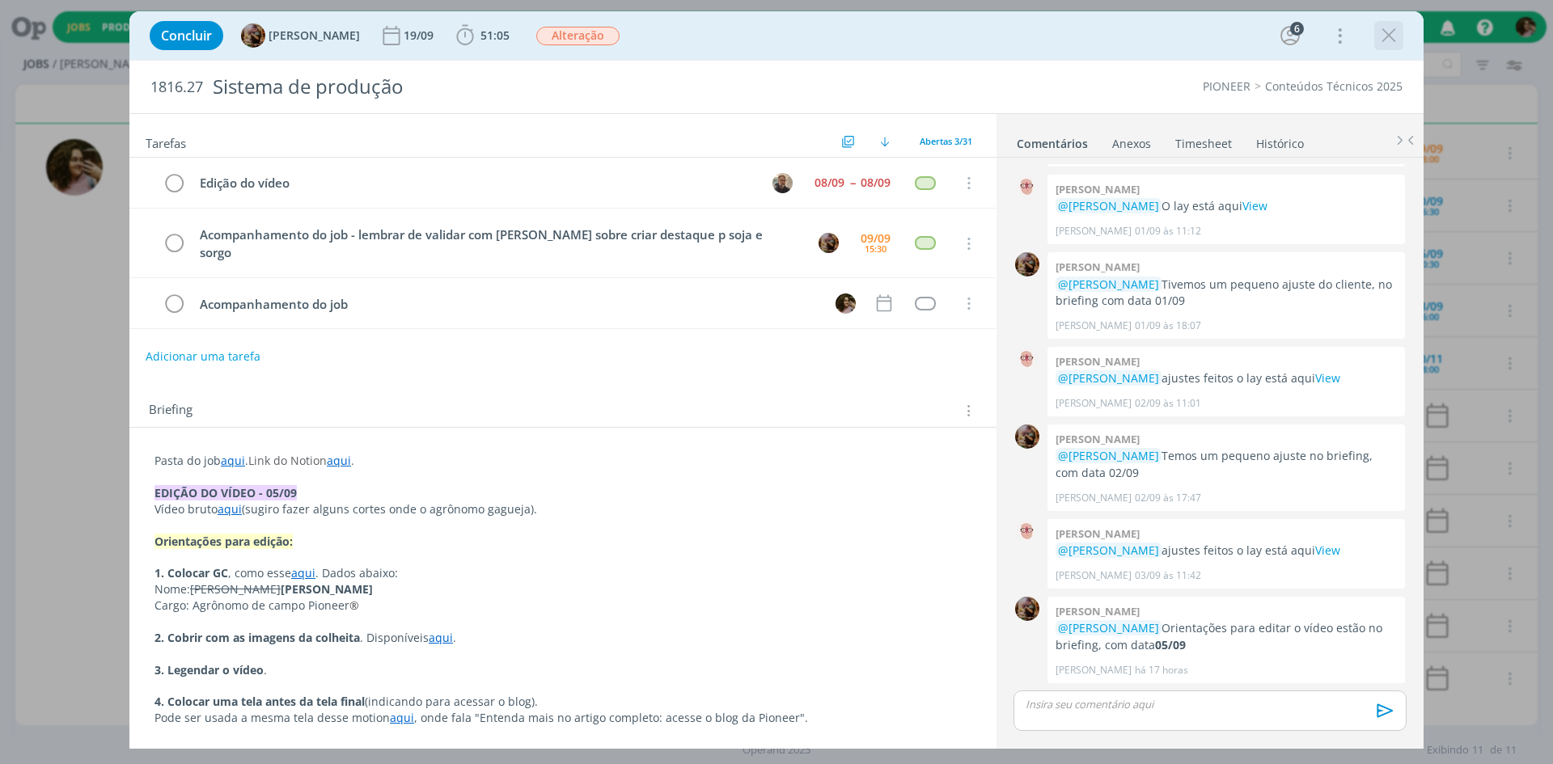
click at [1392, 29] on icon "dialog" at bounding box center [1388, 35] width 24 height 24
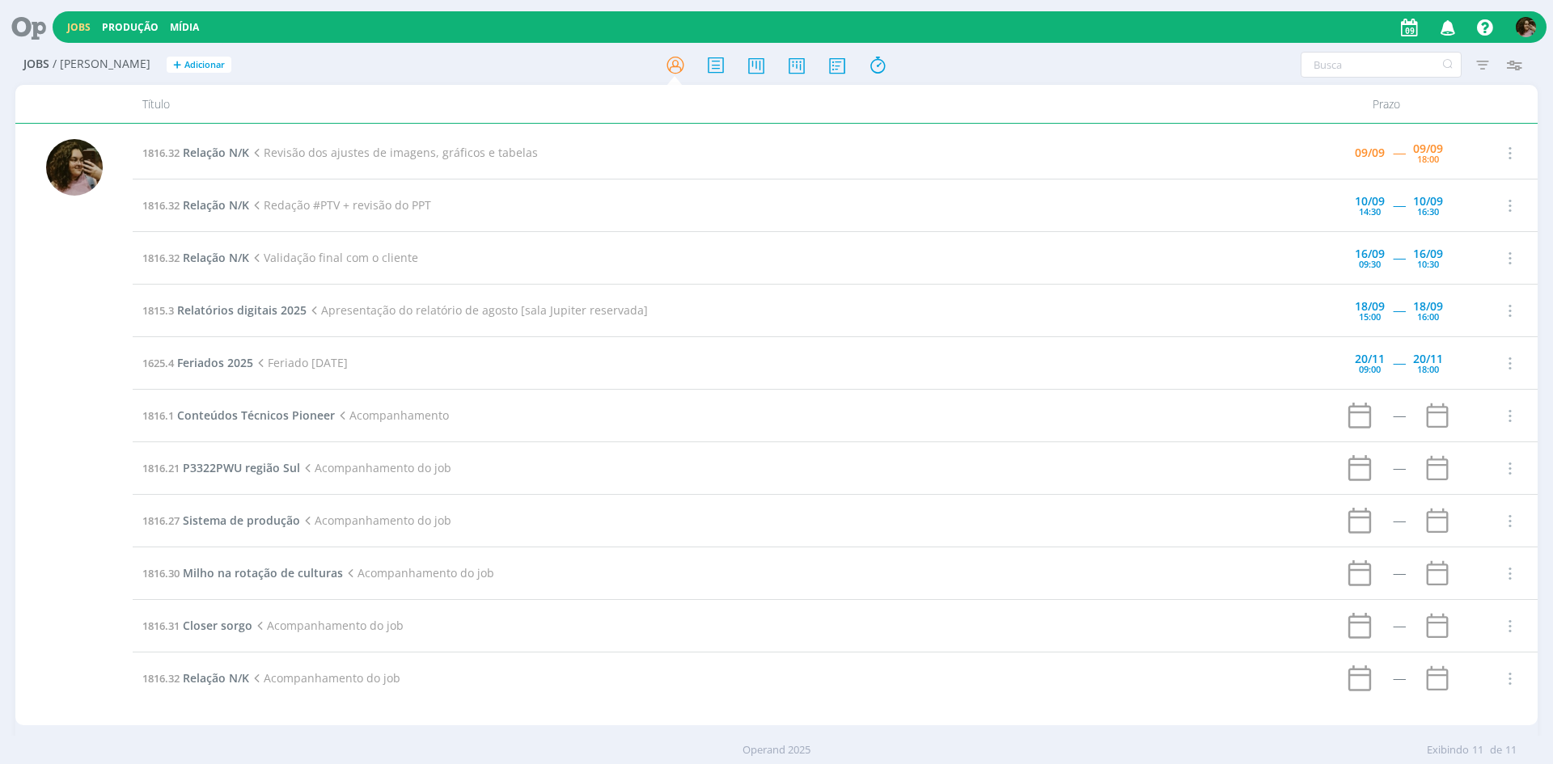
click at [256, 157] on icon at bounding box center [256, 153] width 15 height 15
click at [241, 153] on span "Relação N/K" at bounding box center [216, 152] width 66 height 15
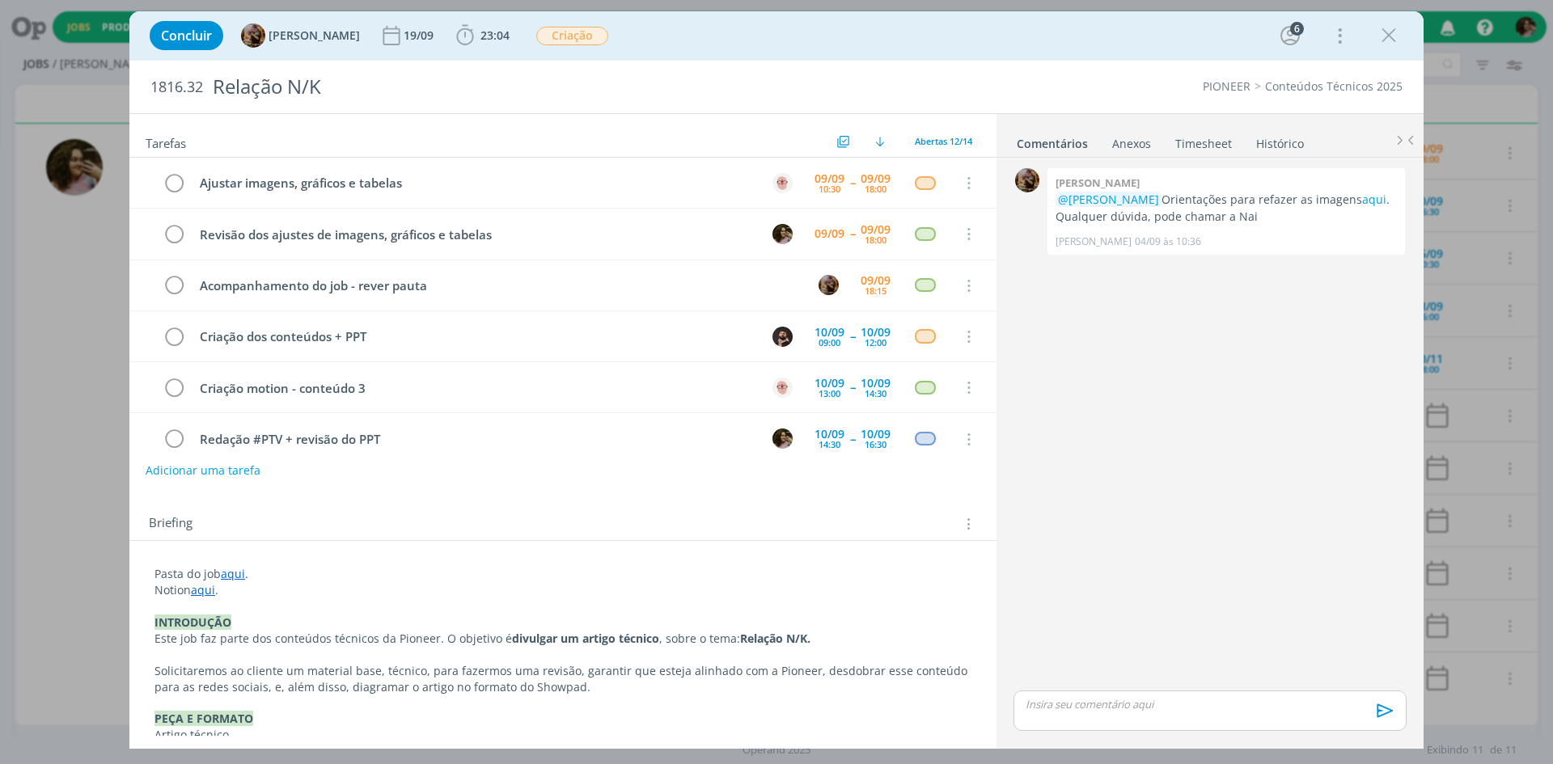
drag, startPoint x: 1390, startPoint y: 36, endPoint x: 1196, endPoint y: 325, distance: 348.6
click at [1390, 36] on icon "dialog" at bounding box center [1388, 35] width 24 height 24
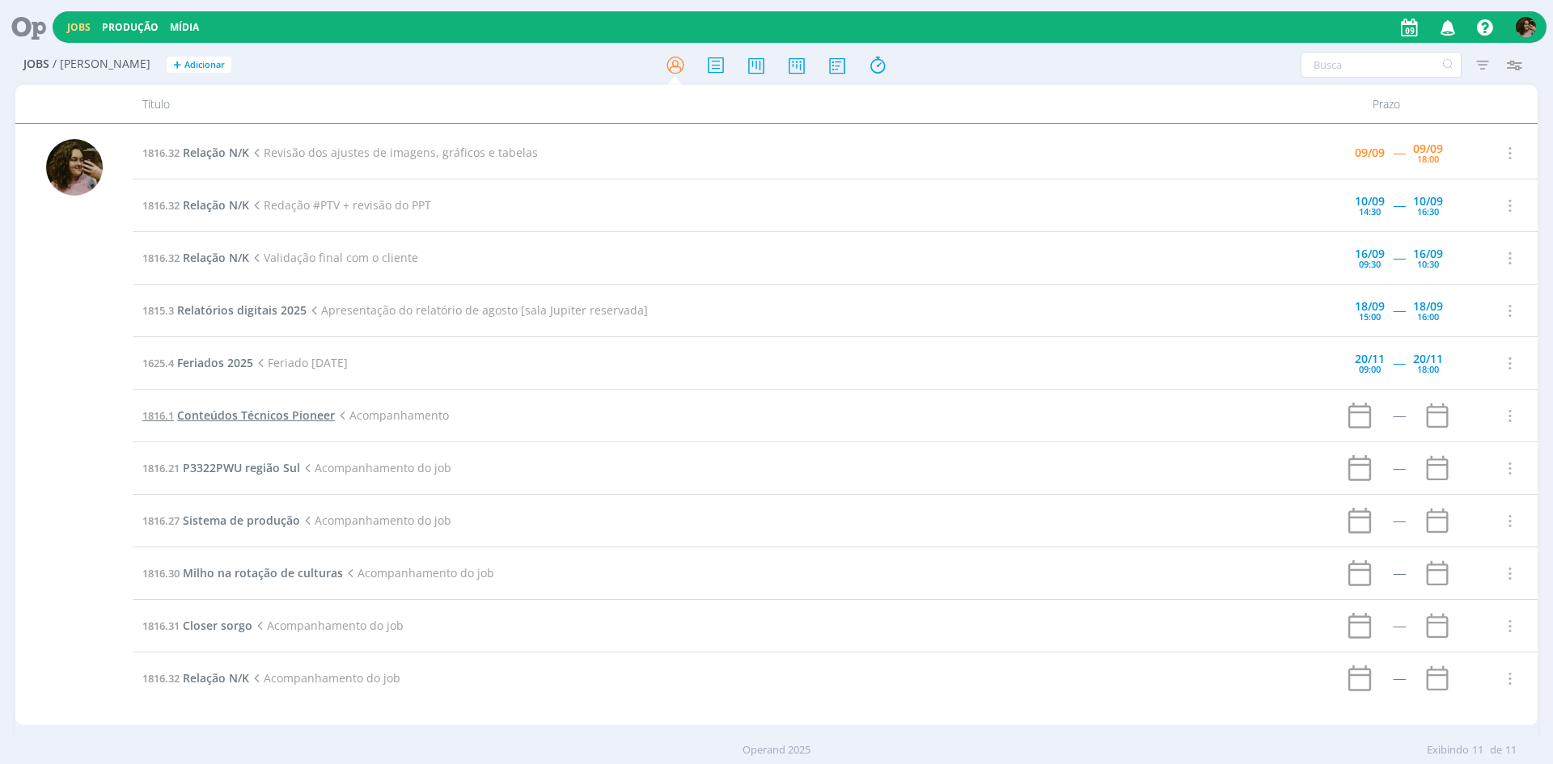
click at [230, 422] on span "Conteúdos Técnicos Pioneer" at bounding box center [256, 415] width 158 height 15
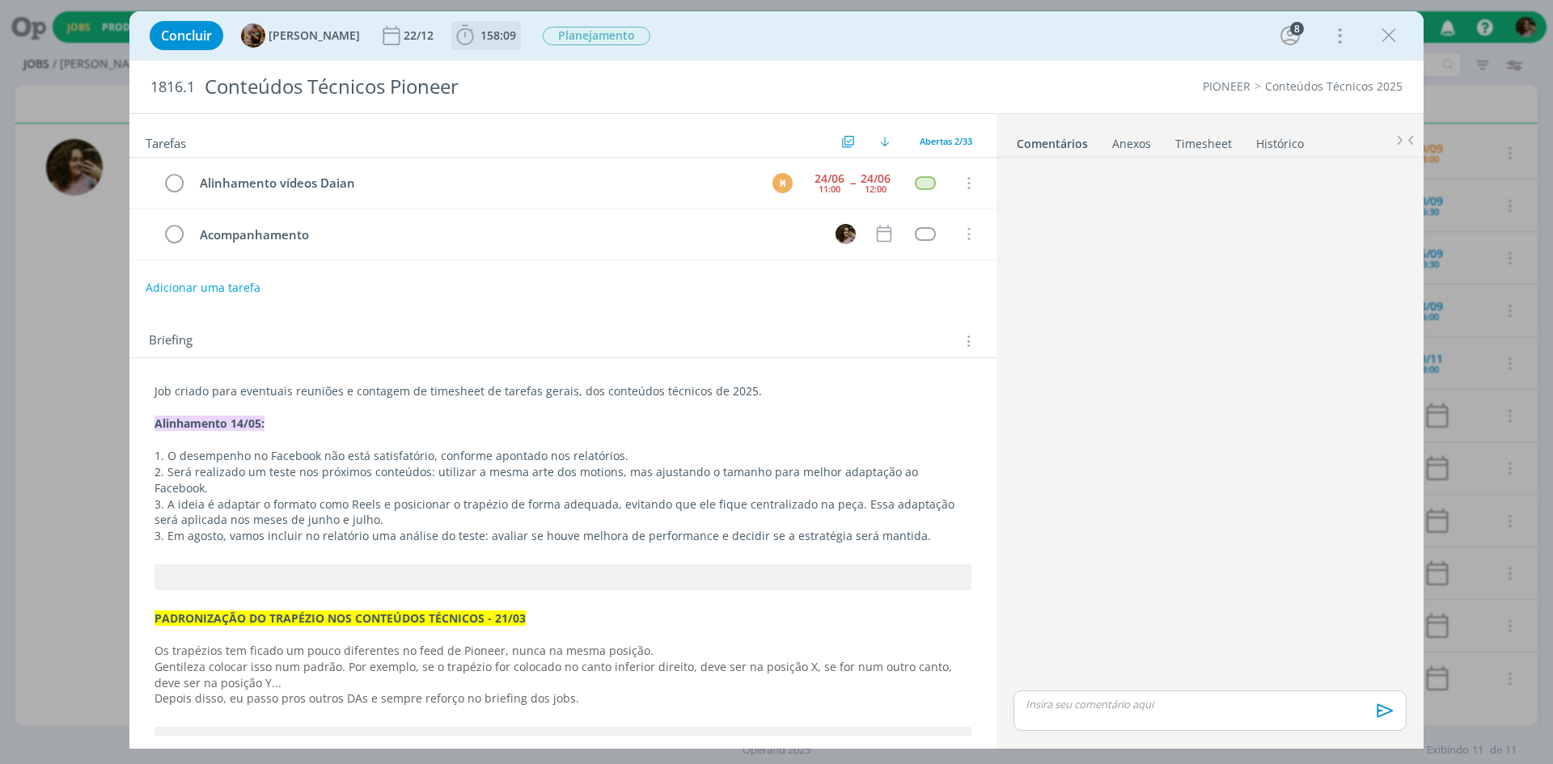
click at [505, 44] on span "158:09" at bounding box center [486, 35] width 66 height 24
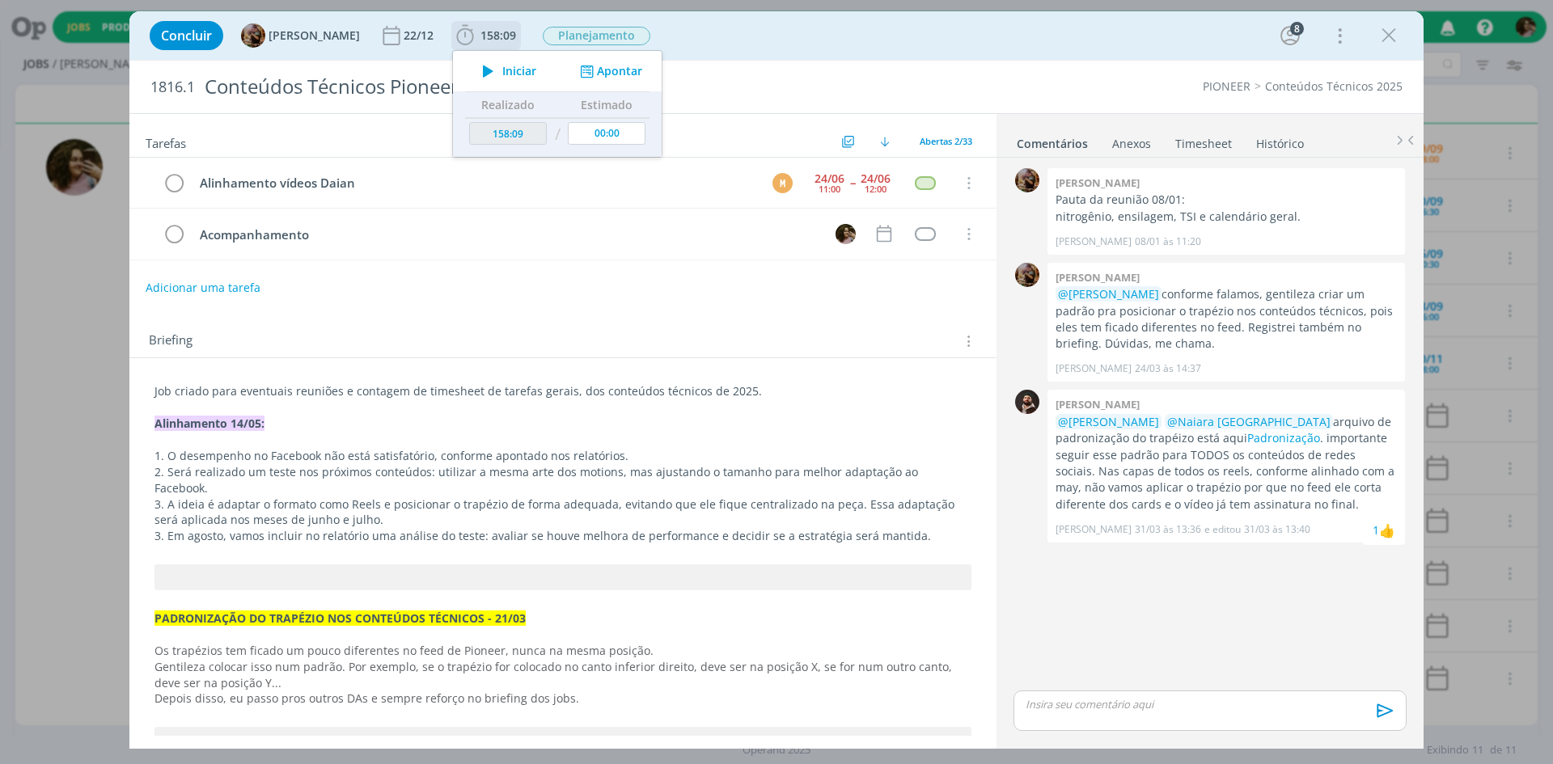
click at [502, 63] on icon "dialog" at bounding box center [488, 71] width 28 height 21
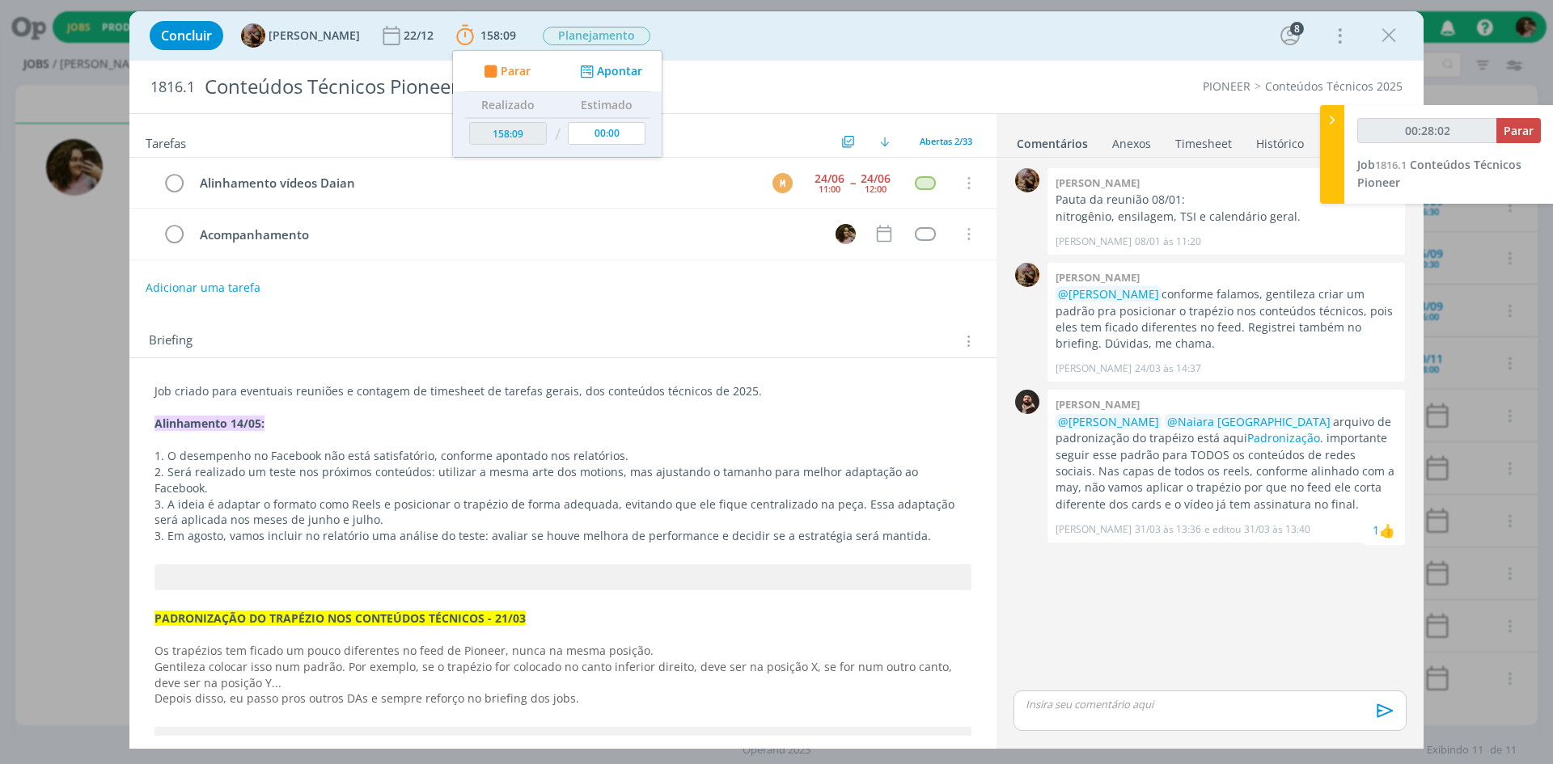
type input "00:29:02"
